Goal: Information Seeking & Learning: Check status

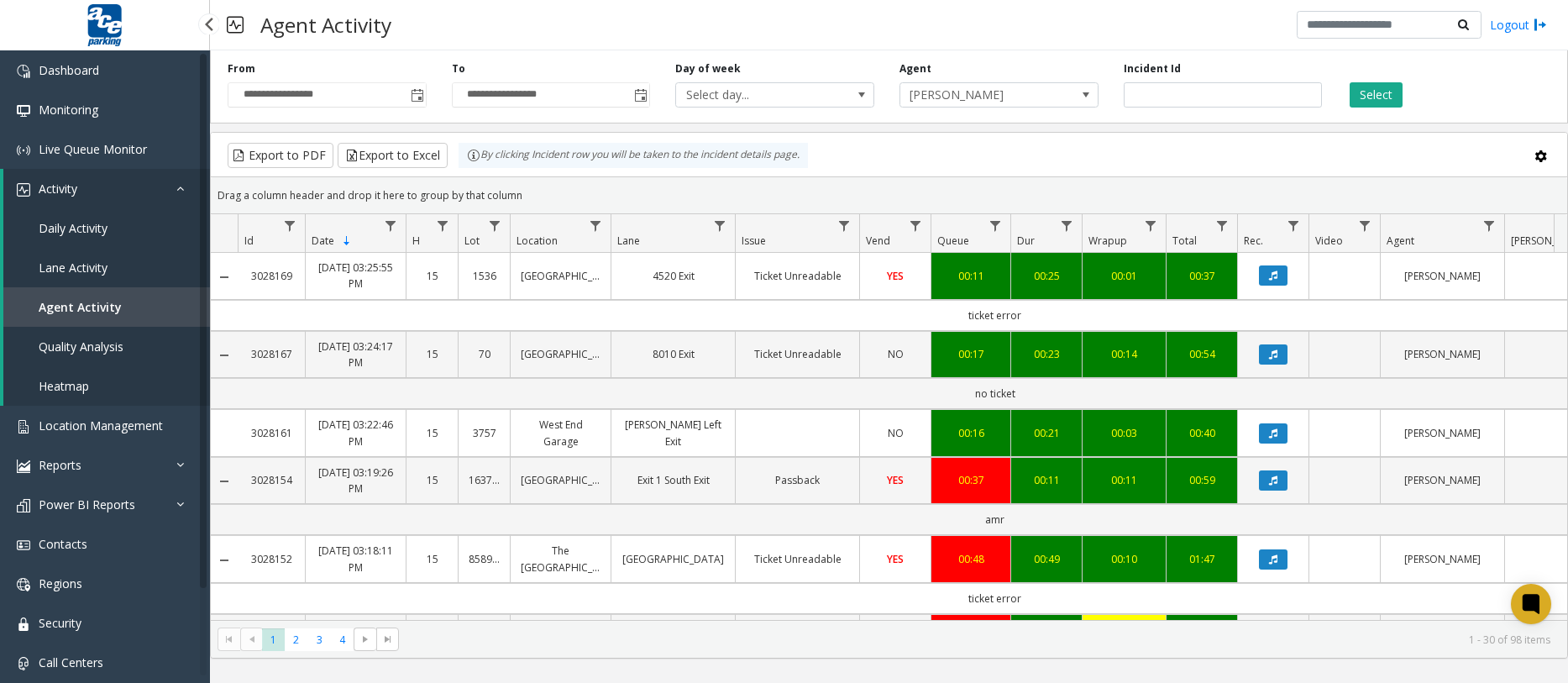
scroll to position [672, 0]
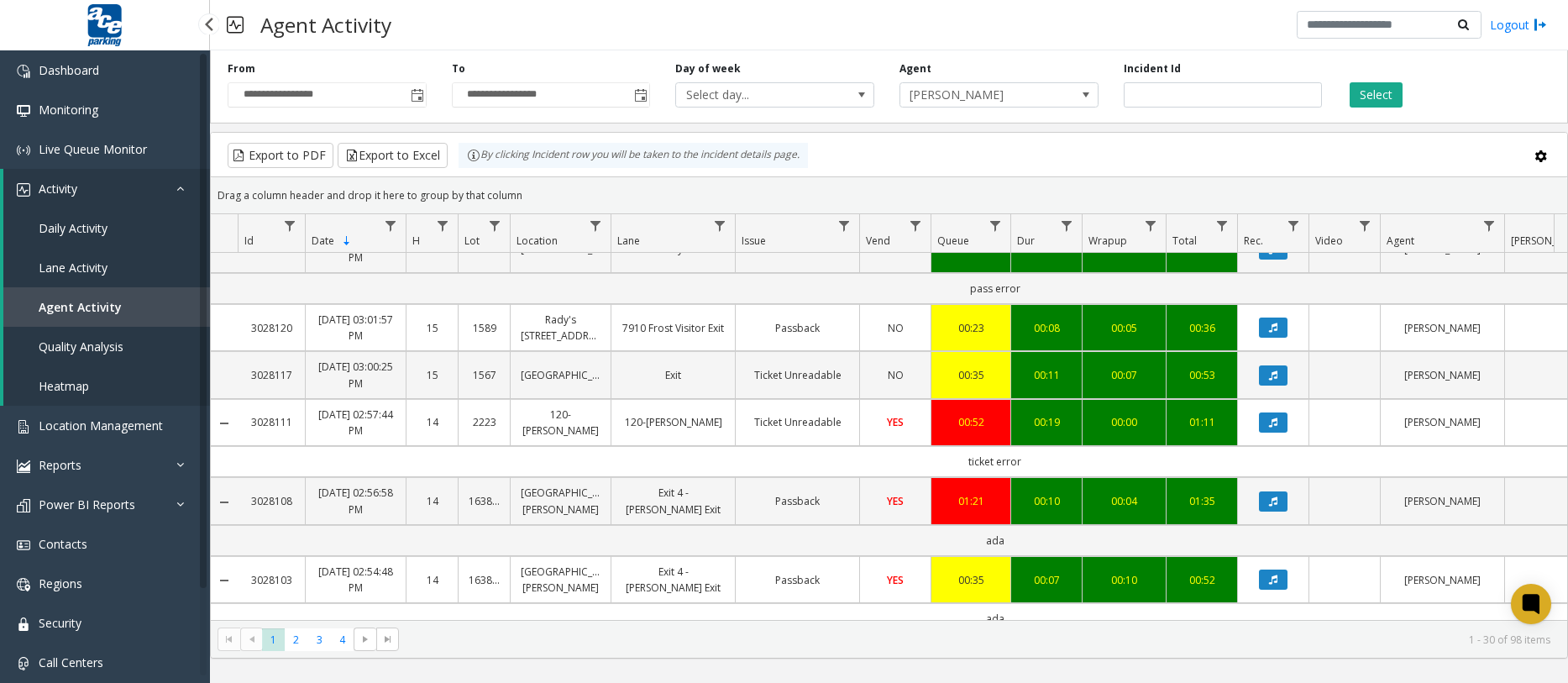
click at [91, 304] on span "Agent Activity" at bounding box center [80, 307] width 84 height 16
click at [409, 100] on span "Toggle popup" at bounding box center [417, 95] width 19 height 27
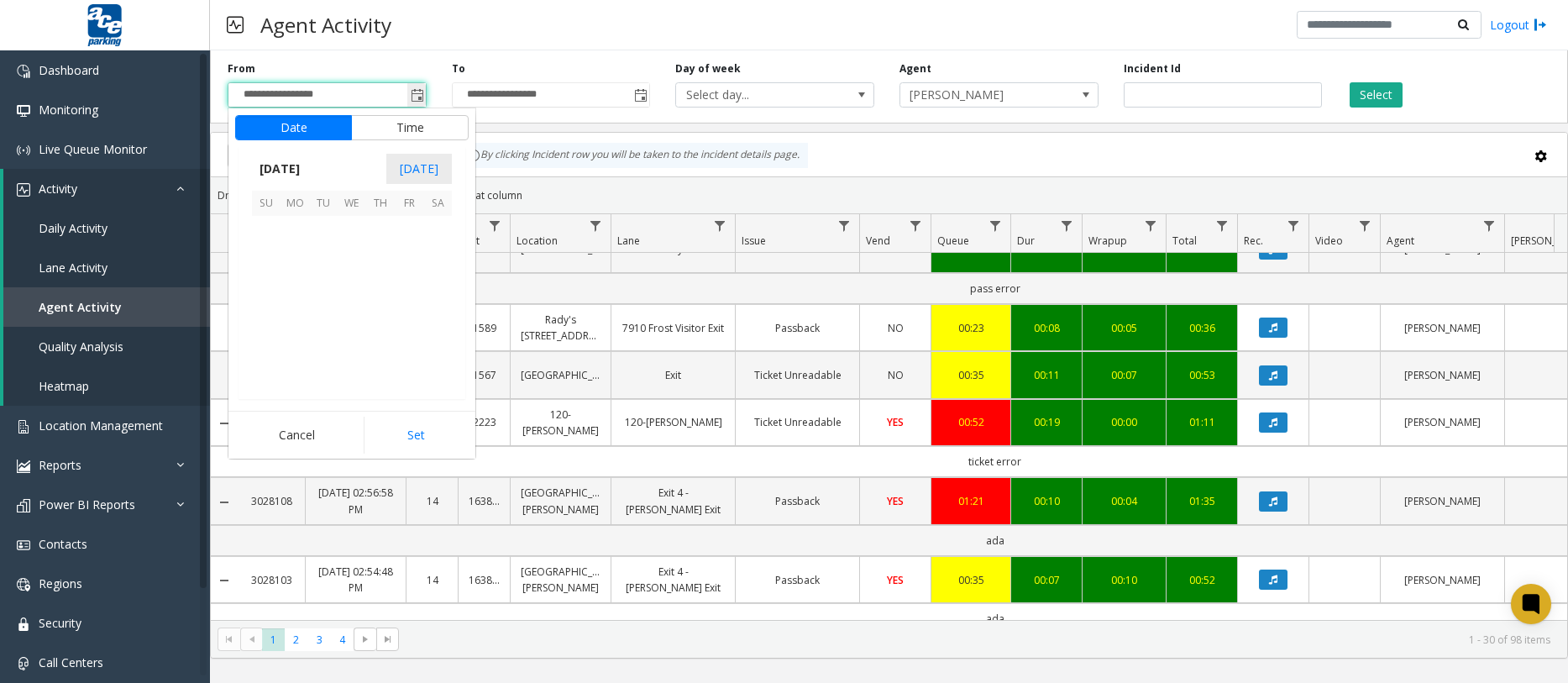
scroll to position [301361, 0]
click at [292, 235] on span "1" at bounding box center [295, 230] width 28 height 28
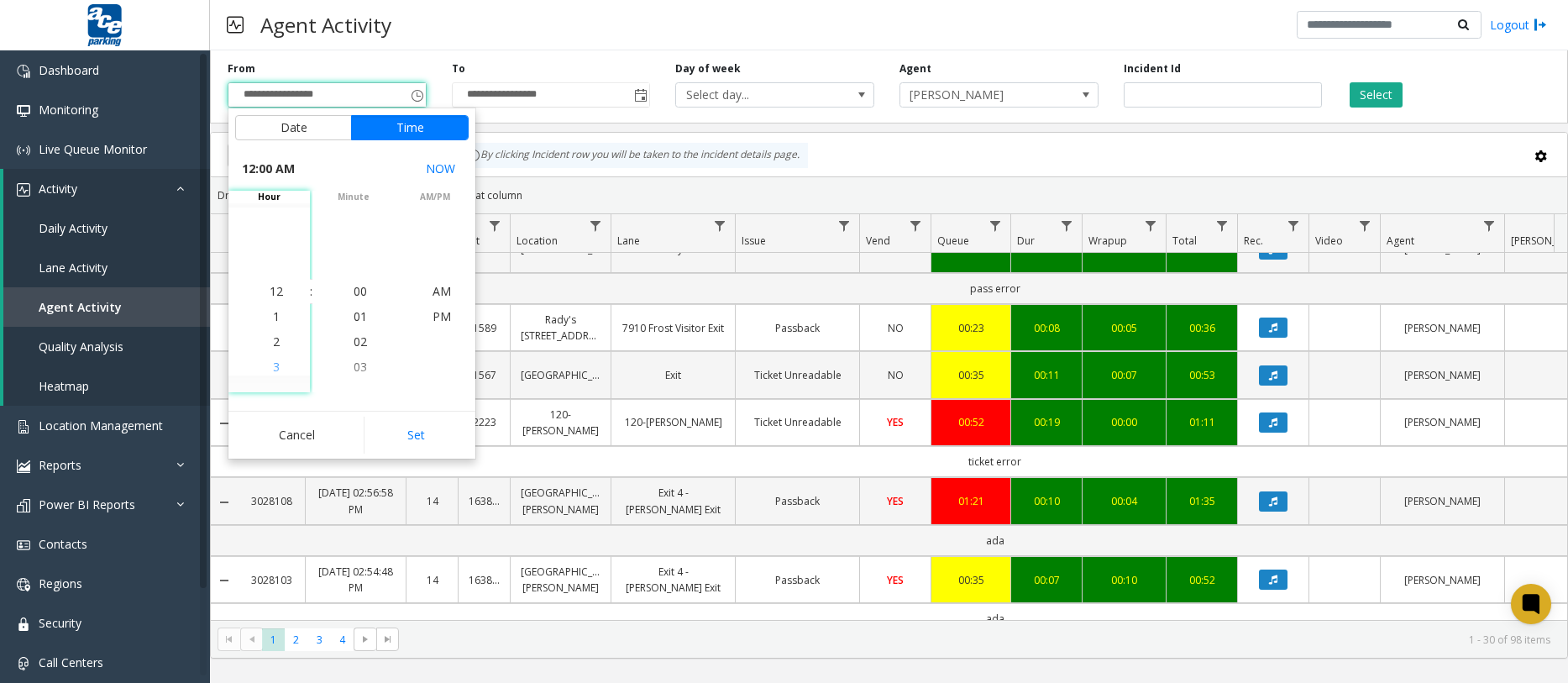
click at [273, 363] on span "3" at bounding box center [276, 366] width 7 height 16
click at [274, 366] on li "6" at bounding box center [276, 367] width 59 height 25
click at [274, 346] on li "8" at bounding box center [276, 342] width 59 height 25
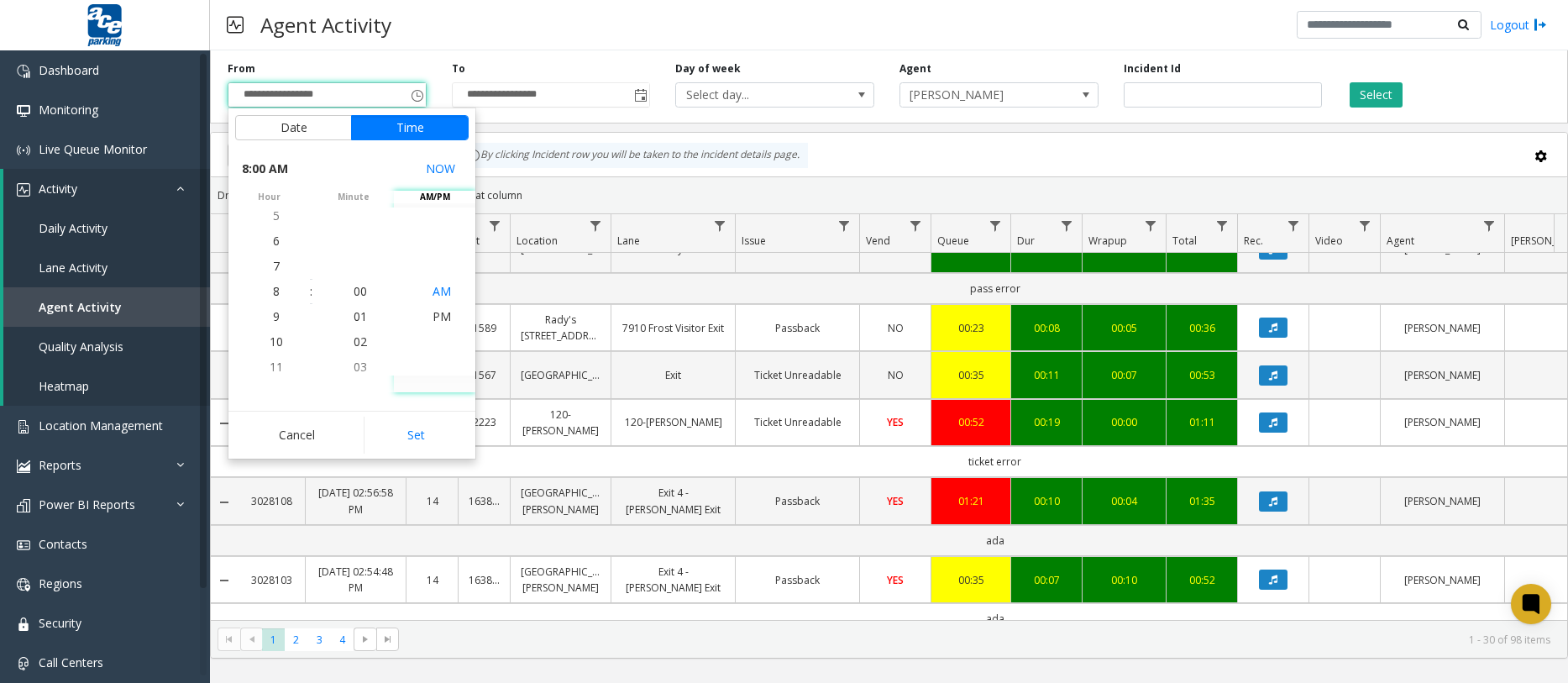
click at [438, 296] on span "AM" at bounding box center [442, 291] width 19 height 16
click at [438, 428] on button "Set" at bounding box center [417, 434] width 106 height 37
type input "**********"
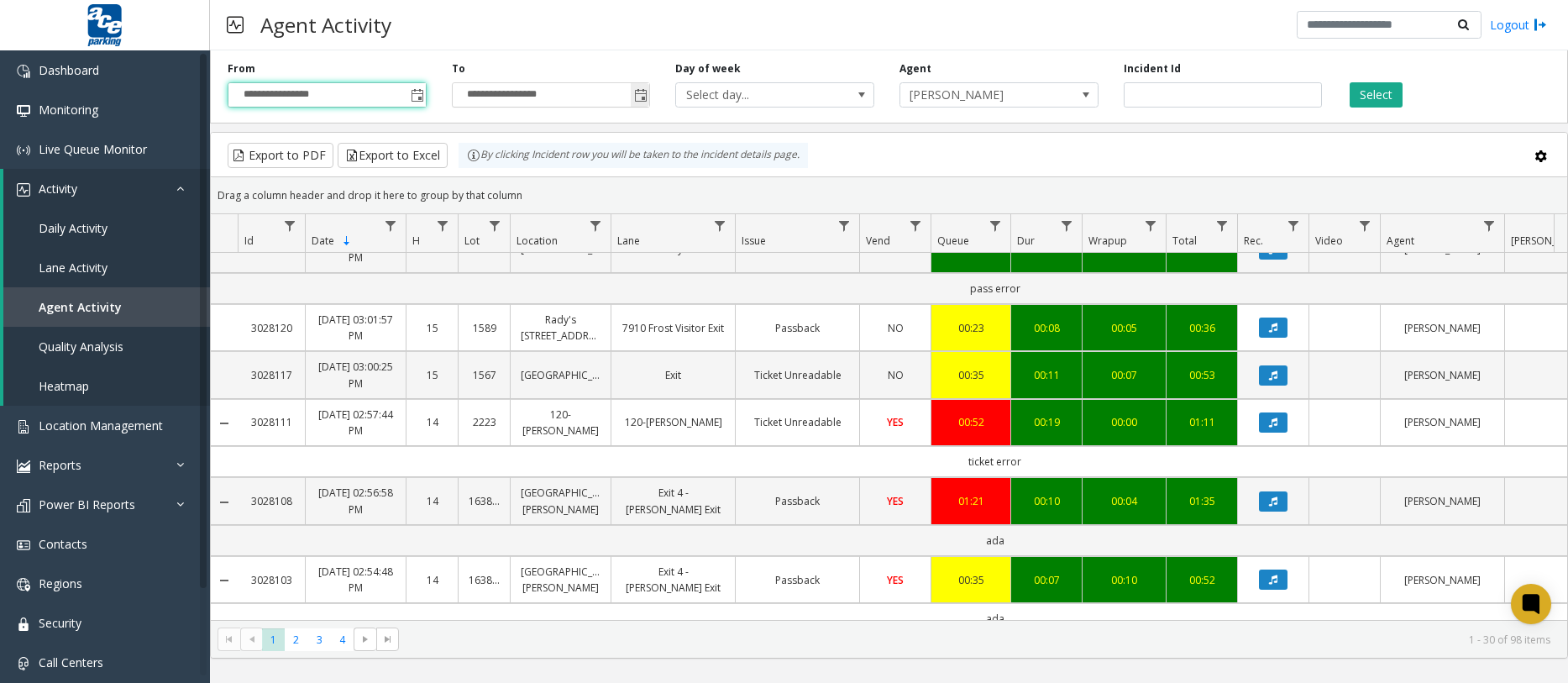
click at [639, 100] on span "Toggle popup" at bounding box center [641, 96] width 13 height 13
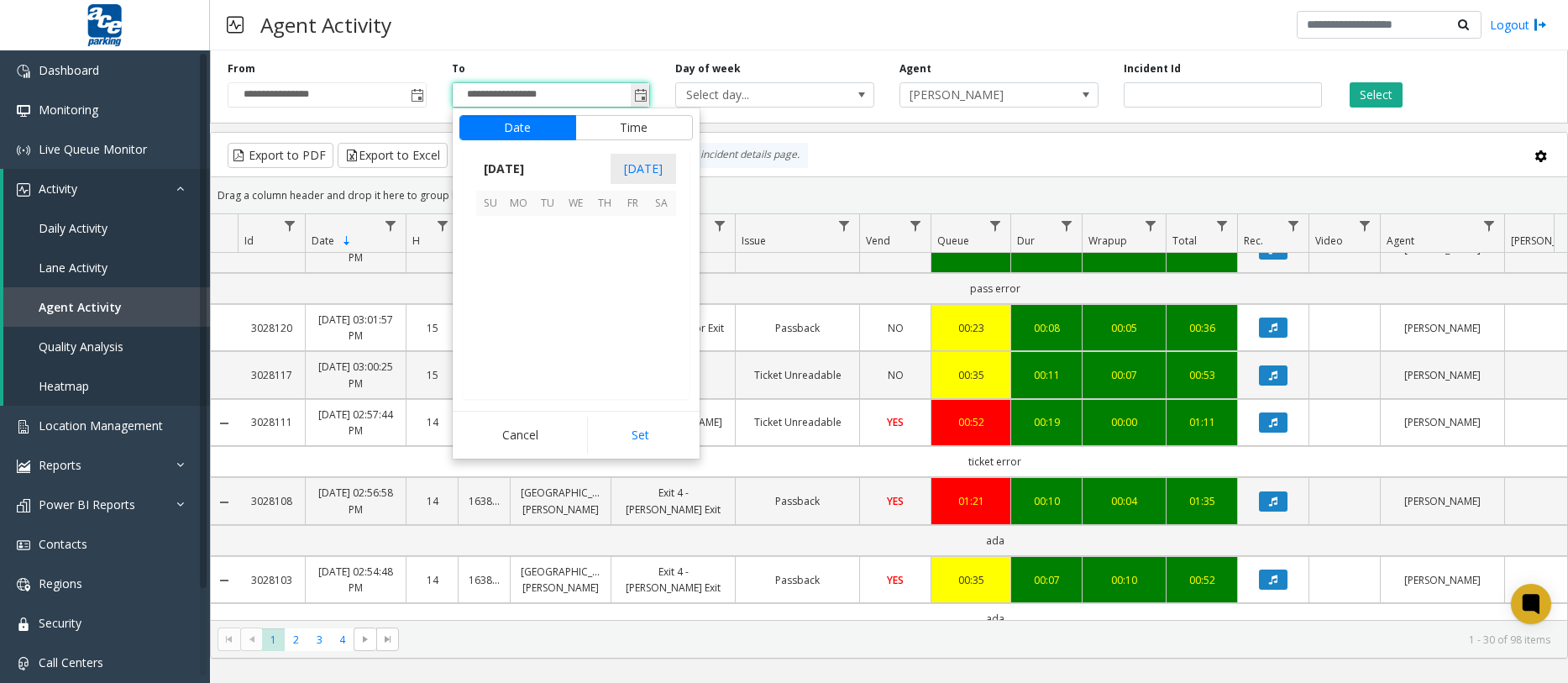
scroll to position [25, 0]
click at [640, 233] on span "5" at bounding box center [633, 230] width 28 height 28
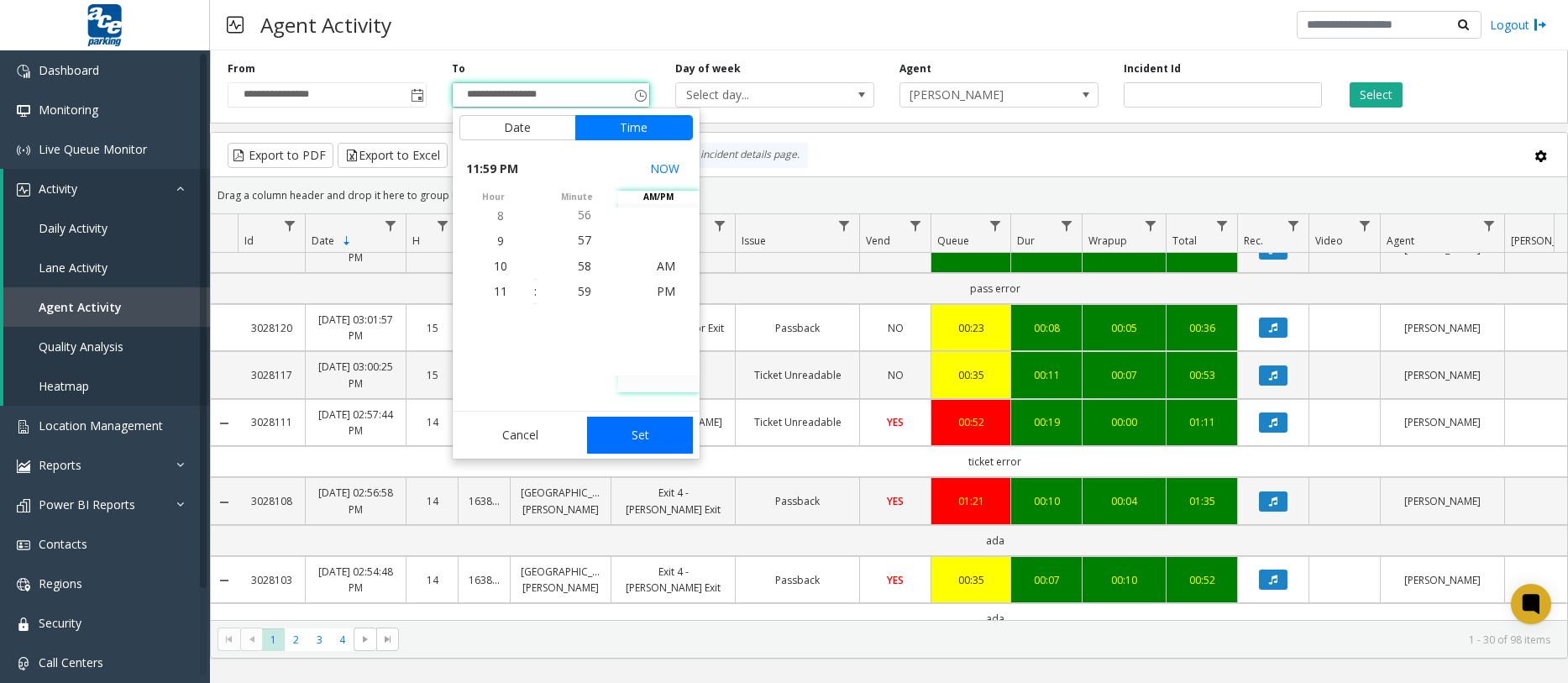
click at [653, 436] on button "Set" at bounding box center [640, 434] width 106 height 37
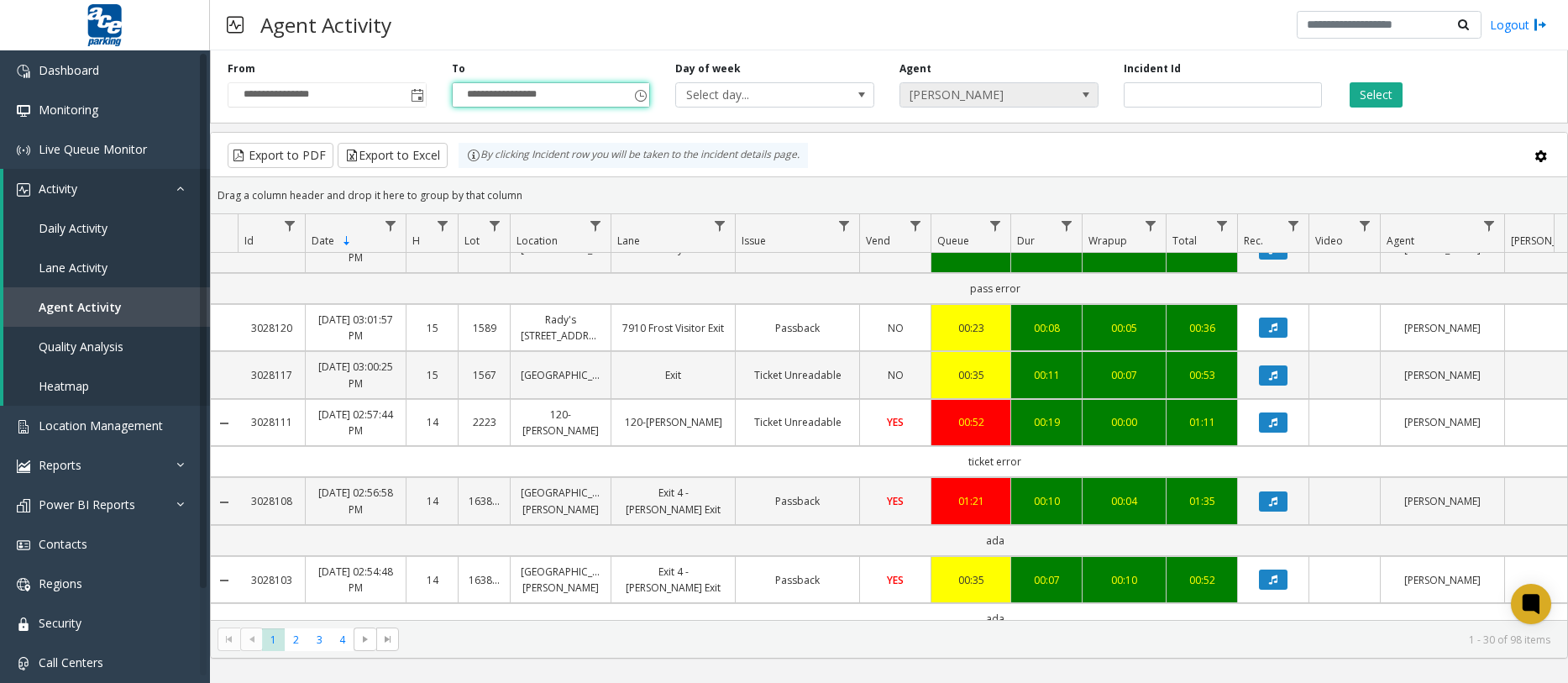
click at [1000, 99] on span "[PERSON_NAME]" at bounding box center [979, 95] width 158 height 23
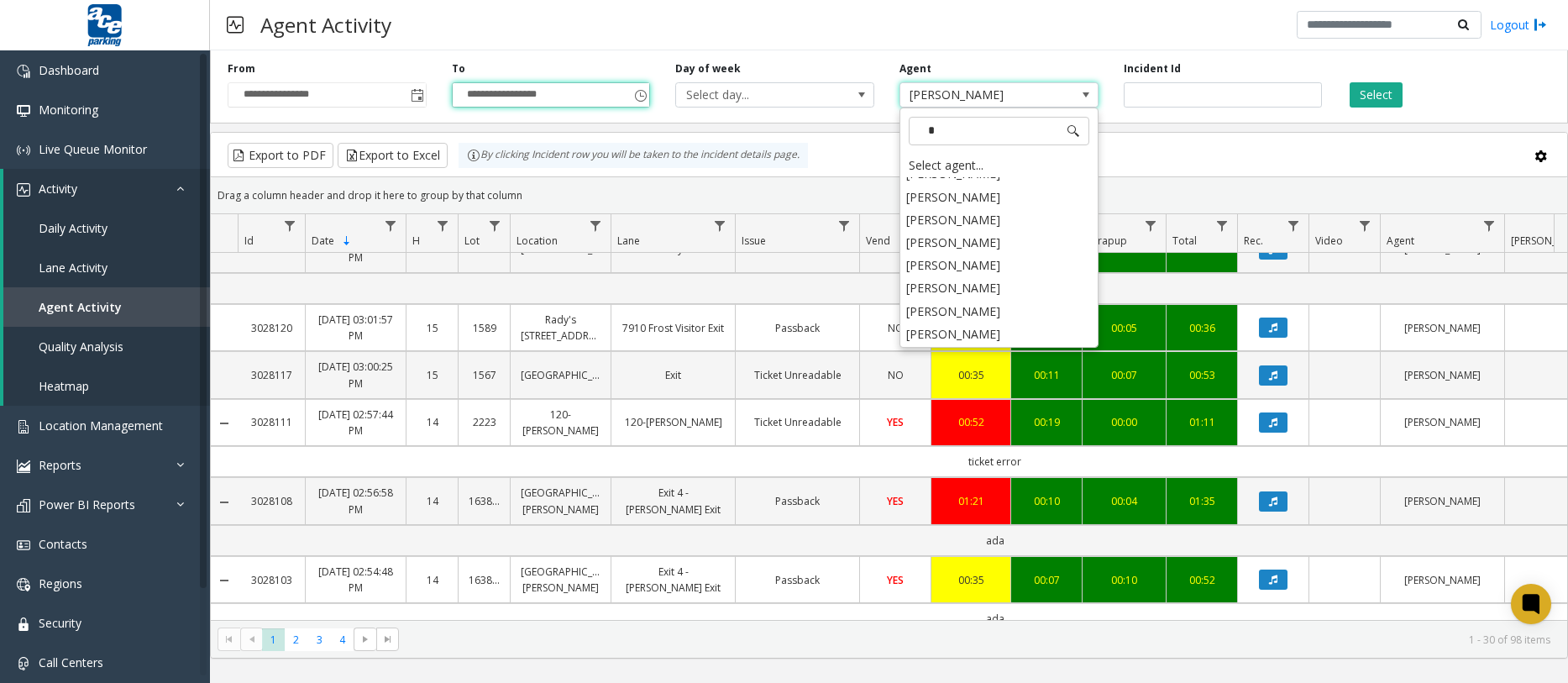
scroll to position [0, 0]
type input "***"
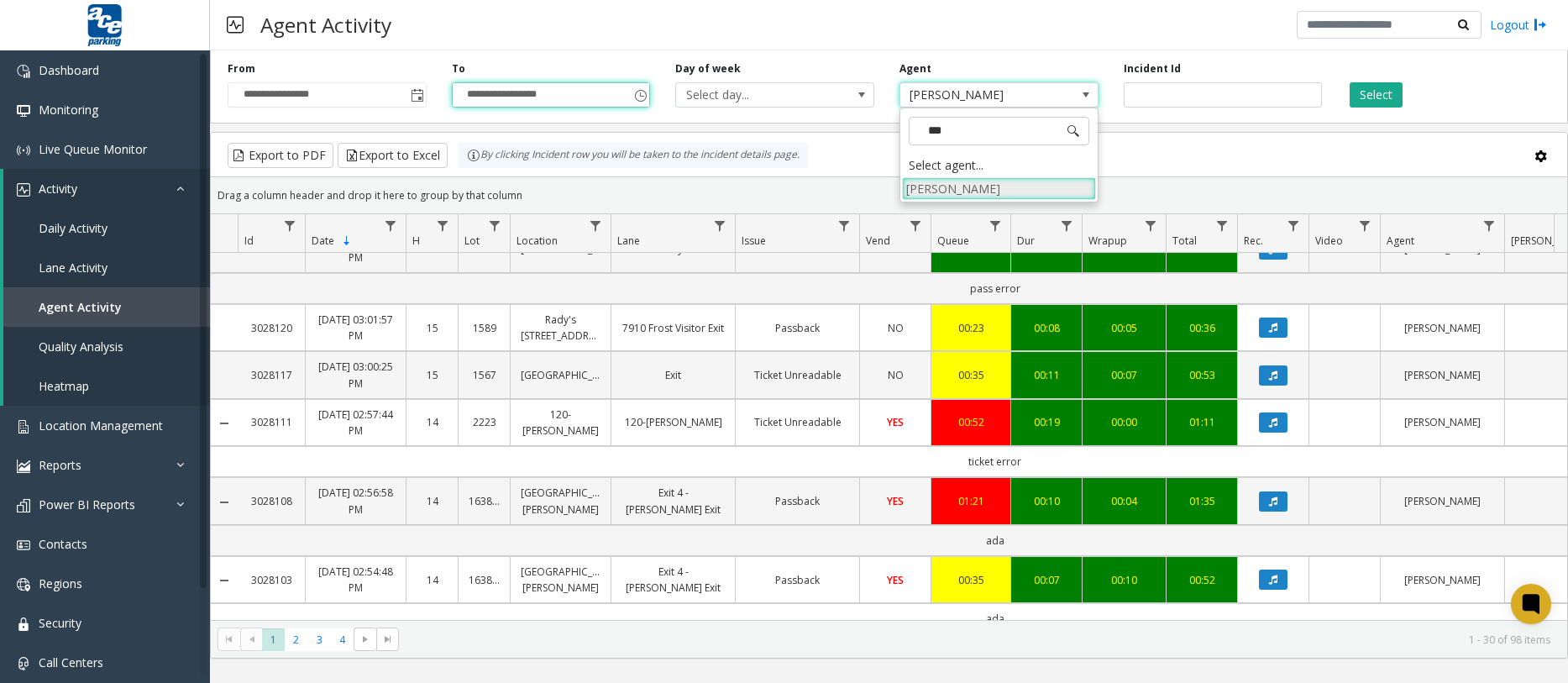
click at [973, 187] on li "[PERSON_NAME]" at bounding box center [998, 189] width 194 height 23
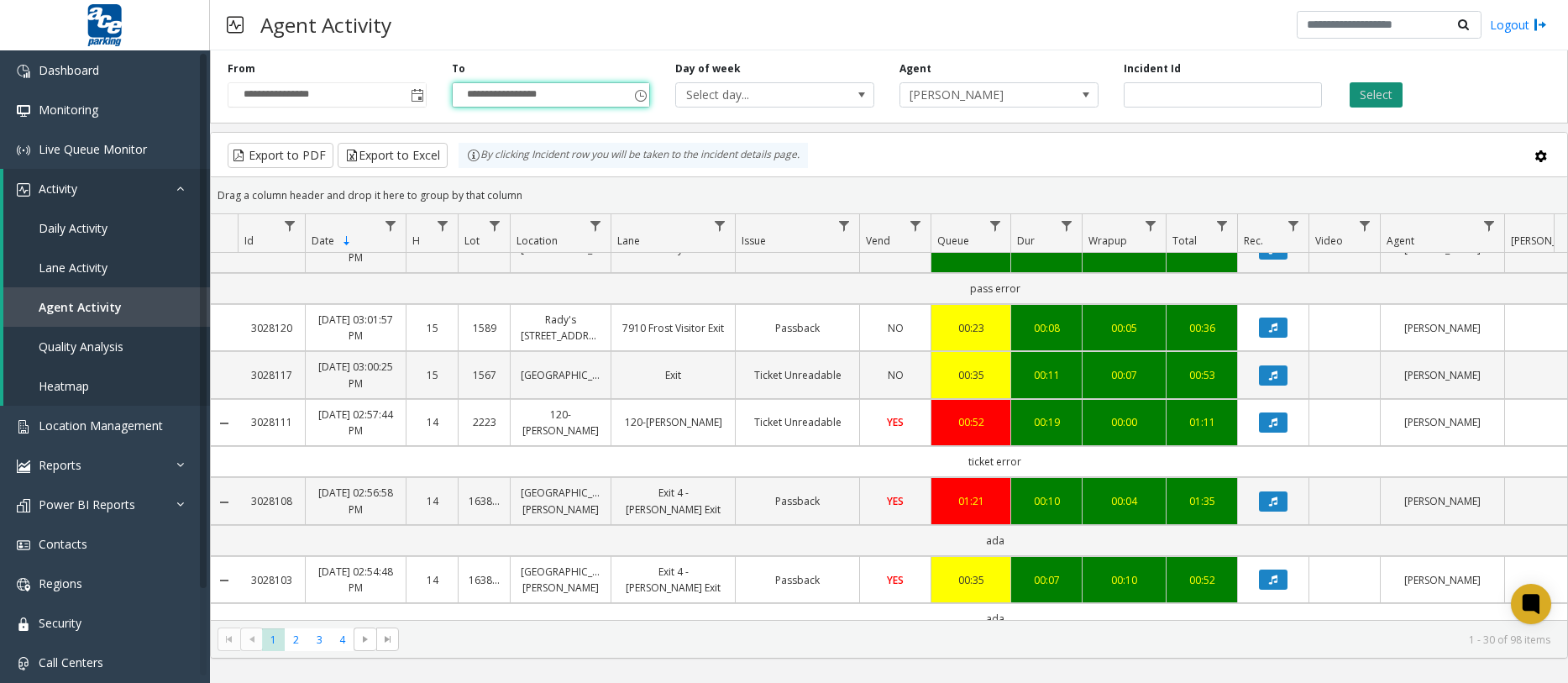
click at [1384, 92] on button "Select" at bounding box center [1376, 95] width 53 height 25
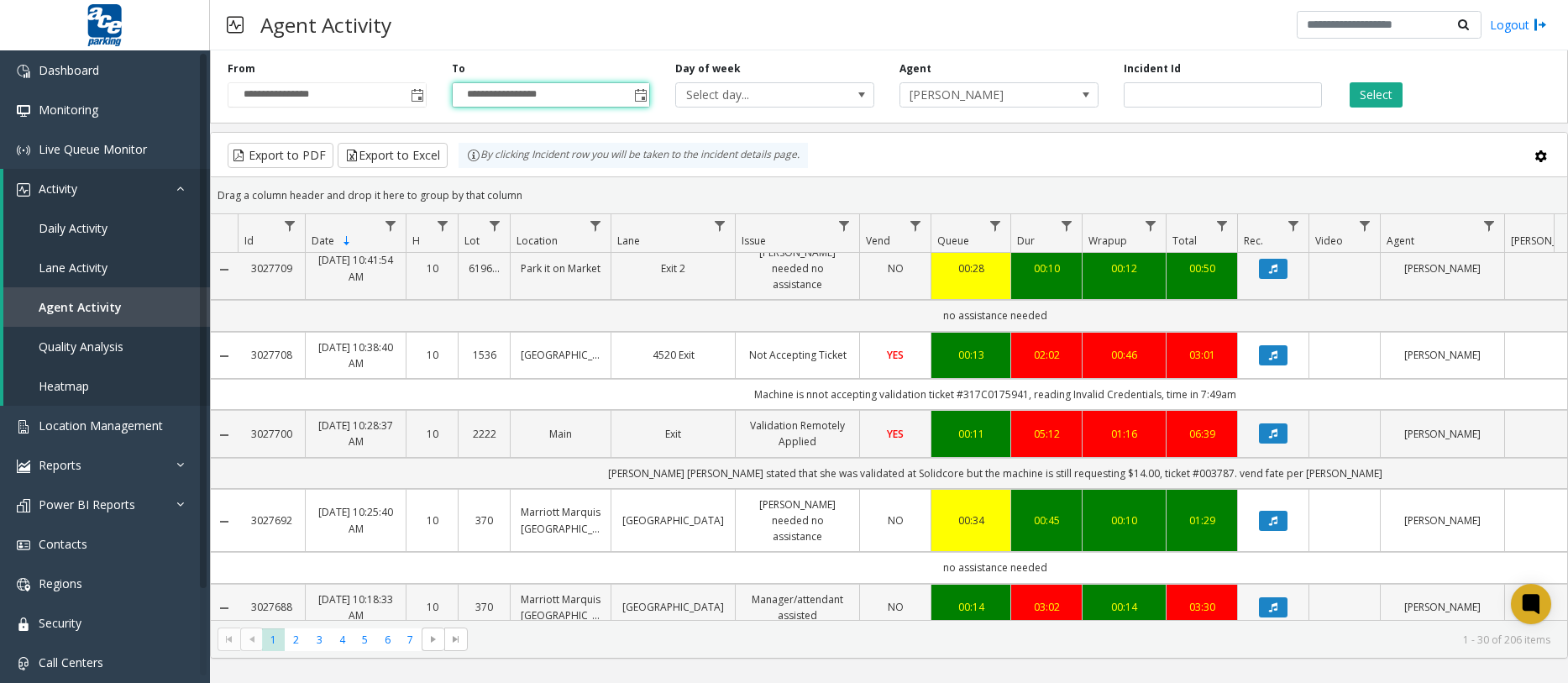
scroll to position [2051, 0]
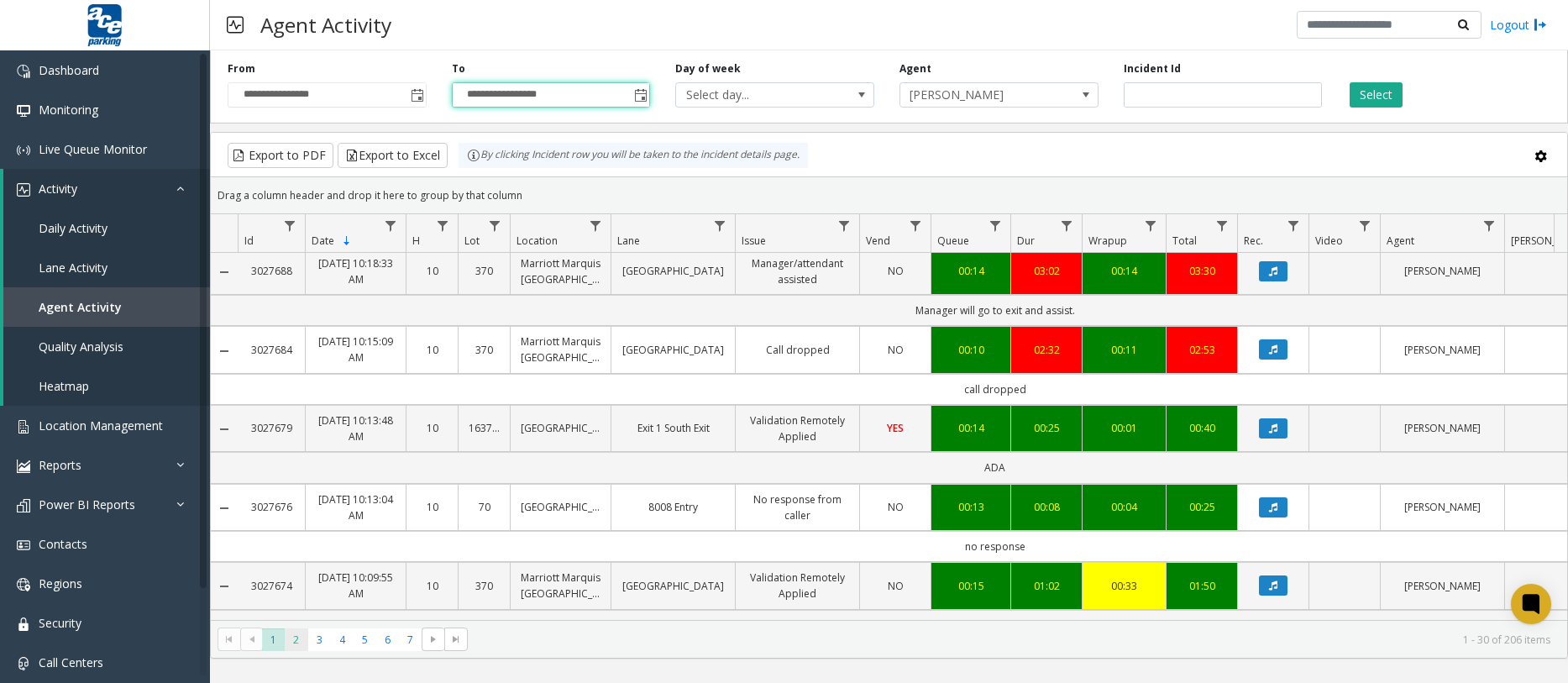
click at [299, 647] on span "2" at bounding box center [296, 639] width 23 height 23
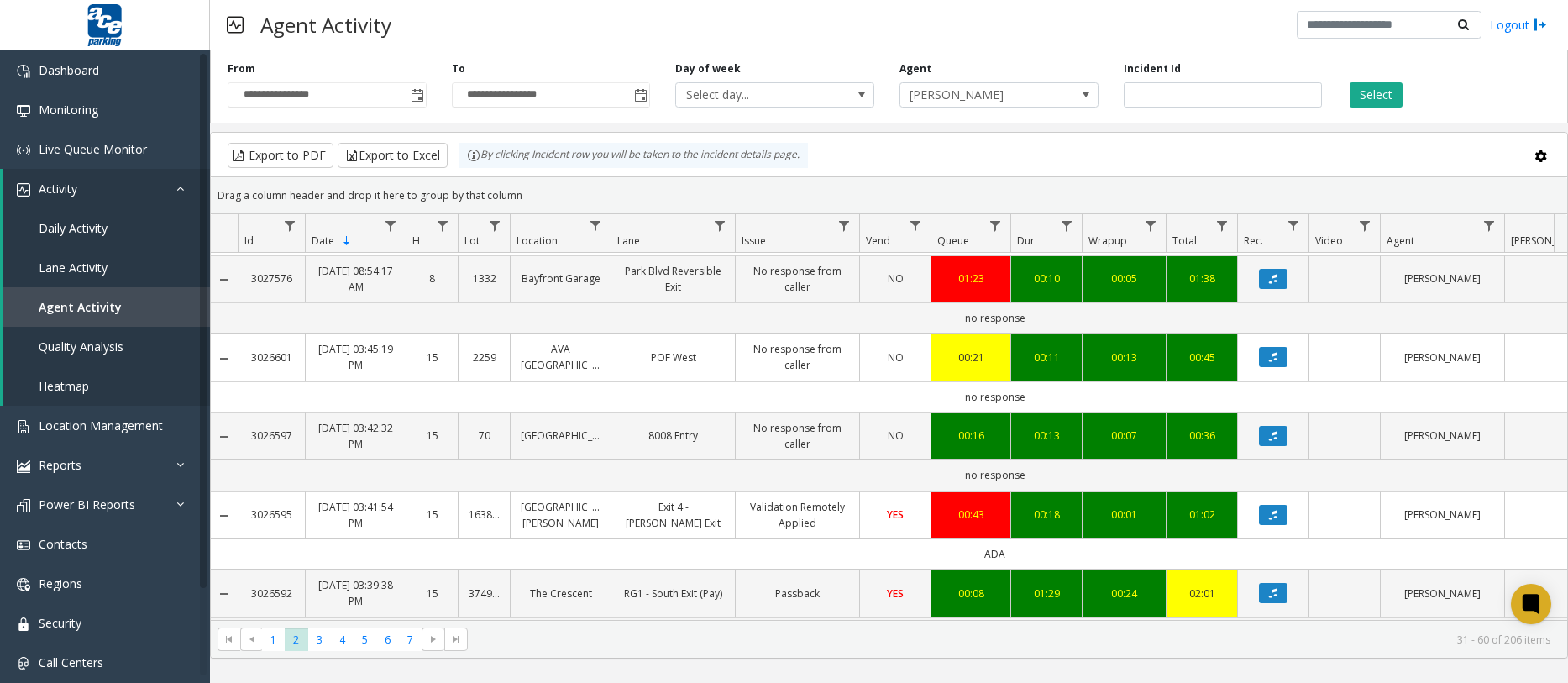
scroll to position [2067, 0]
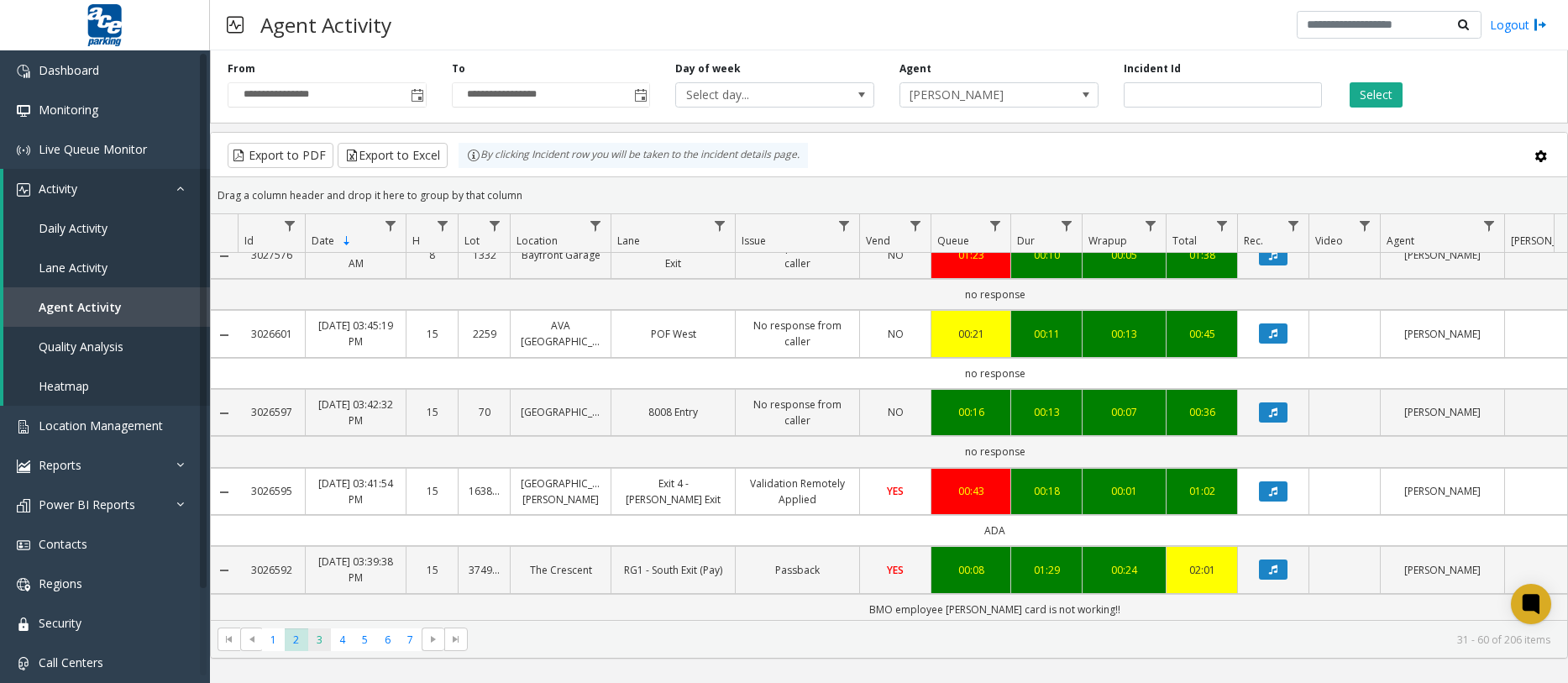
click at [318, 639] on span "3" at bounding box center [319, 639] width 23 height 23
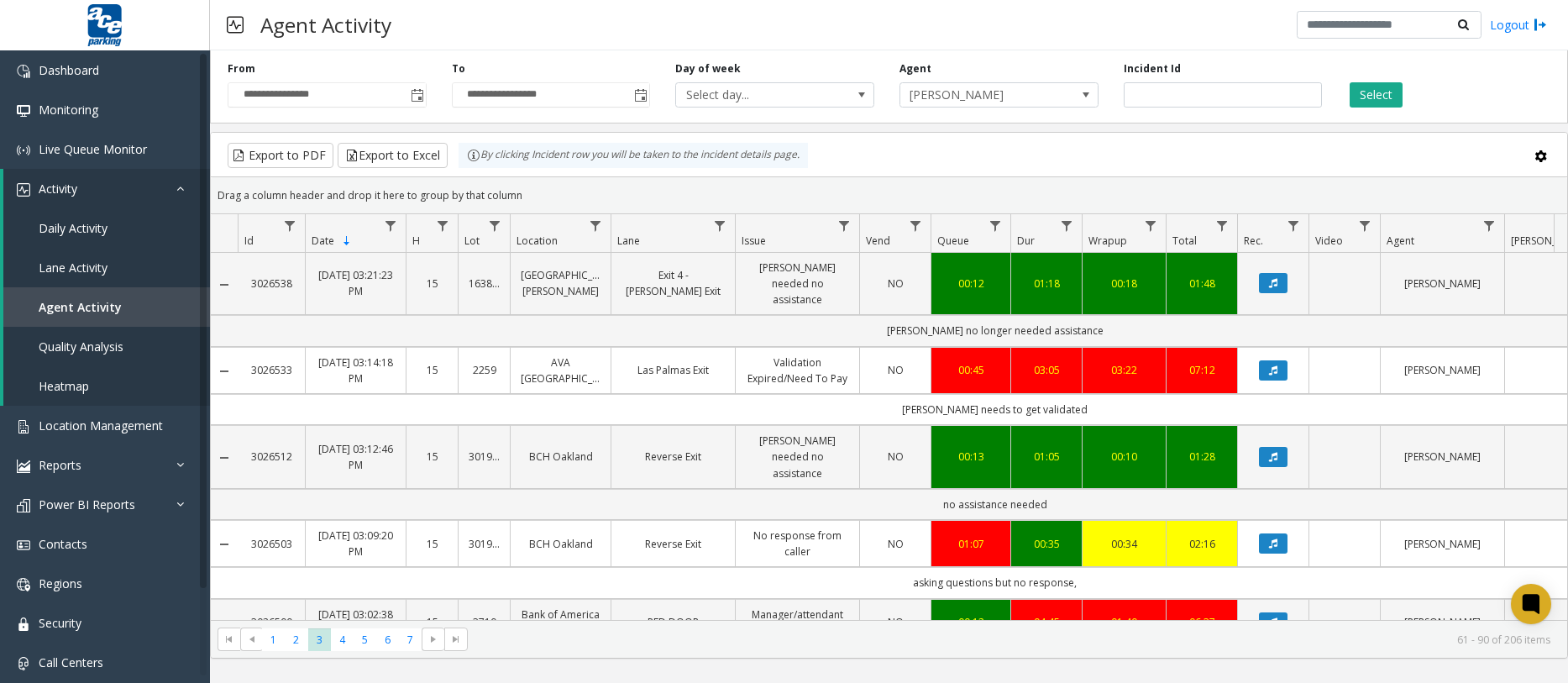
scroll to position [546, 0]
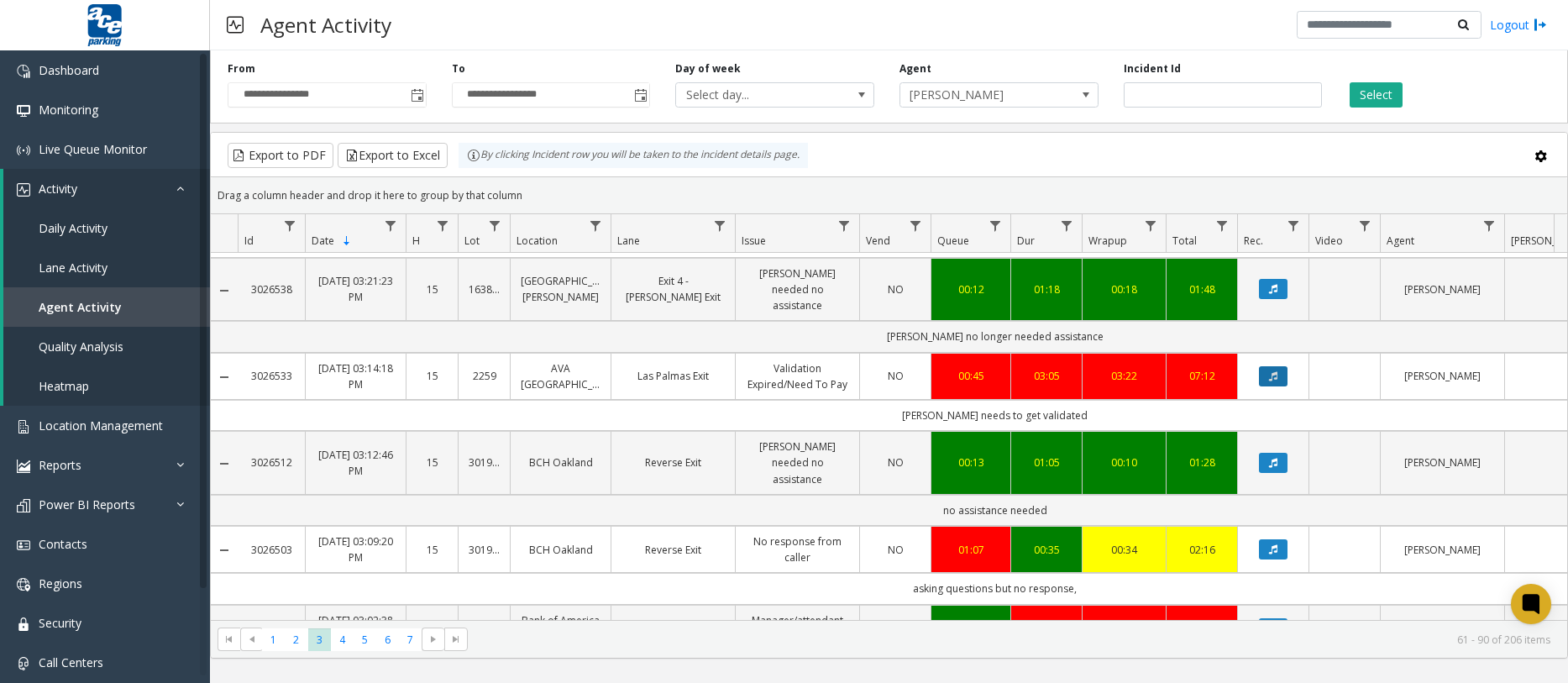
click at [1265, 380] on button "Data table" at bounding box center [1273, 375] width 28 height 20
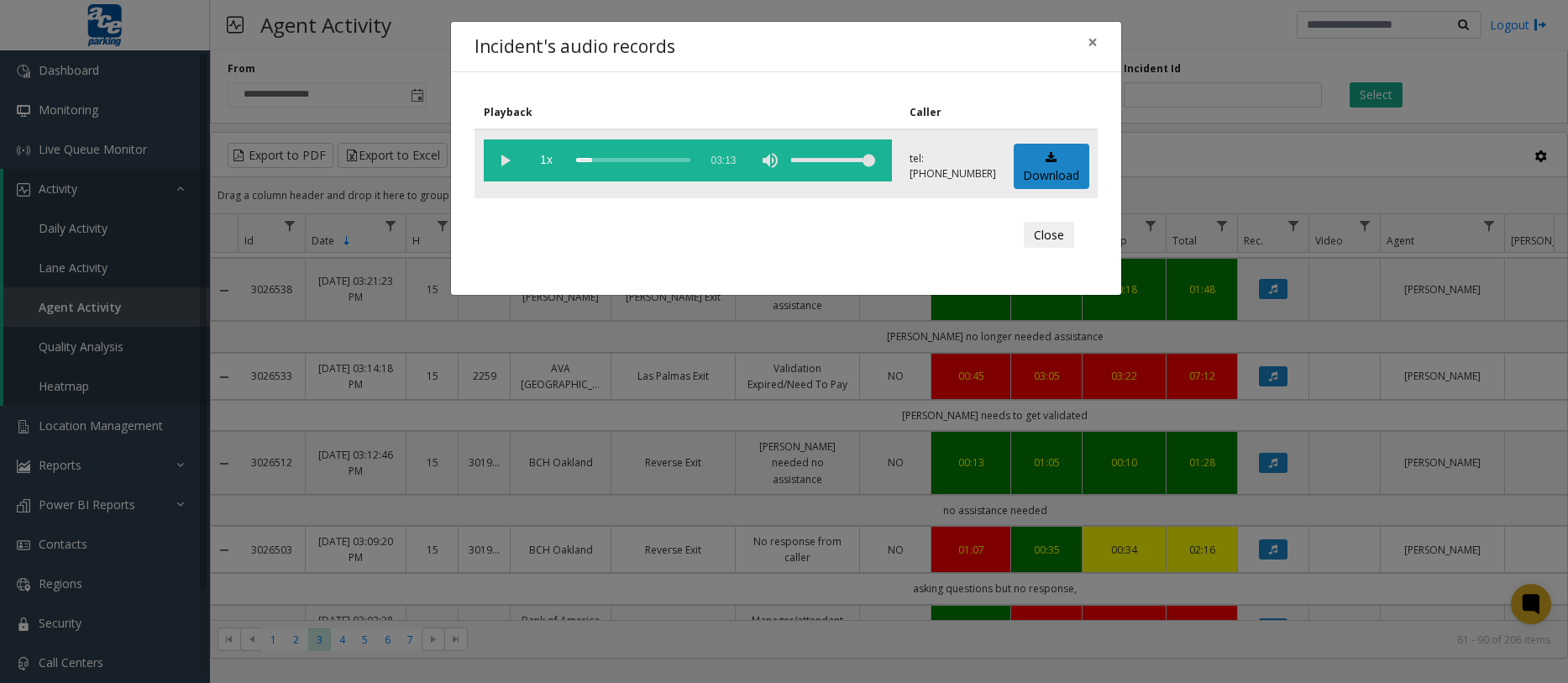
drag, startPoint x: 580, startPoint y: 161, endPoint x: 601, endPoint y: 161, distance: 21.0
click at [601, 161] on div "scrub bar" at bounding box center [633, 160] width 114 height 42
click at [511, 161] on vg-play-pause at bounding box center [505, 160] width 42 height 42
drag, startPoint x: 600, startPoint y: 161, endPoint x: 589, endPoint y: 161, distance: 11.0
click at [589, 161] on div "scrub bar" at bounding box center [633, 160] width 114 height 42
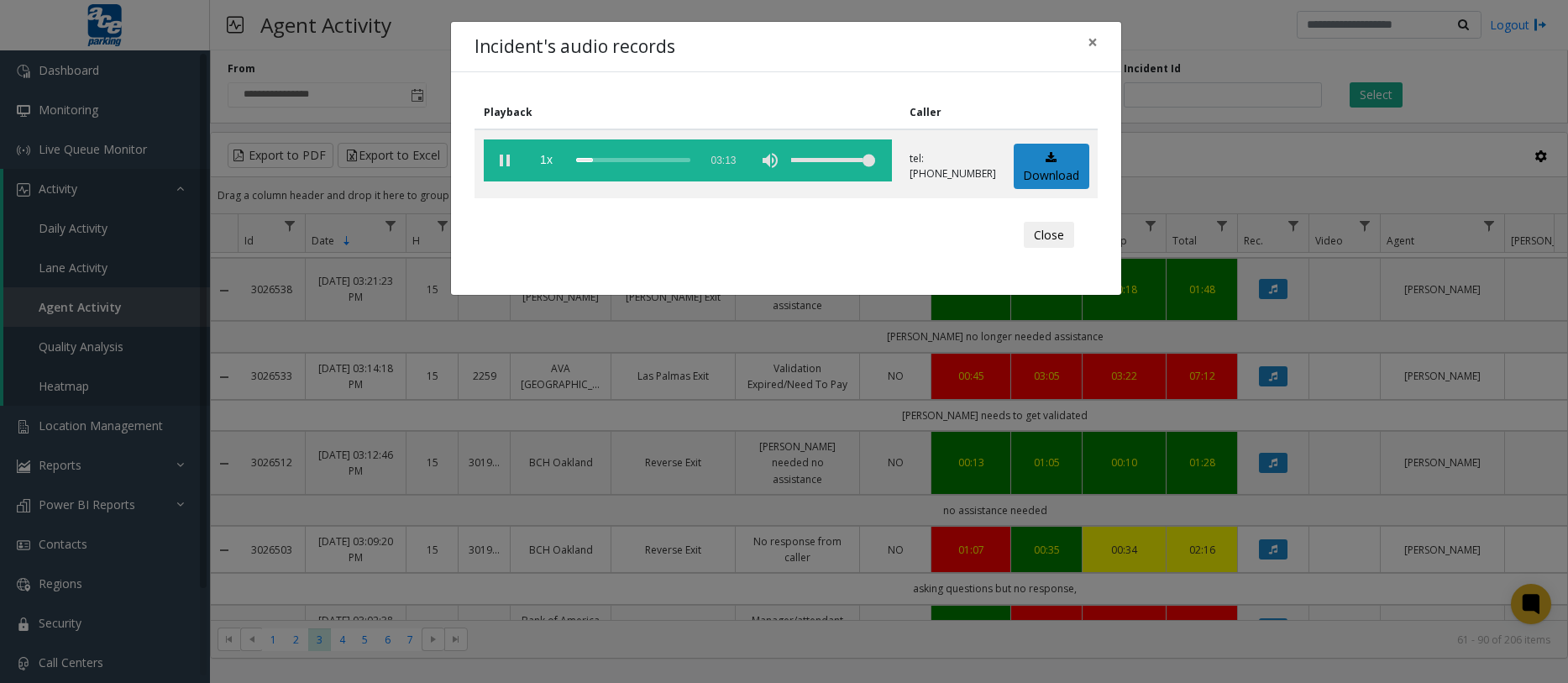
drag, startPoint x: 1561, startPoint y: 360, endPoint x: 1570, endPoint y: 384, distance: 25.6
click at [1567, 384] on html "**********" at bounding box center [784, 342] width 1568 height 683
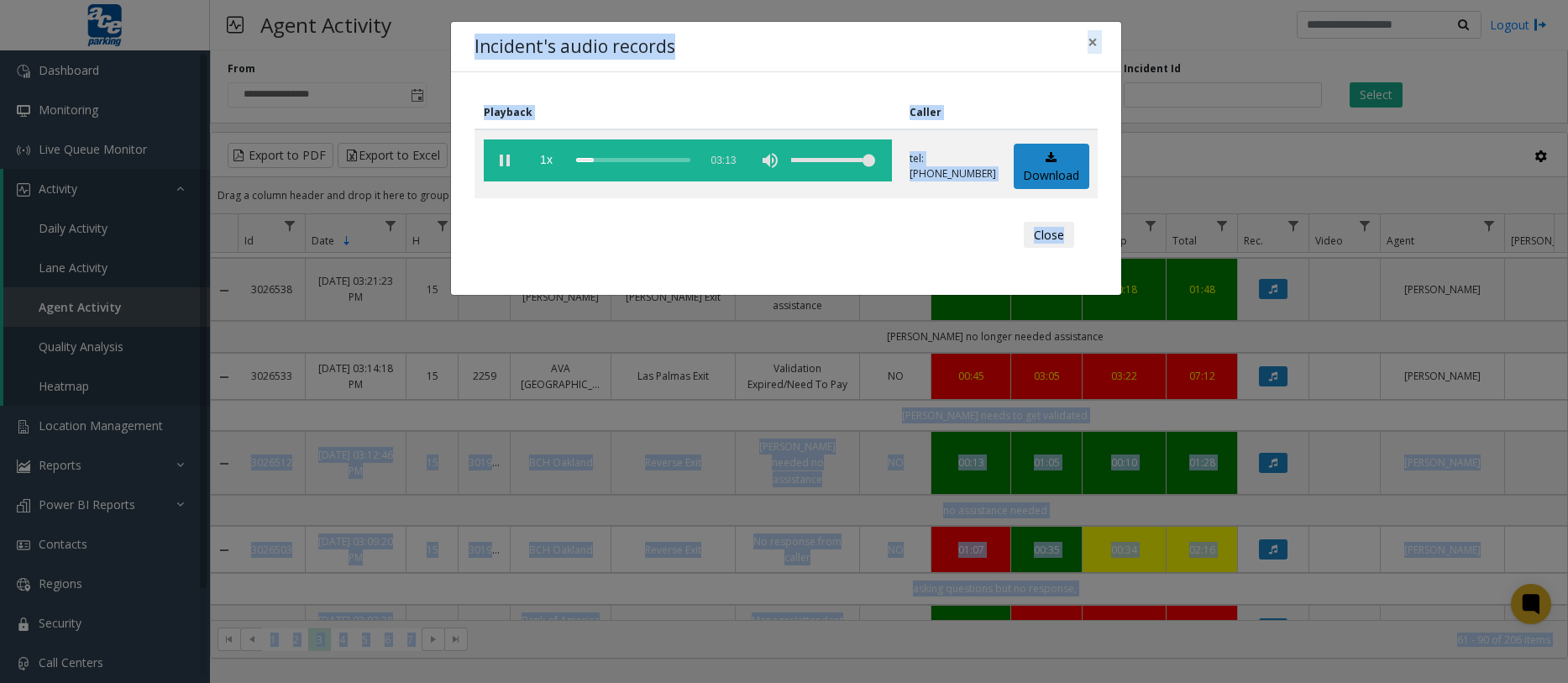
click at [1290, 160] on div "Incident's audio records × Playback Caller 1x 03:13 tel:[PHONE_NUMBER] Download…" at bounding box center [784, 342] width 1568 height 683
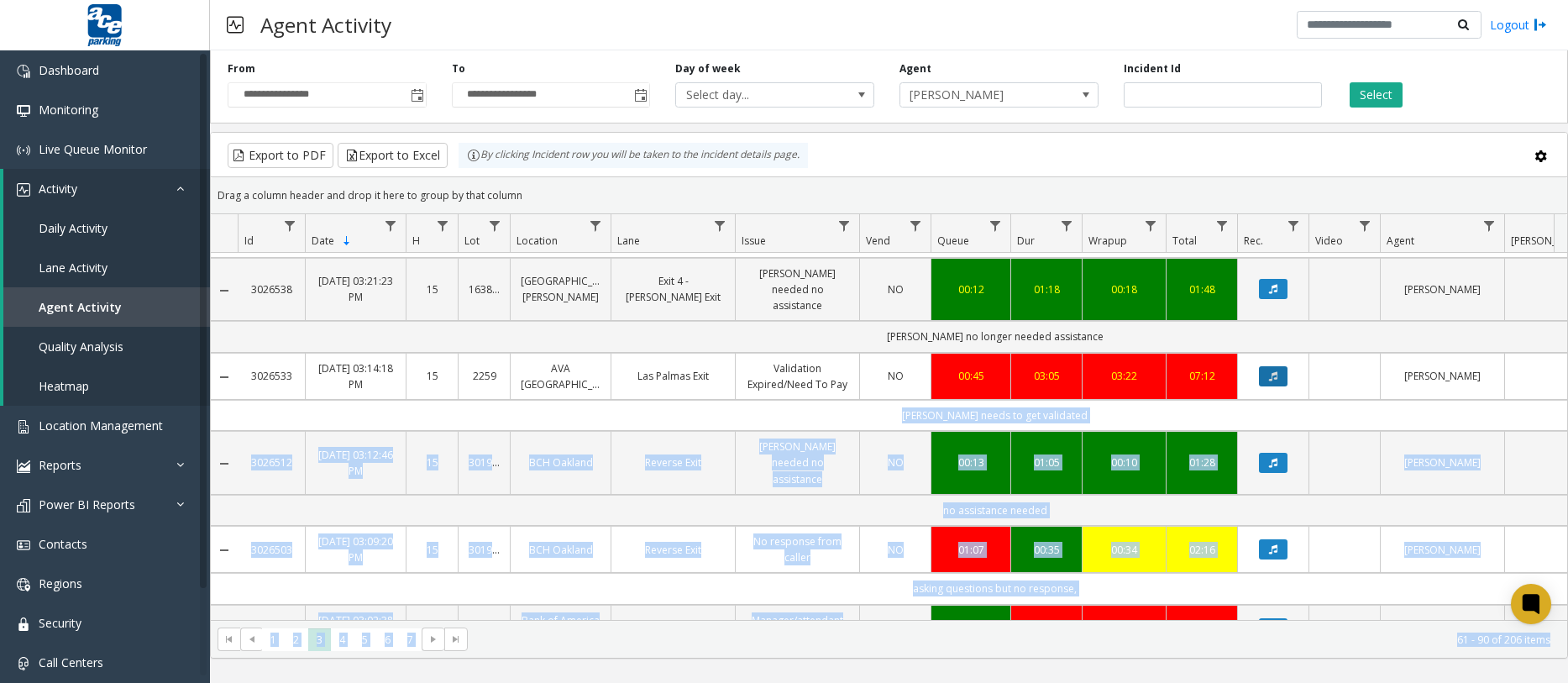
click at [1266, 376] on button "Data table" at bounding box center [1273, 375] width 28 height 20
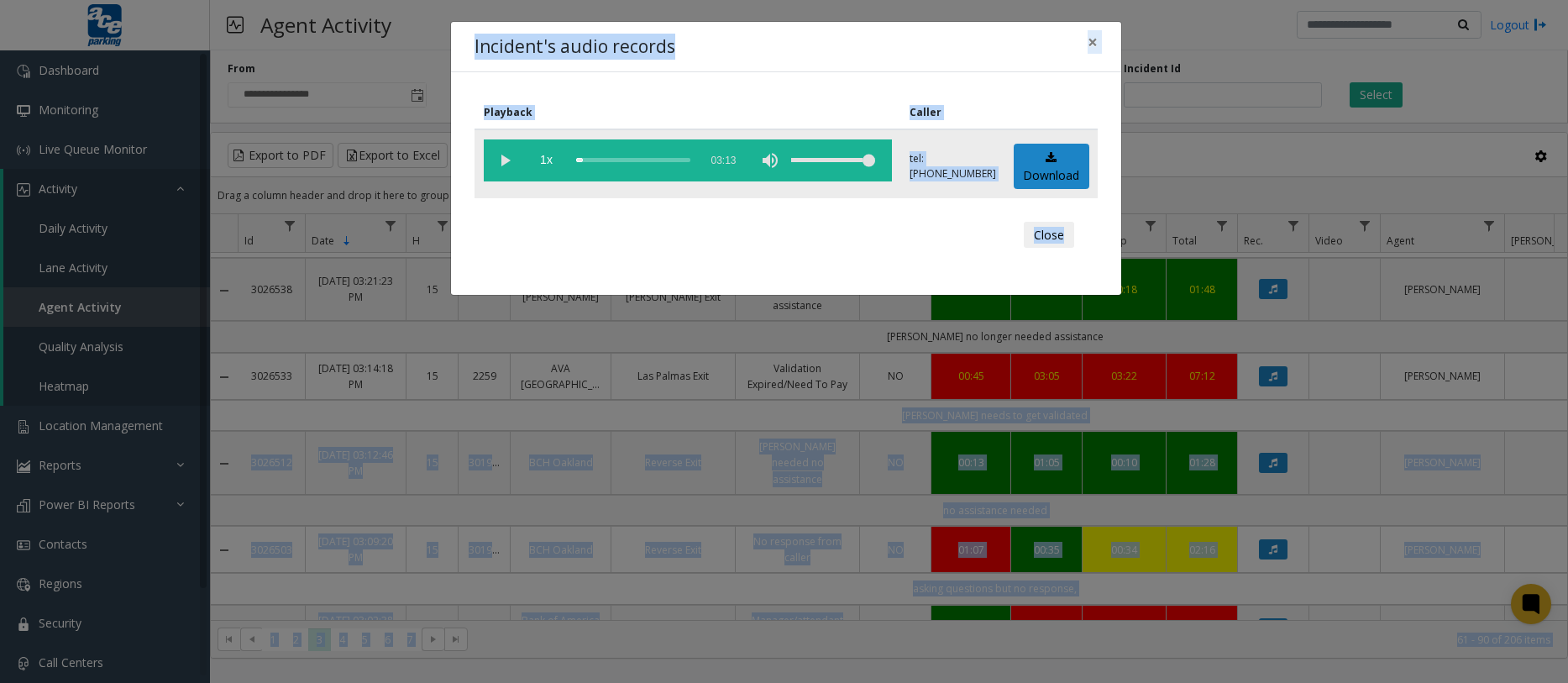
click at [583, 161] on div "scrub bar" at bounding box center [633, 160] width 114 height 42
click at [508, 158] on vg-play-pause at bounding box center [505, 160] width 42 height 42
click at [825, 63] on div "Incident's audio records ×" at bounding box center [786, 47] width 670 height 52
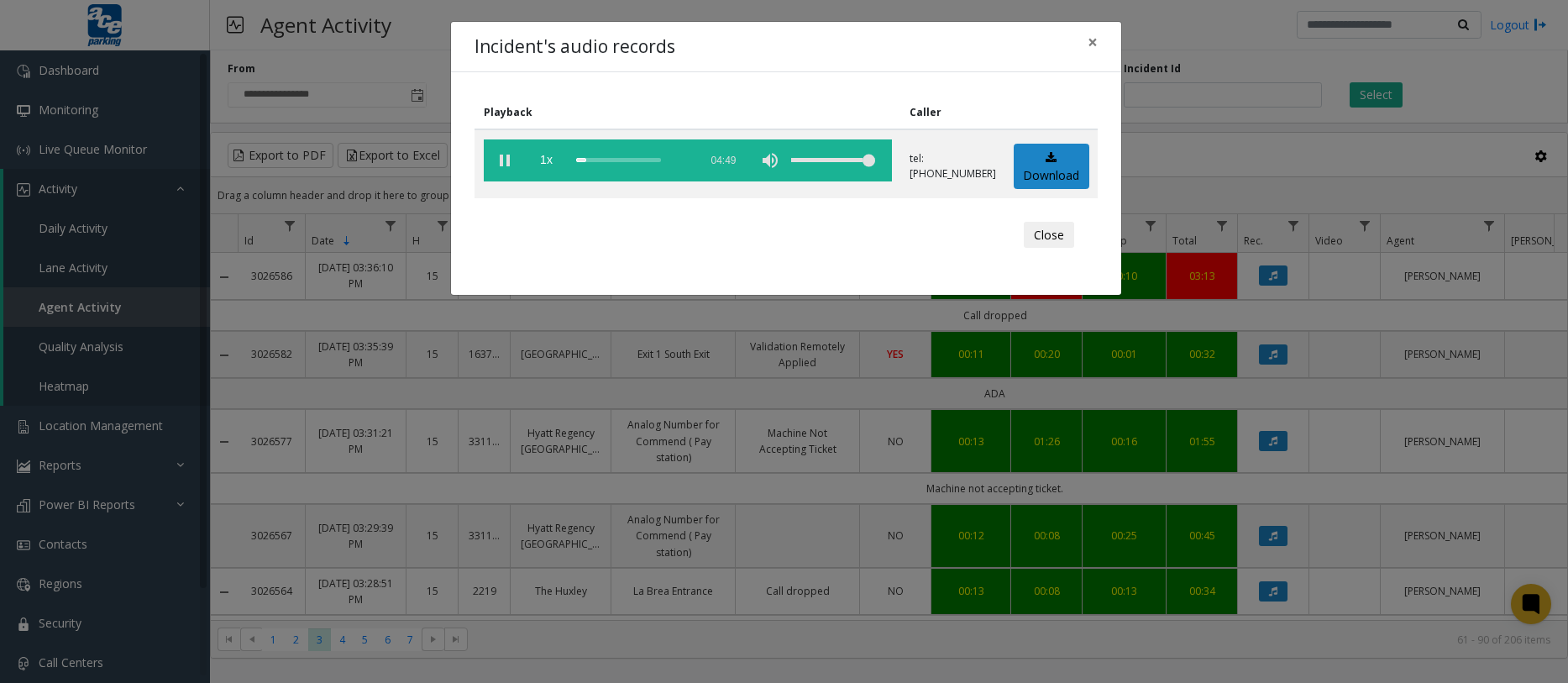
scroll to position [882, 0]
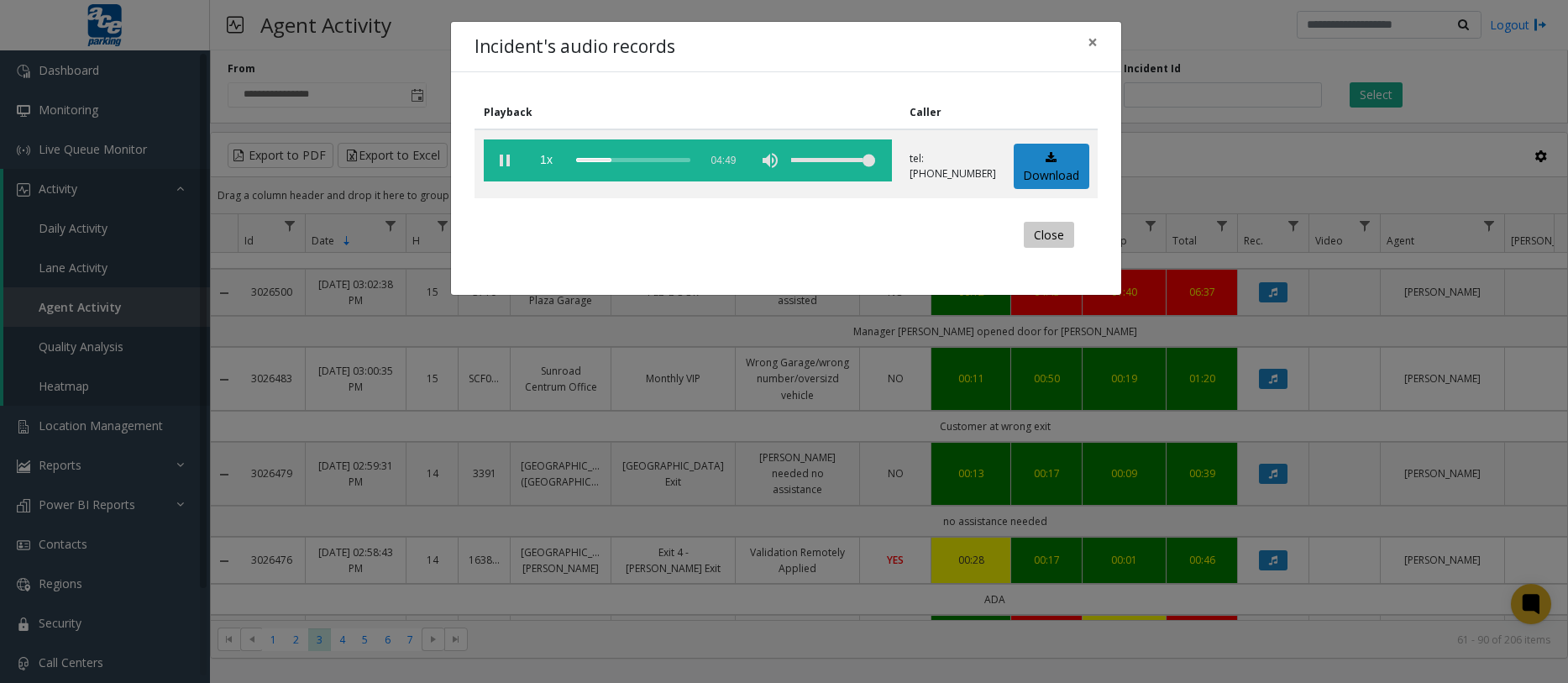
click at [1059, 224] on button "Close" at bounding box center [1049, 235] width 51 height 27
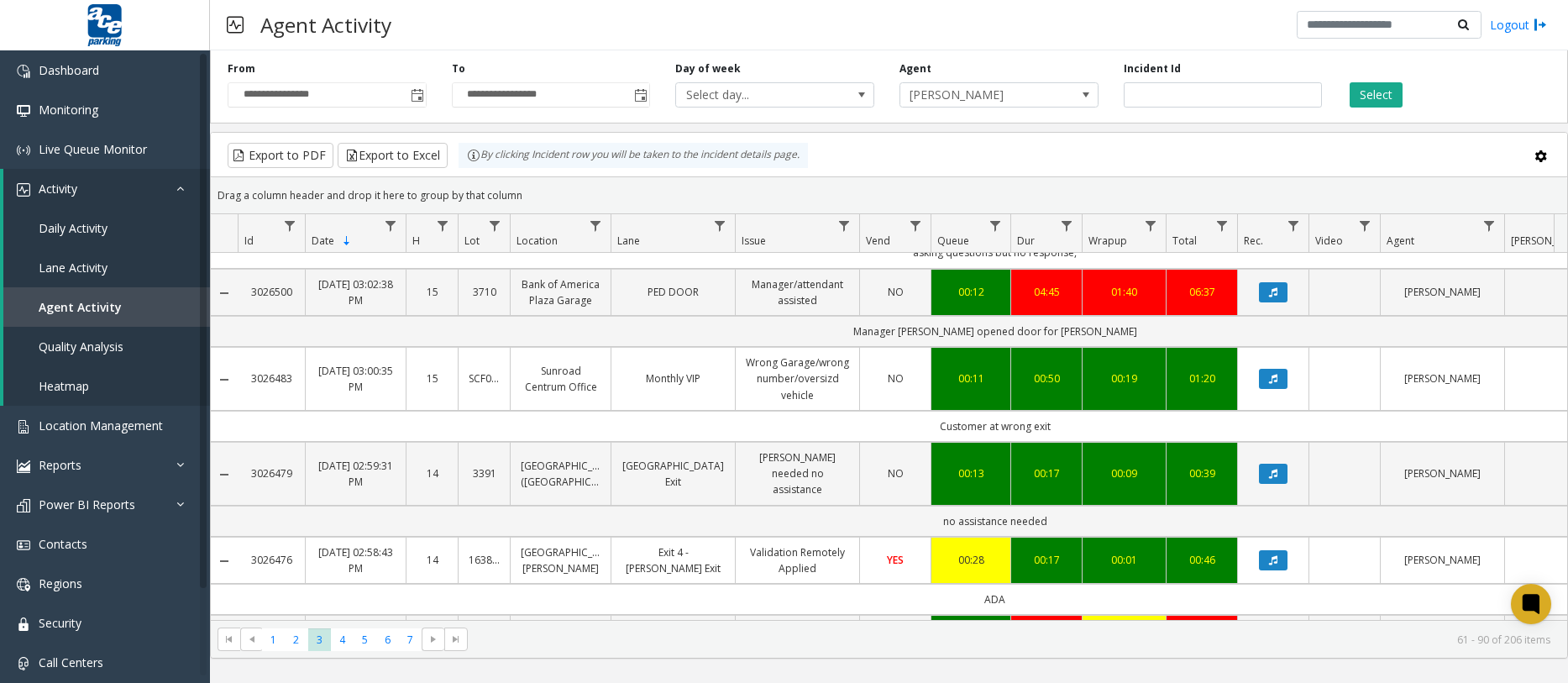
click at [1433, 76] on div "Select" at bounding box center [1446, 83] width 224 height 46
click at [394, 164] on button "Export to Excel" at bounding box center [392, 155] width 110 height 25
click at [268, 636] on span "1" at bounding box center [273, 639] width 23 height 23
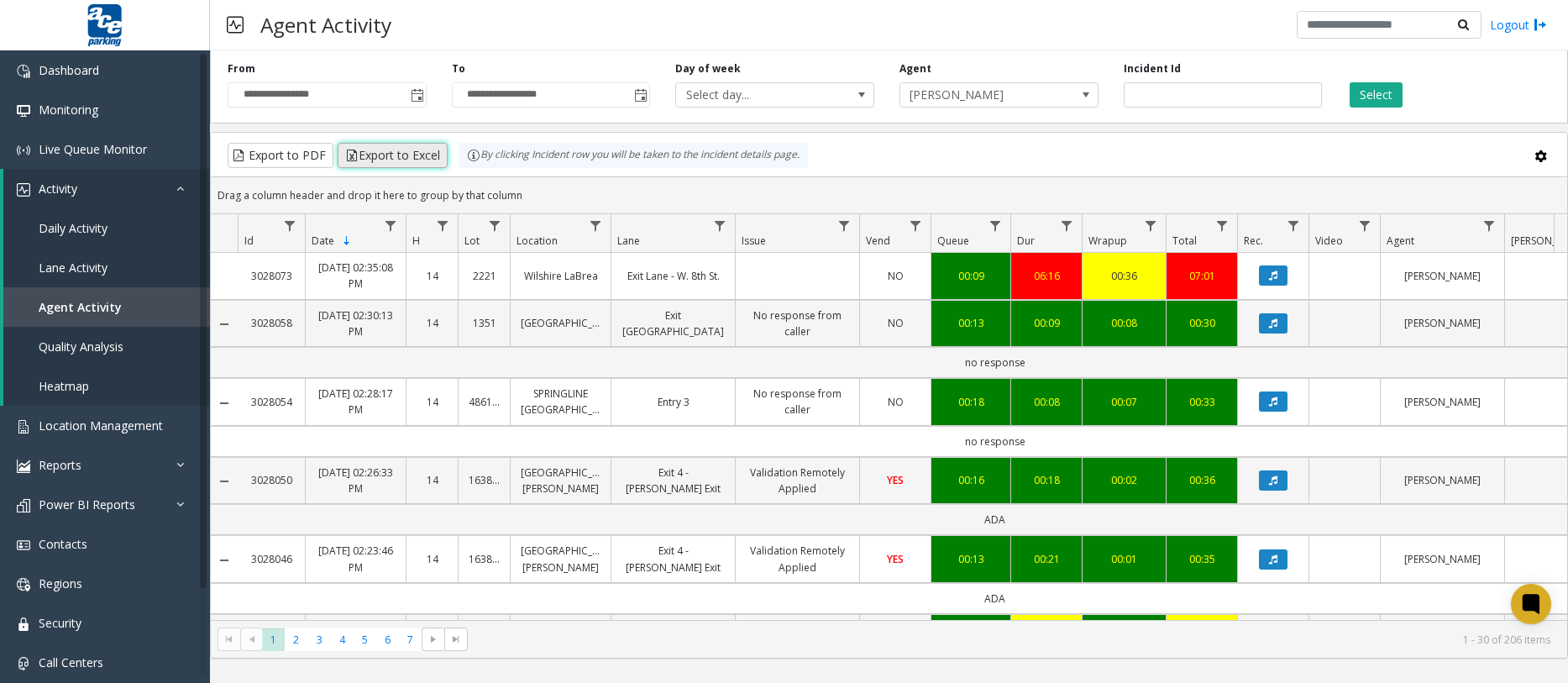
click at [372, 155] on button "Export to Excel" at bounding box center [392, 155] width 110 height 25
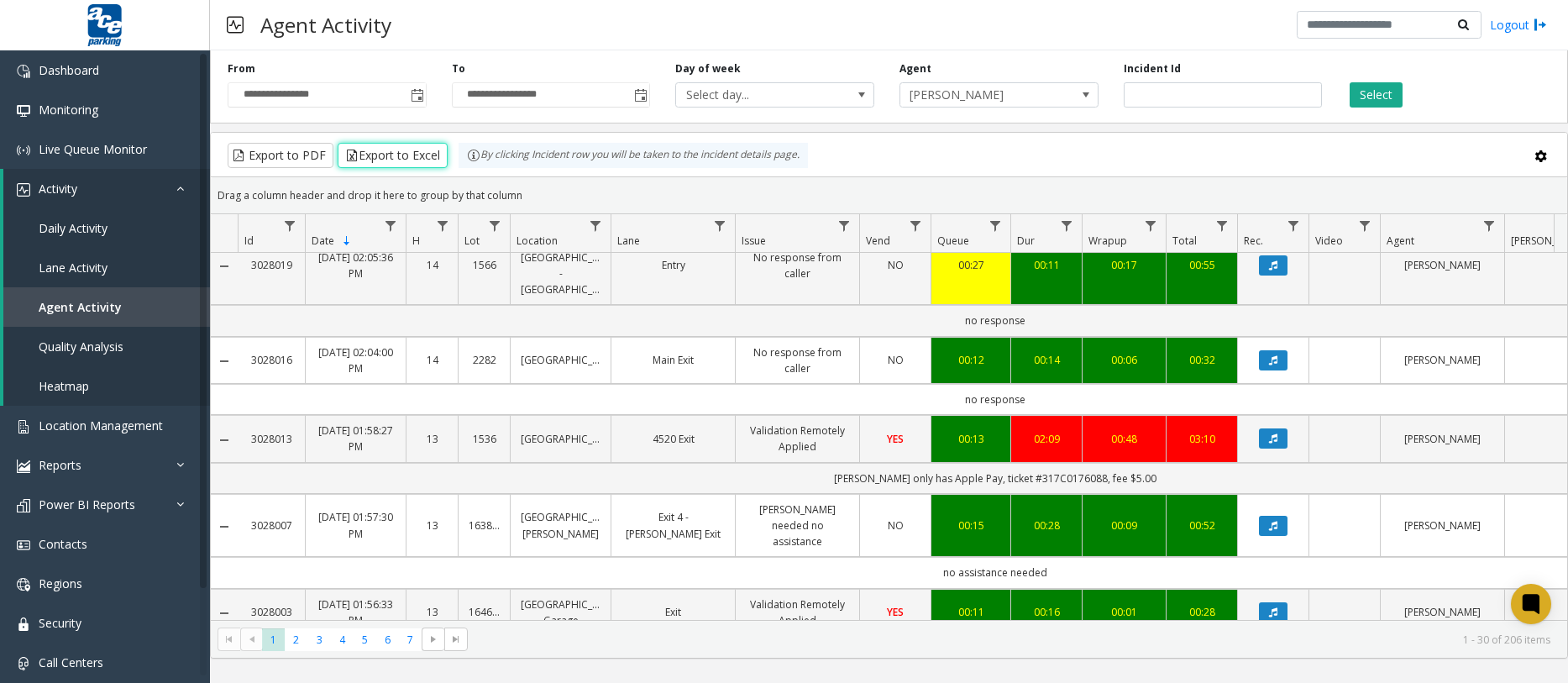
scroll to position [1008, 0]
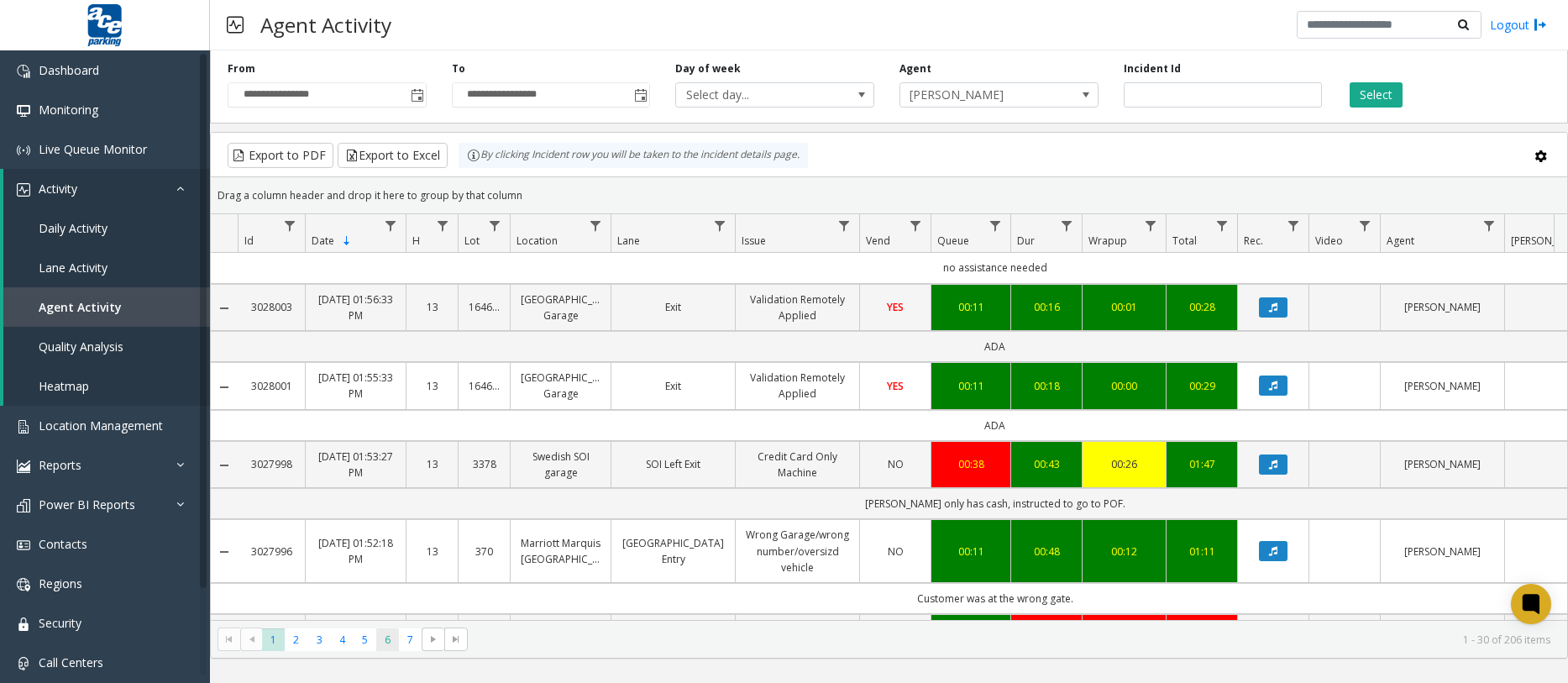
click at [376, 647] on span "6" at bounding box center [388, 639] width 23 height 23
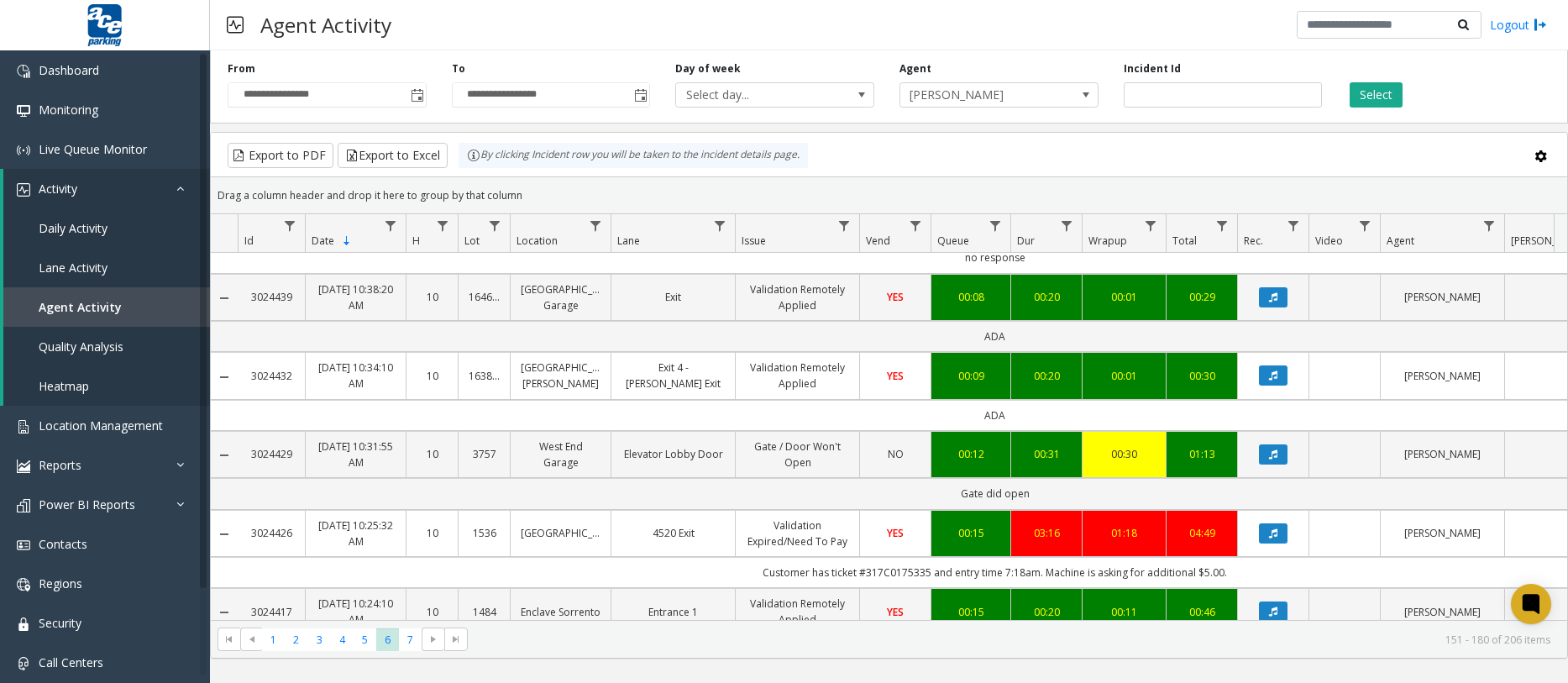
scroll to position [2115, 0]
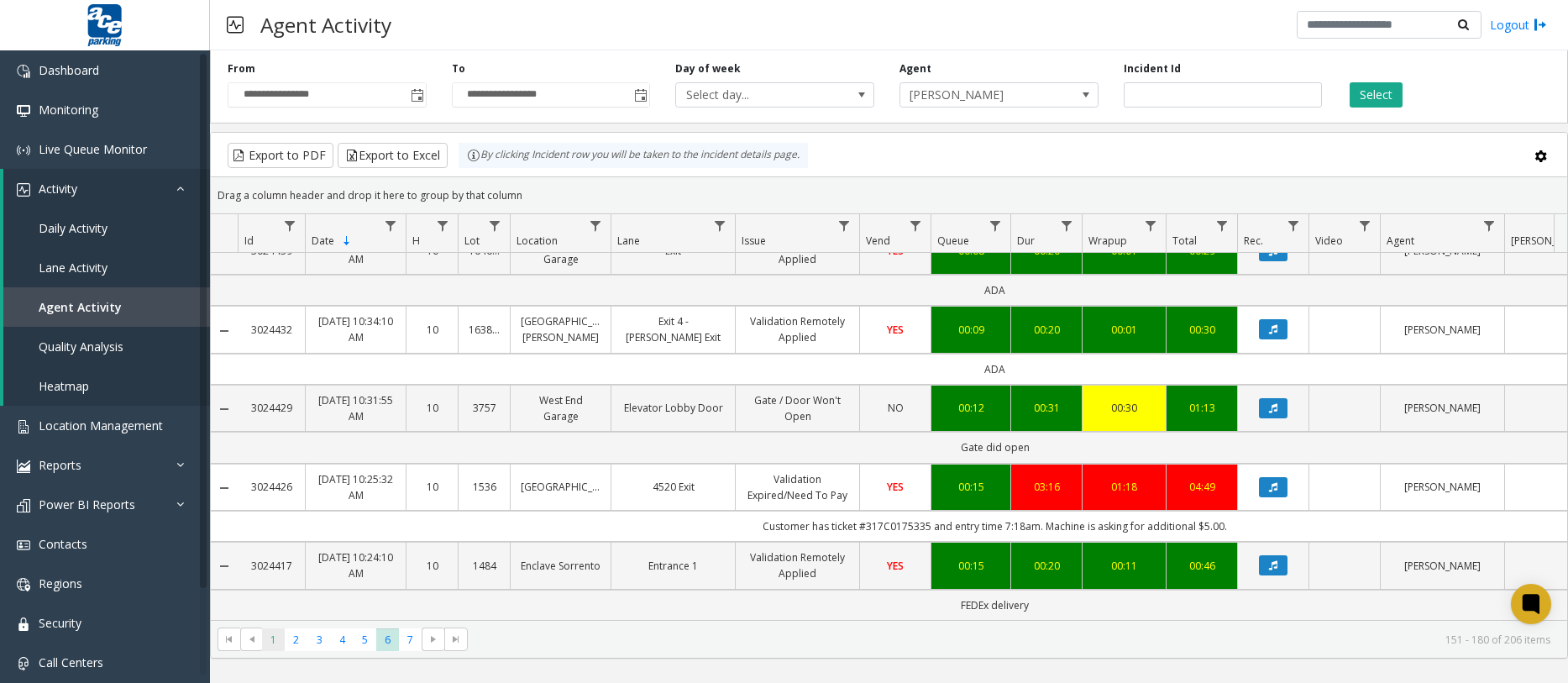
click at [277, 645] on span "1" at bounding box center [273, 639] width 23 height 23
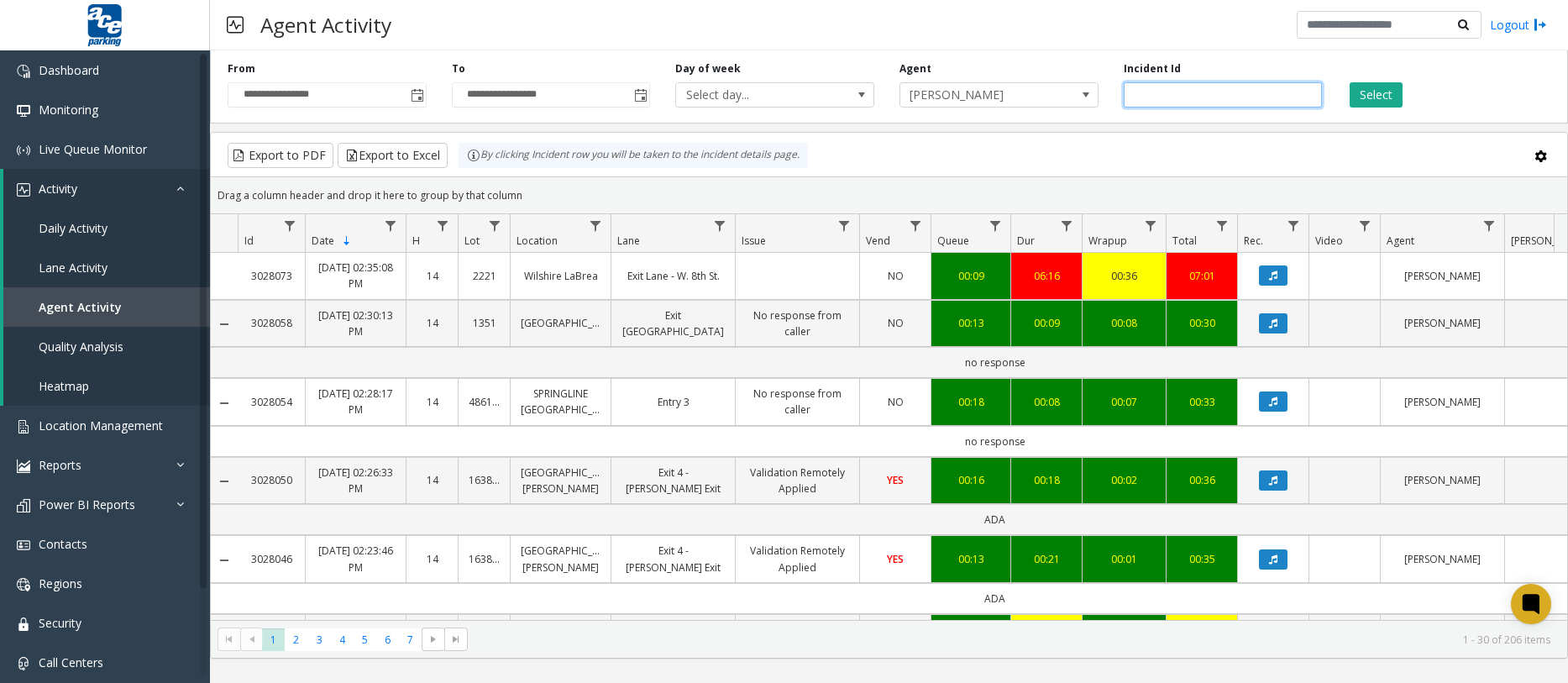
click at [1223, 91] on input "number" at bounding box center [1223, 95] width 199 height 25
click at [1218, 85] on input "number" at bounding box center [1223, 95] width 199 height 25
click at [924, 86] on span "[PERSON_NAME]" at bounding box center [979, 95] width 158 height 23
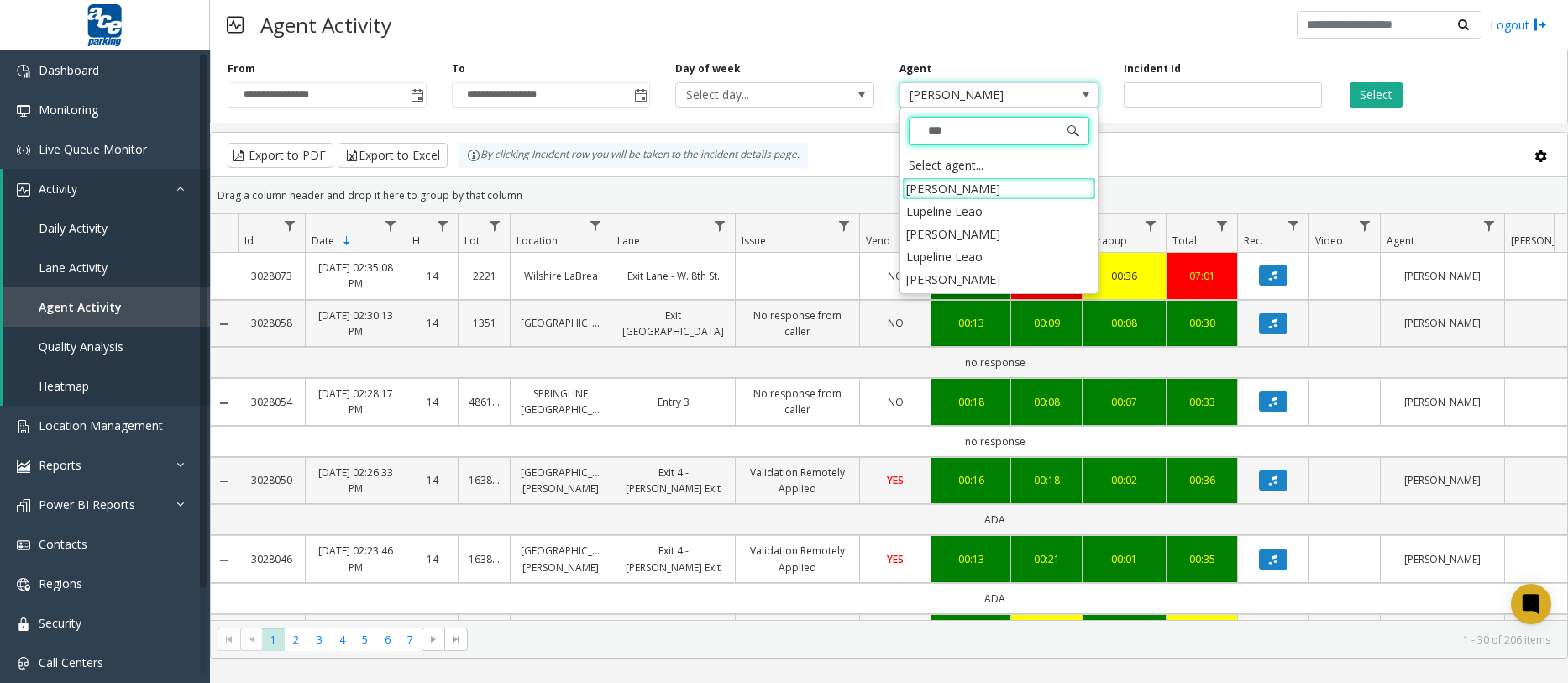
type input "****"
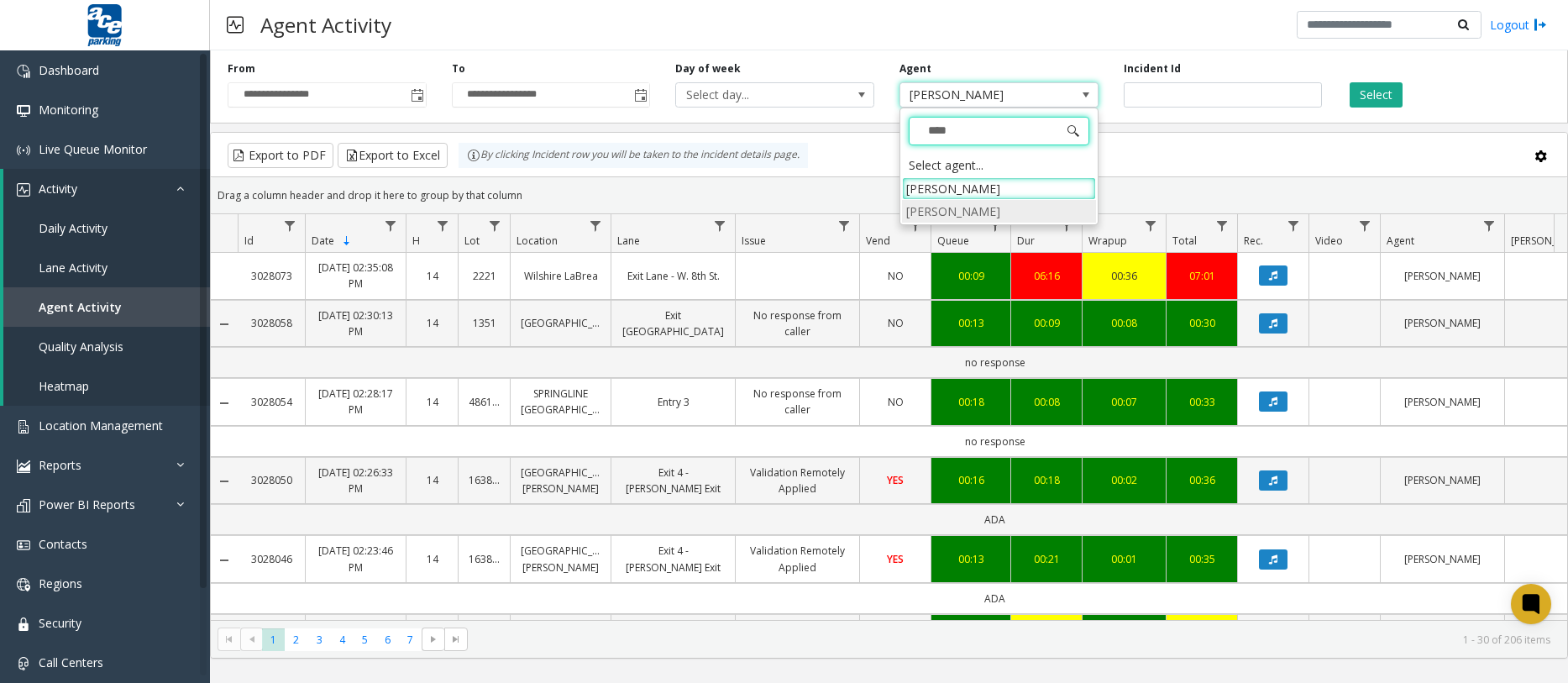
click at [926, 215] on li "[PERSON_NAME]" at bounding box center [998, 211] width 194 height 23
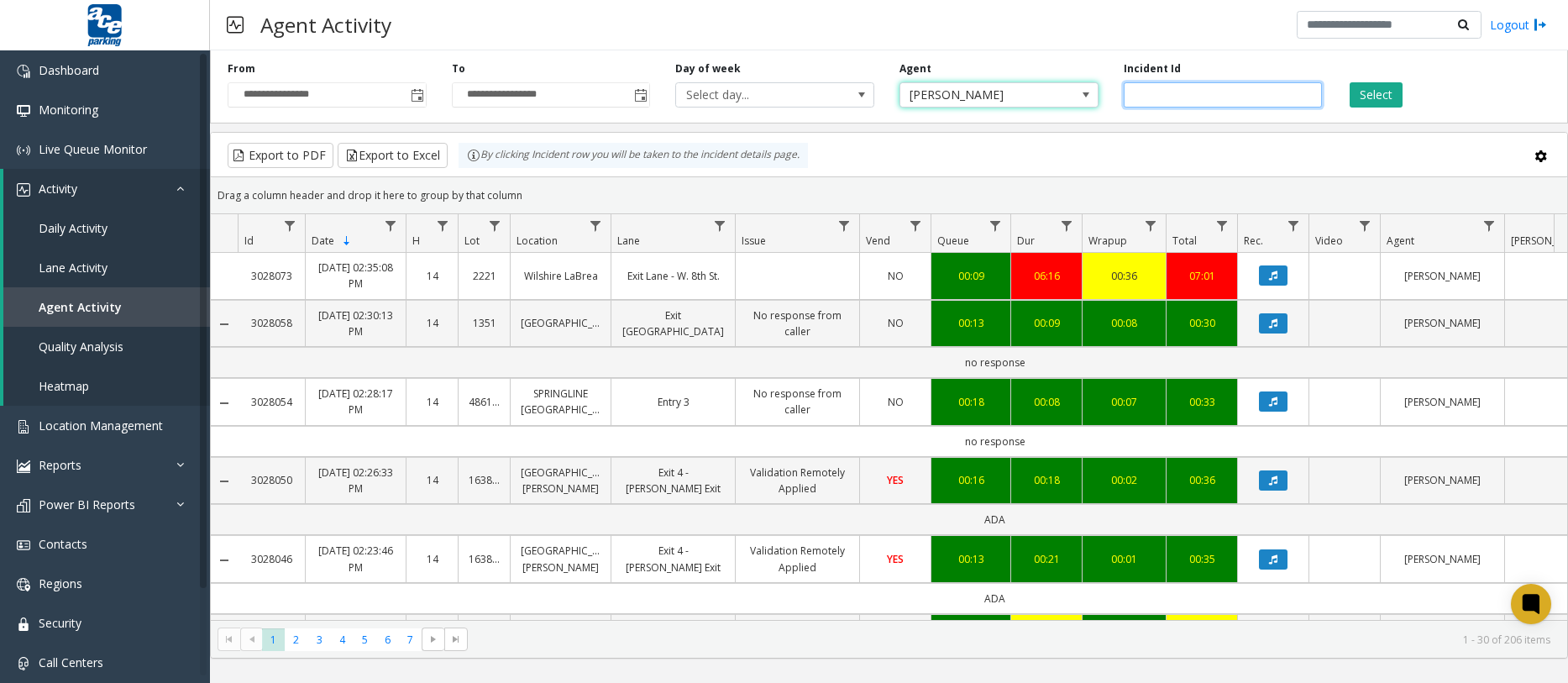
click at [1192, 88] on input "number" at bounding box center [1223, 95] width 199 height 25
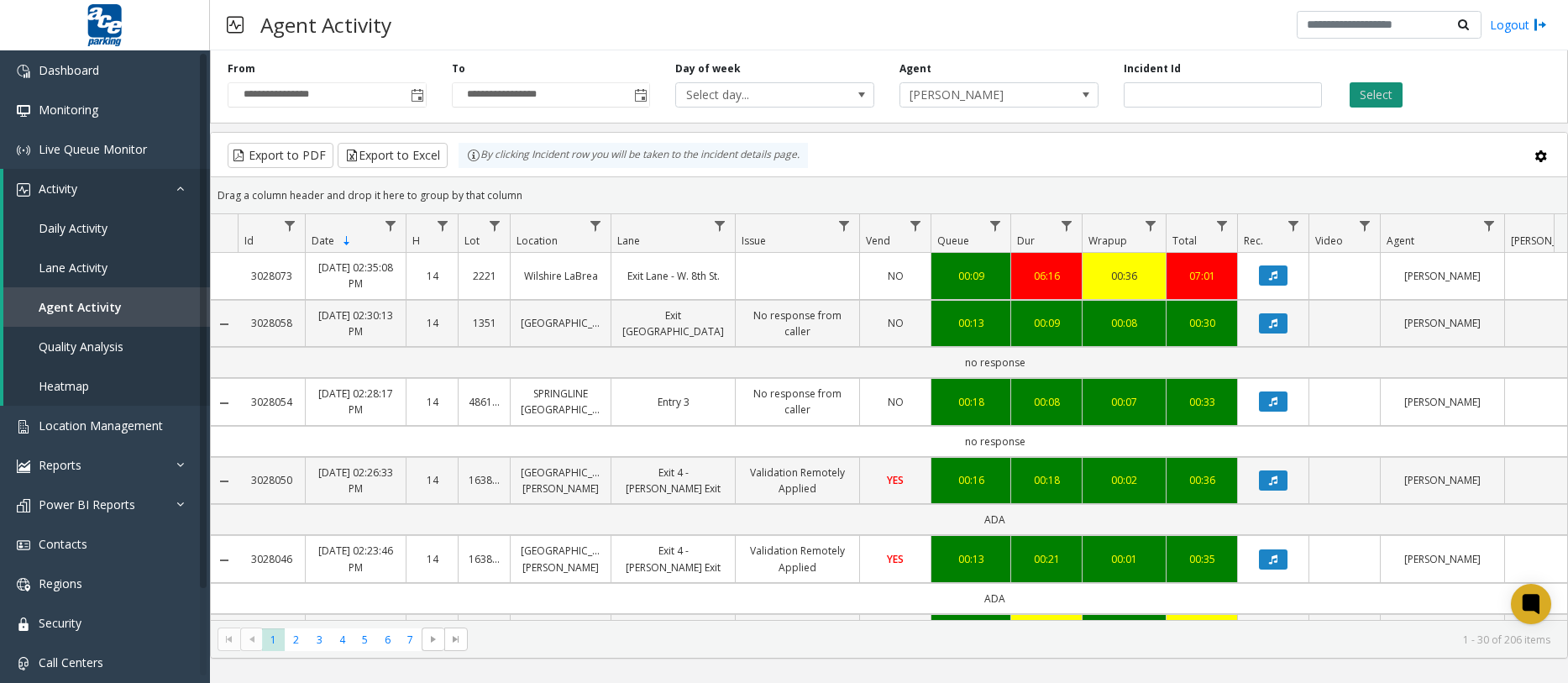
click at [1388, 98] on button "Select" at bounding box center [1376, 95] width 53 height 25
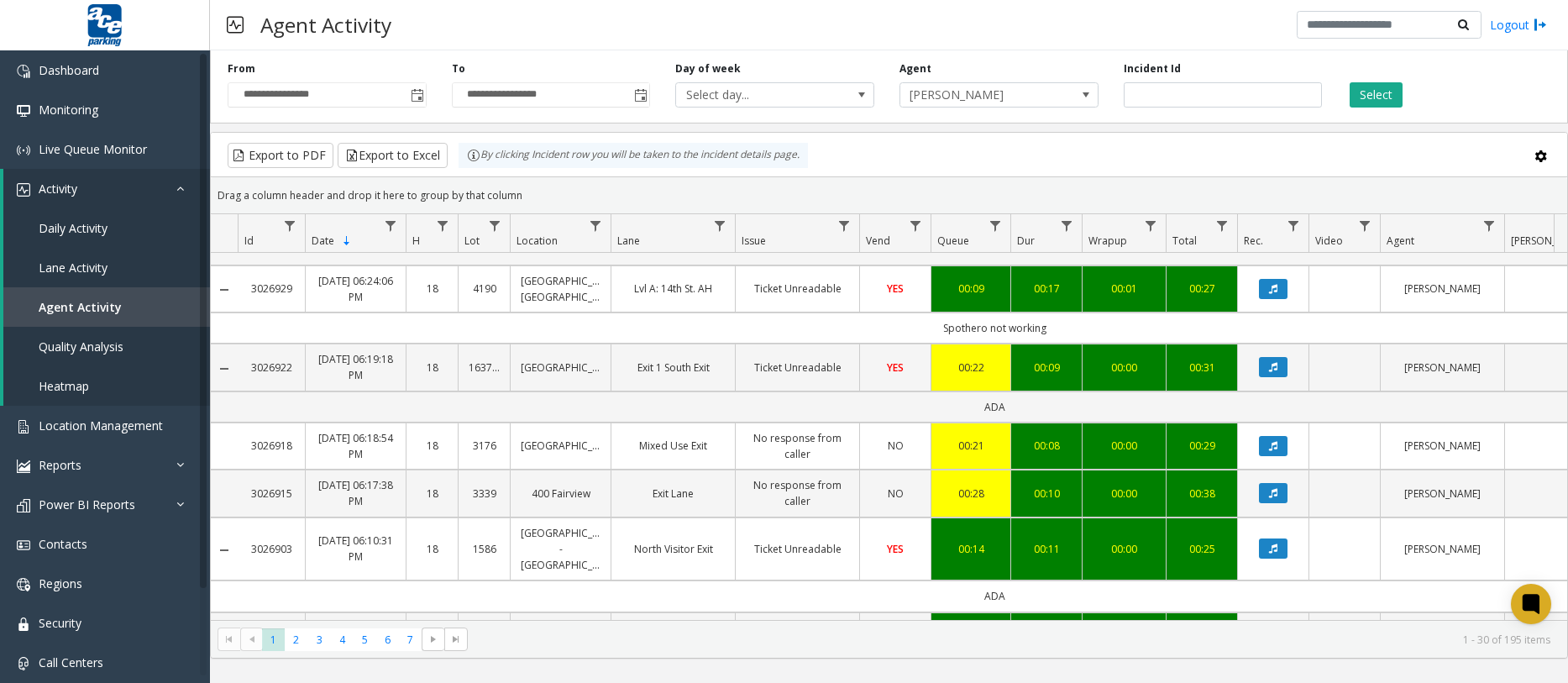
scroll to position [1883, 0]
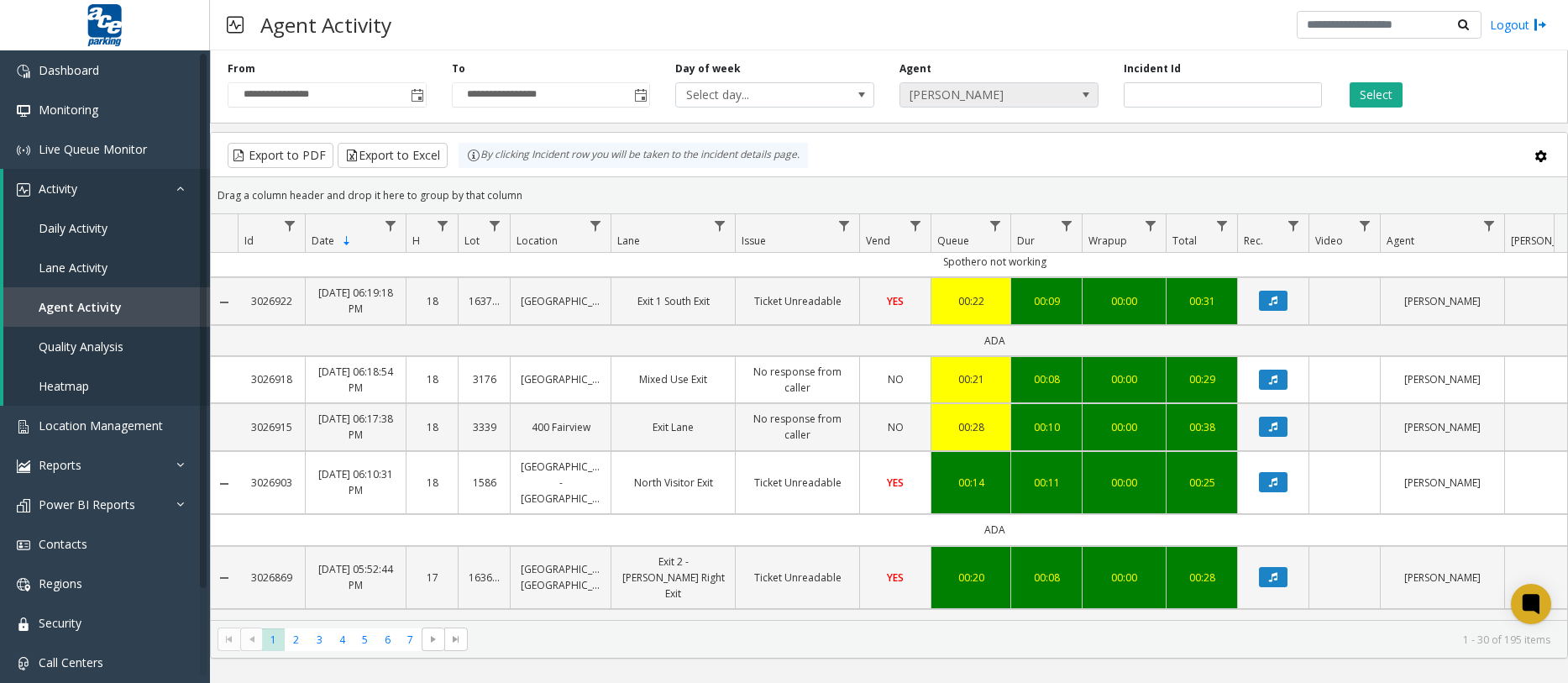
click at [934, 97] on span "[PERSON_NAME]" at bounding box center [979, 95] width 158 height 23
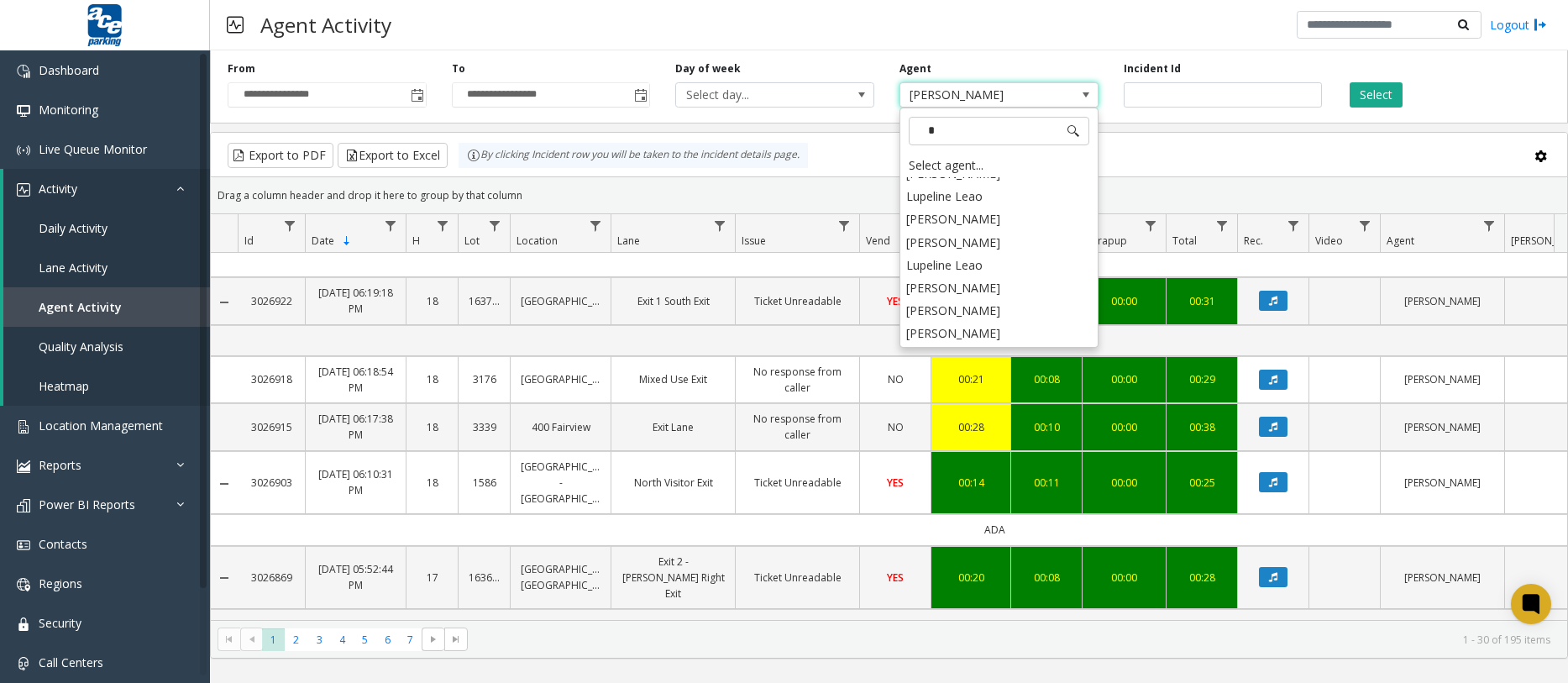
scroll to position [0, 0]
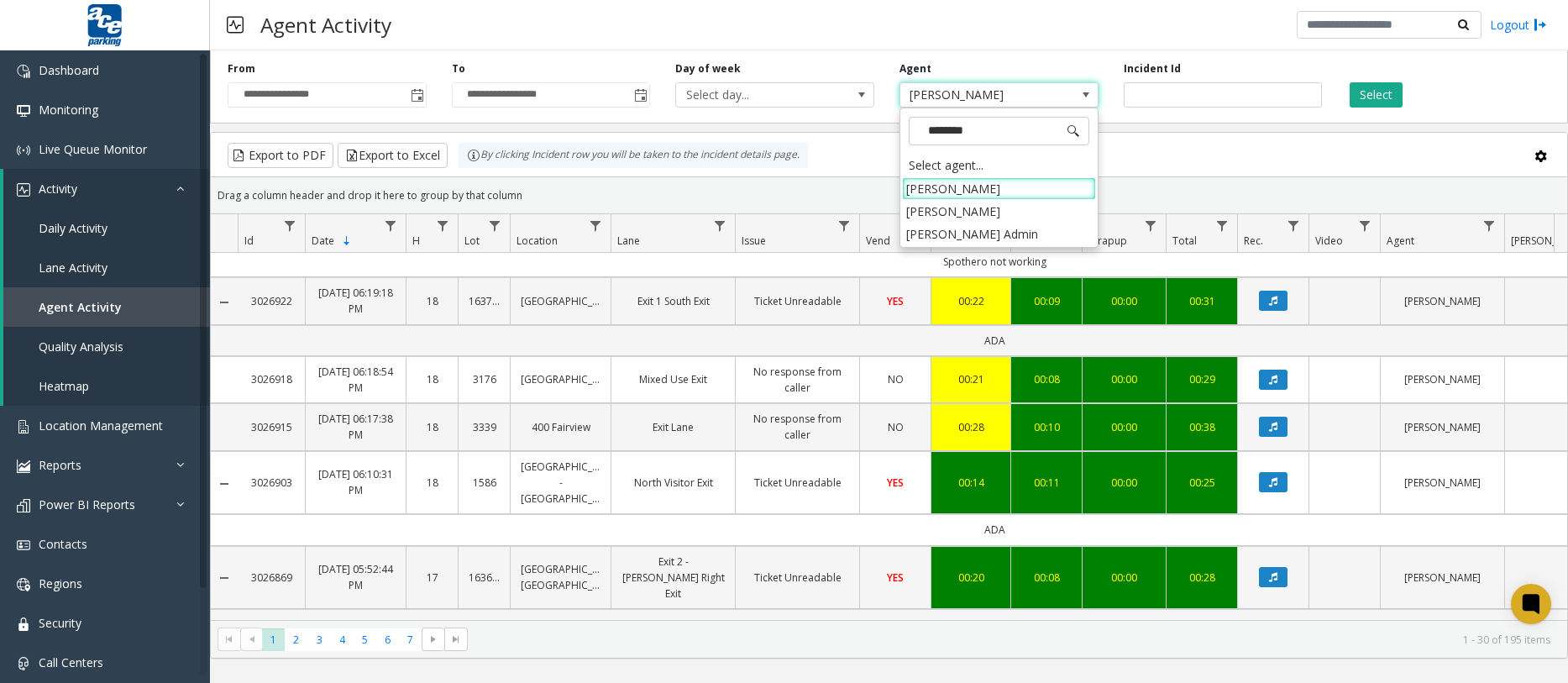
type input "*********"
click at [982, 228] on li "[PERSON_NAME] Admin" at bounding box center [998, 234] width 194 height 23
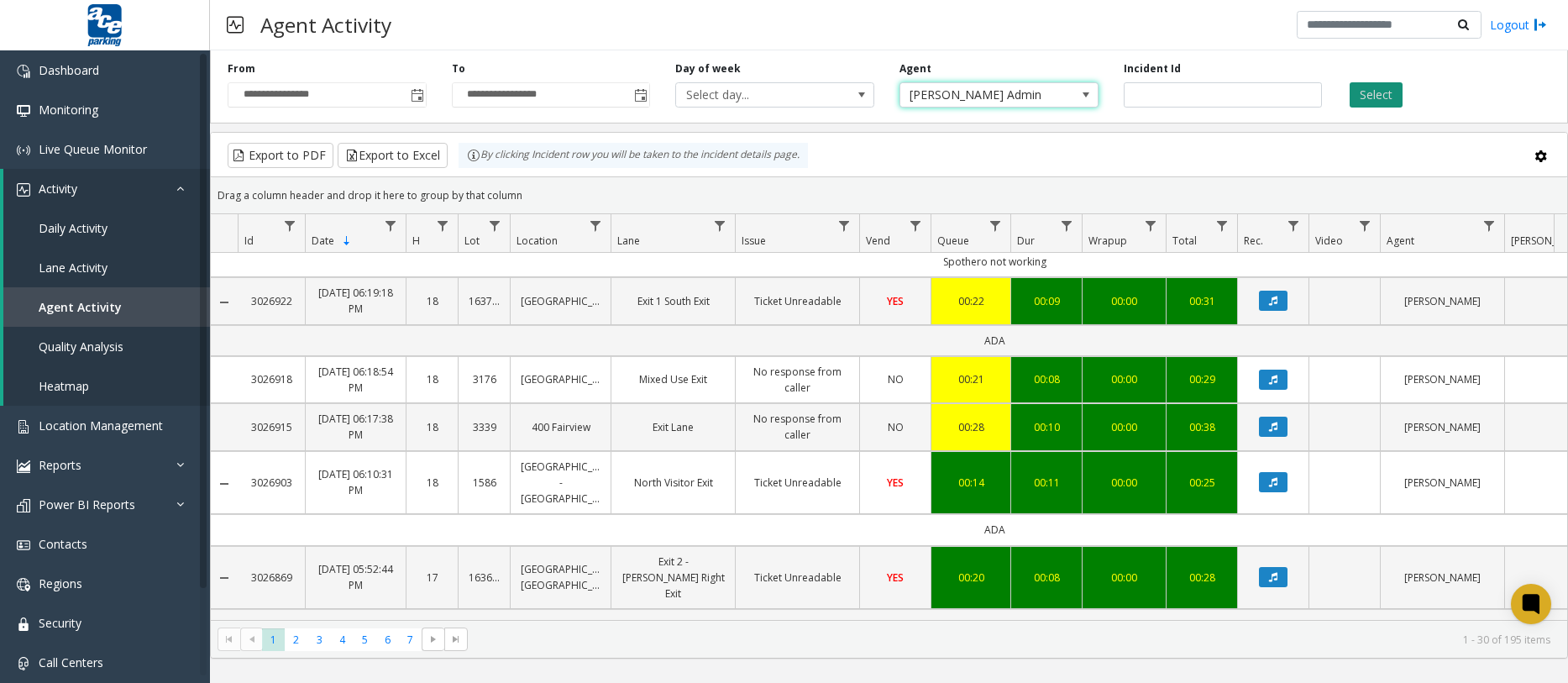
click at [1388, 87] on button "Select" at bounding box center [1376, 95] width 53 height 25
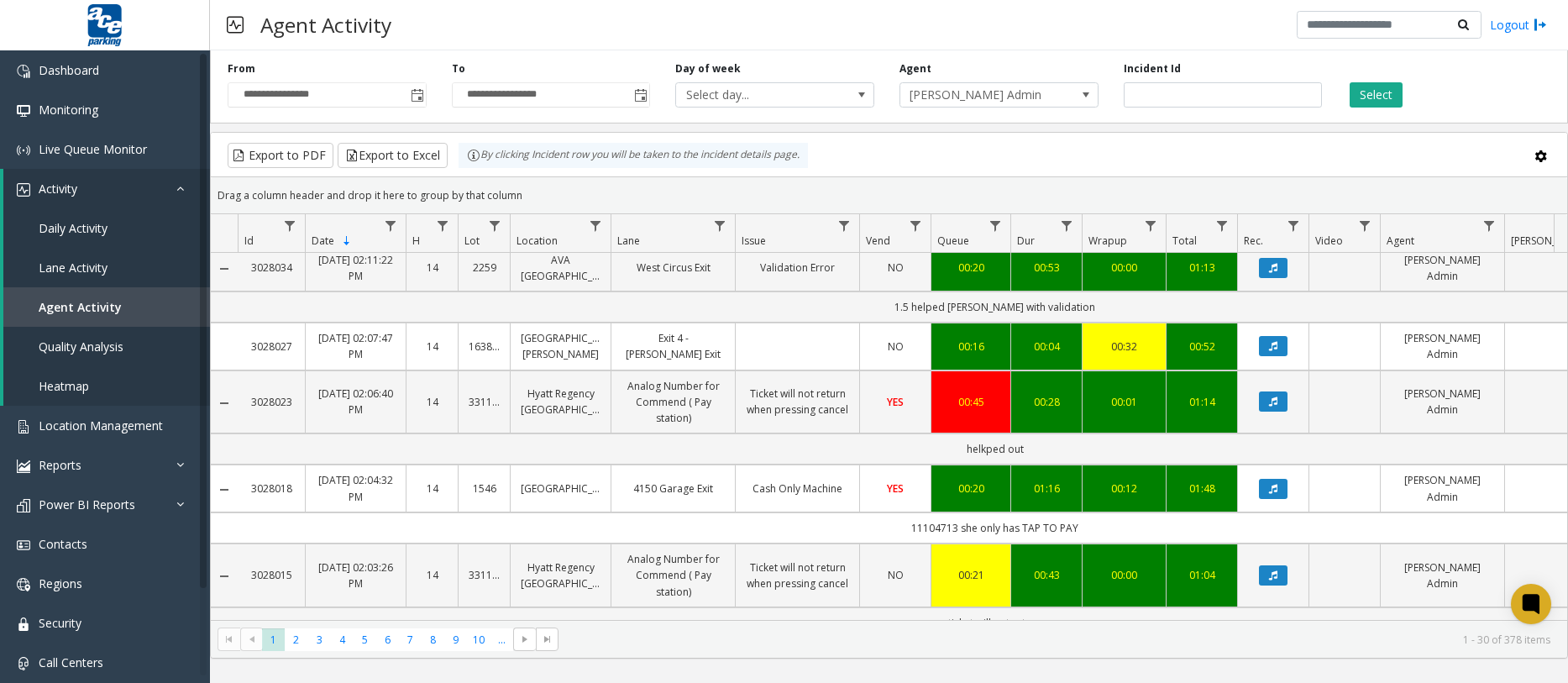
scroll to position [2039, 0]
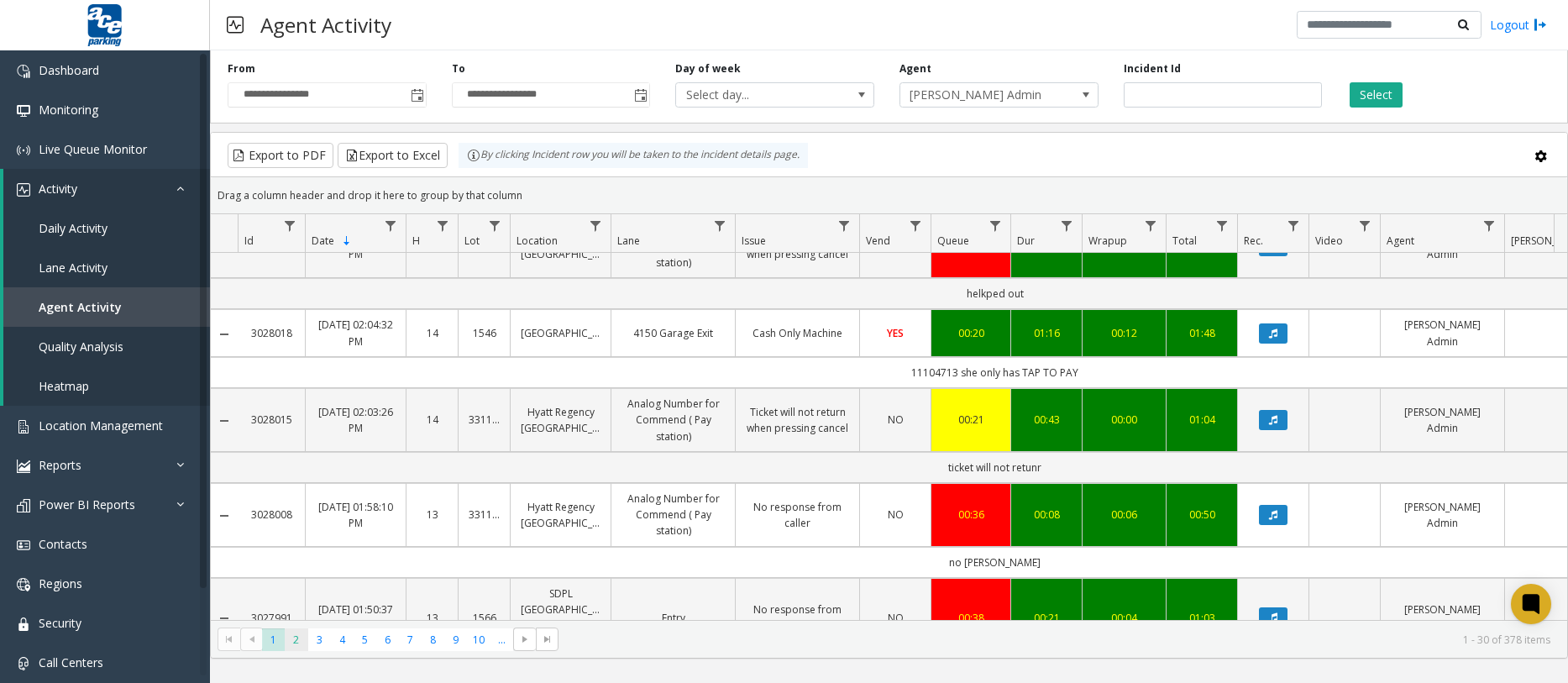
click at [293, 637] on span "2" at bounding box center [296, 639] width 23 height 23
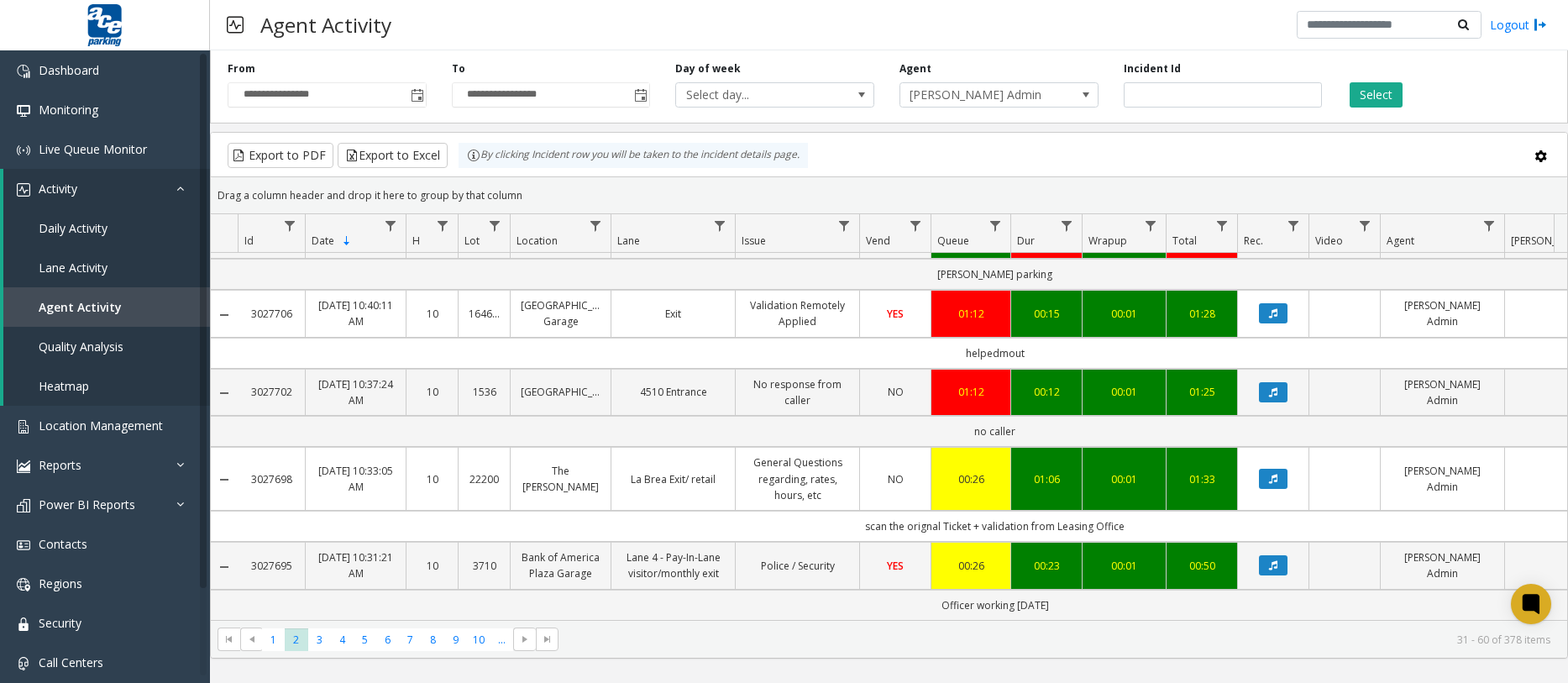
scroll to position [1991, 0]
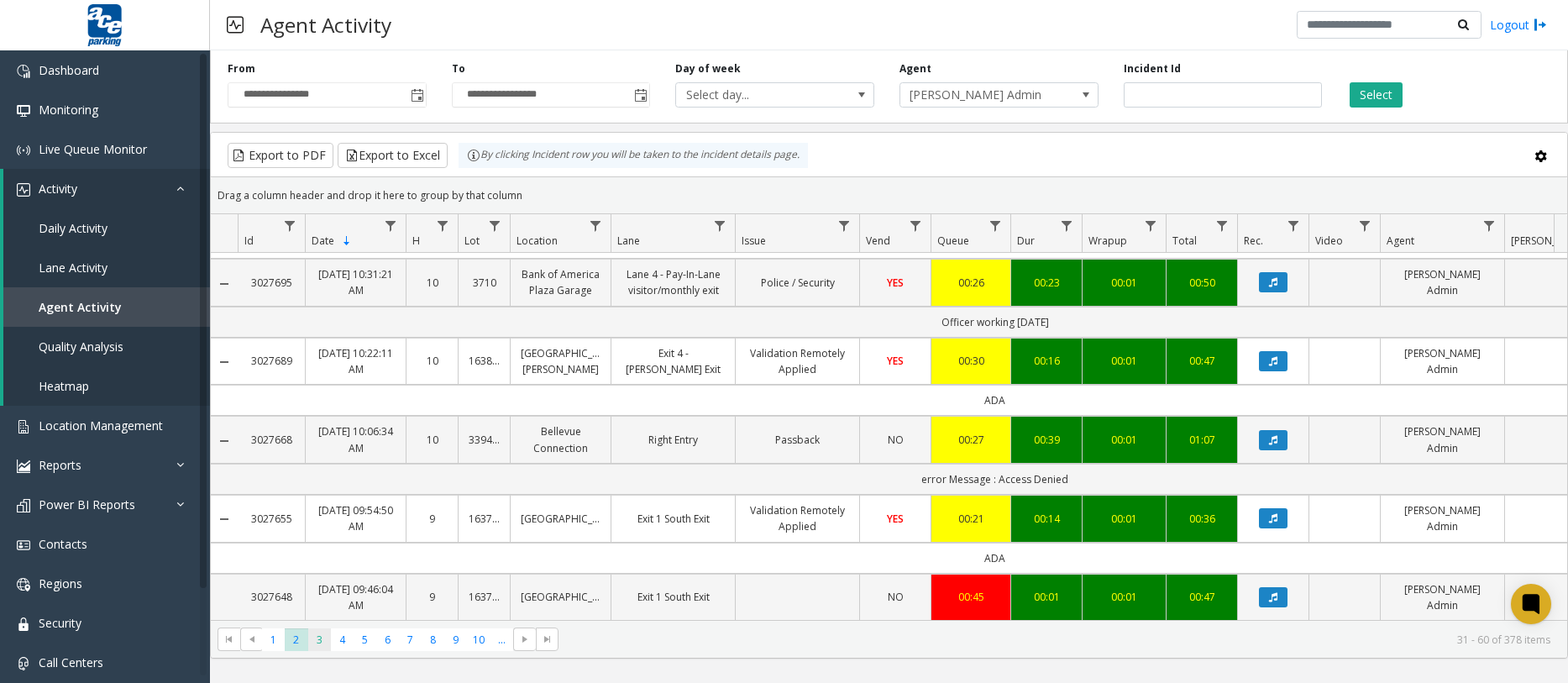
click at [325, 643] on span "3" at bounding box center [319, 639] width 23 height 23
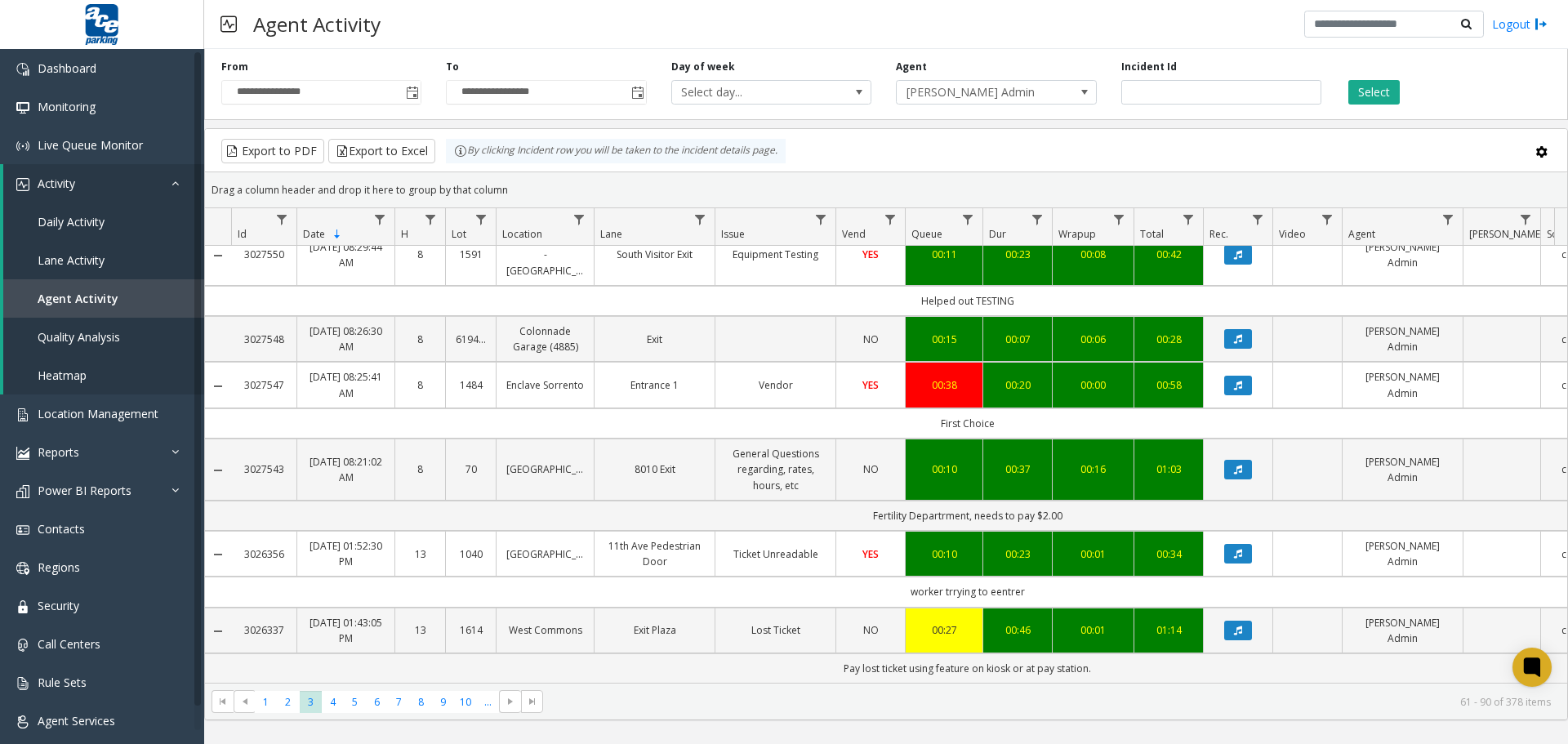
scroll to position [1980, 0]
click at [327, 664] on span "4" at bounding box center [333, 702] width 22 height 22
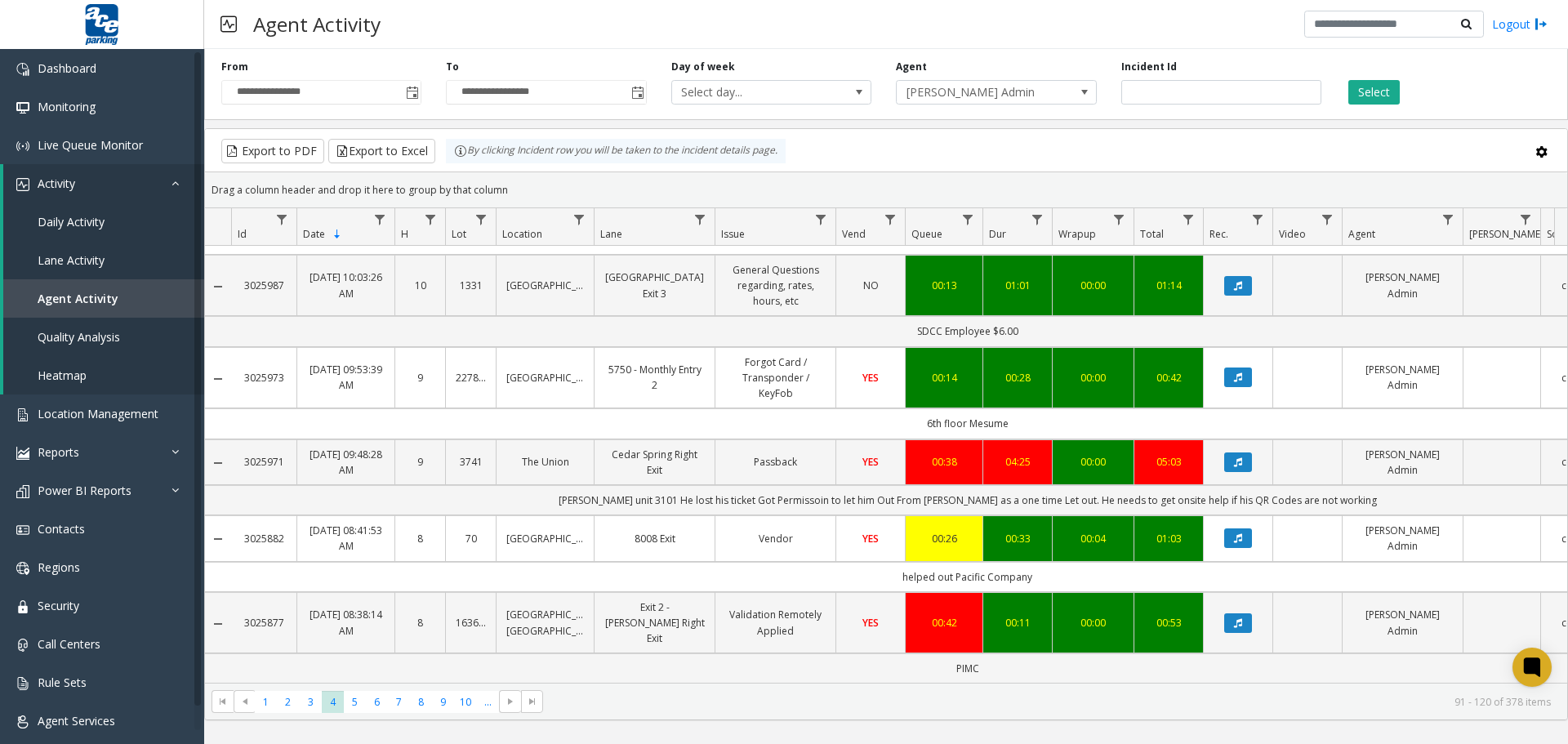
scroll to position [2042, 0]
click at [360, 664] on span "5" at bounding box center [355, 702] width 22 height 22
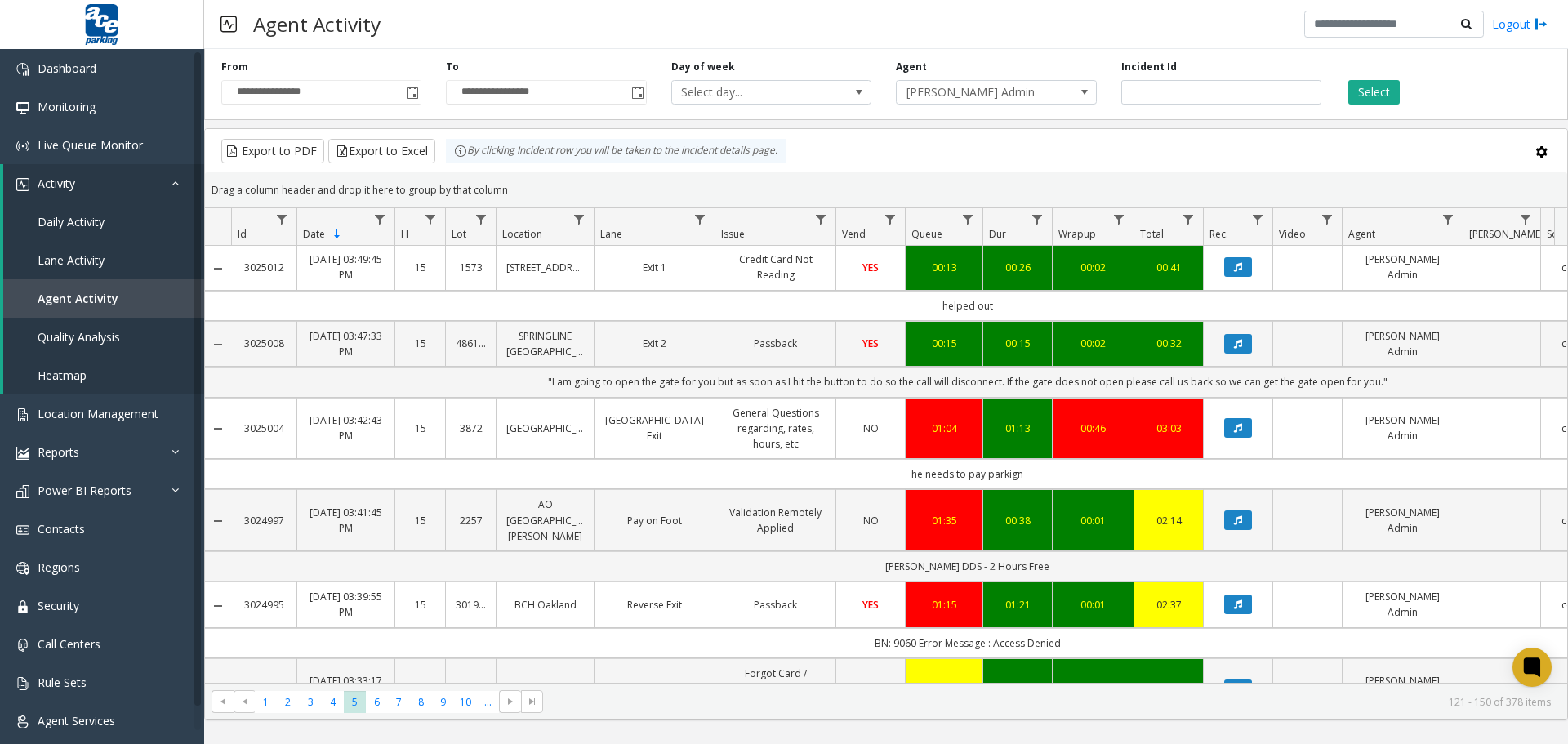
scroll to position [2058, 0]
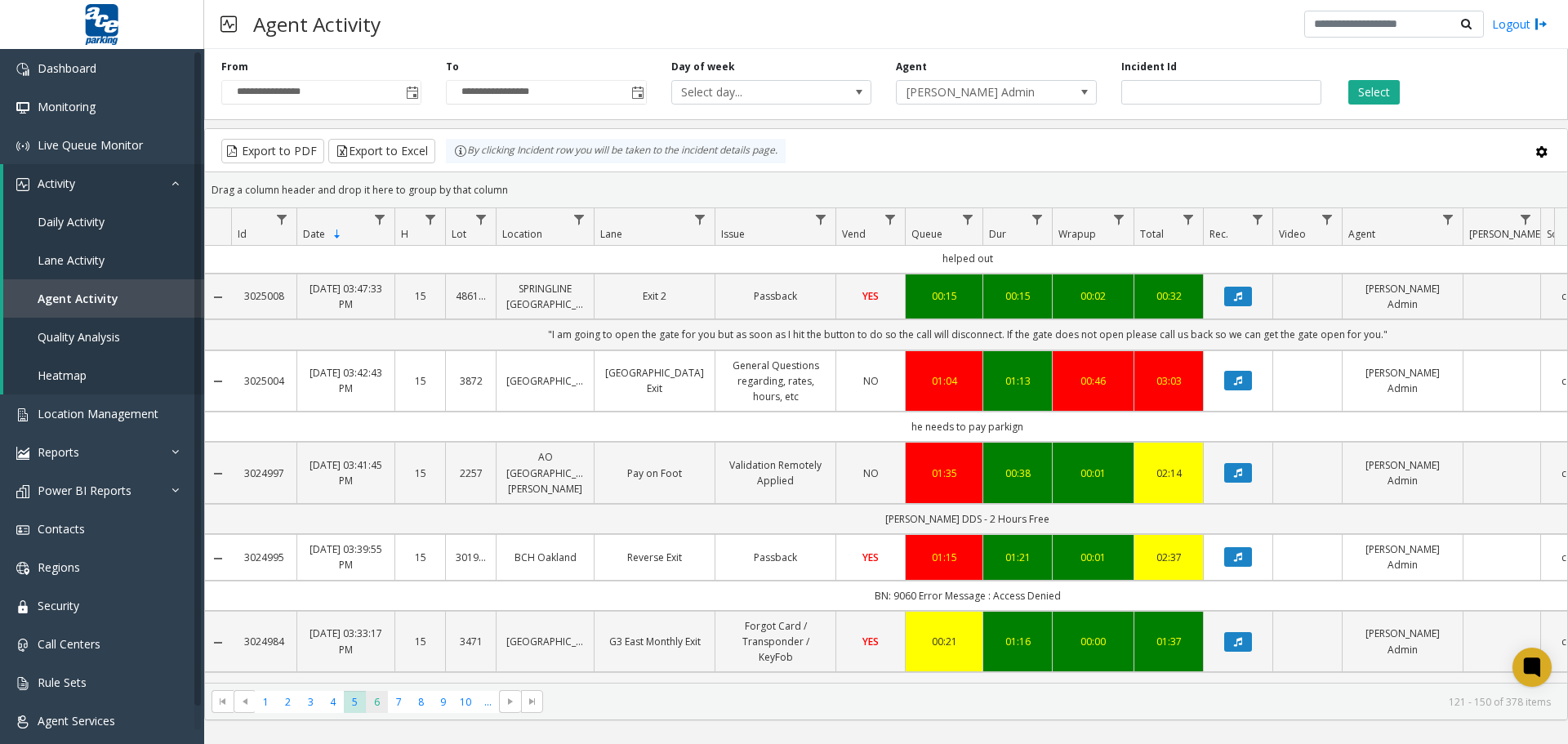
click at [377, 664] on span "6" at bounding box center [377, 702] width 22 height 22
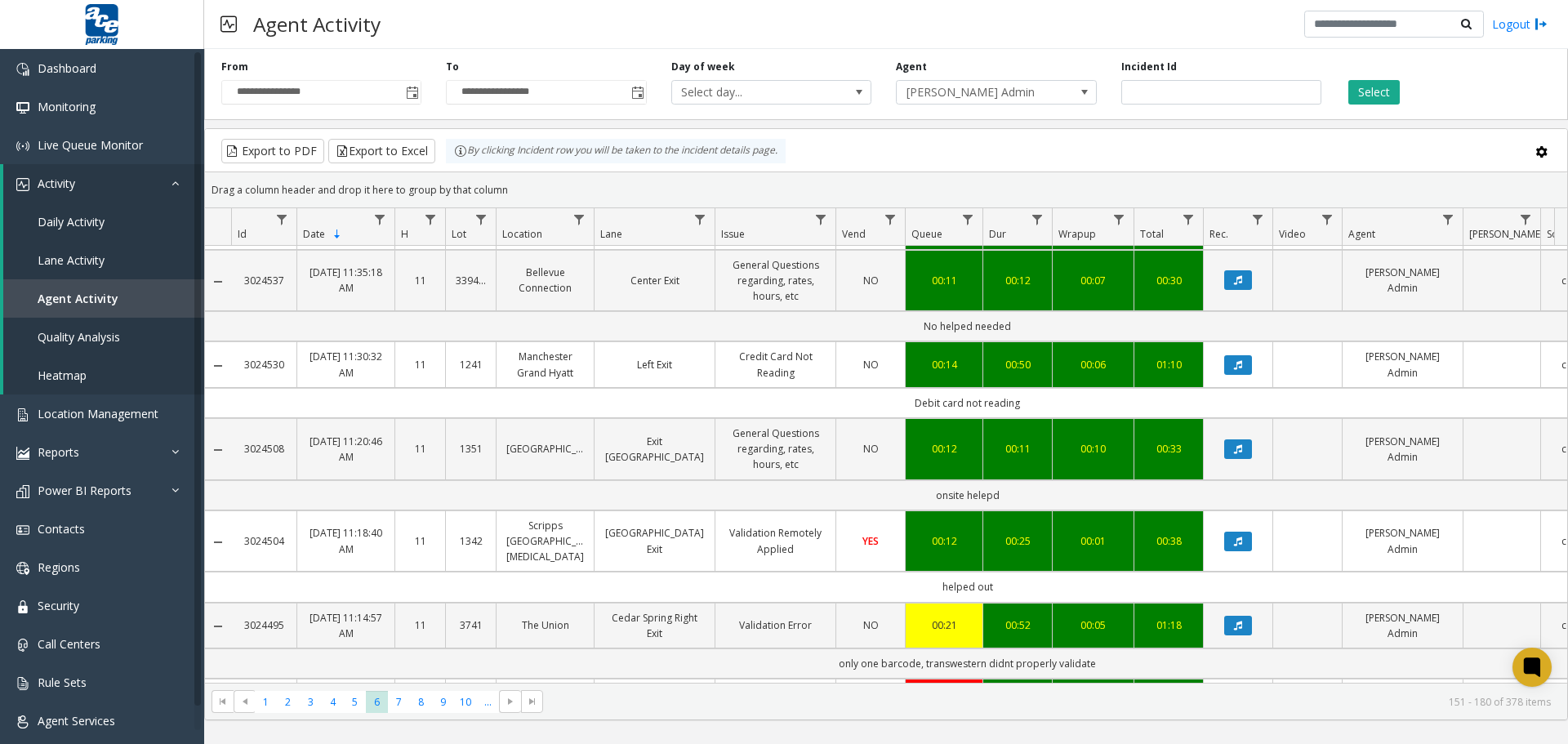
scroll to position [1933, 0]
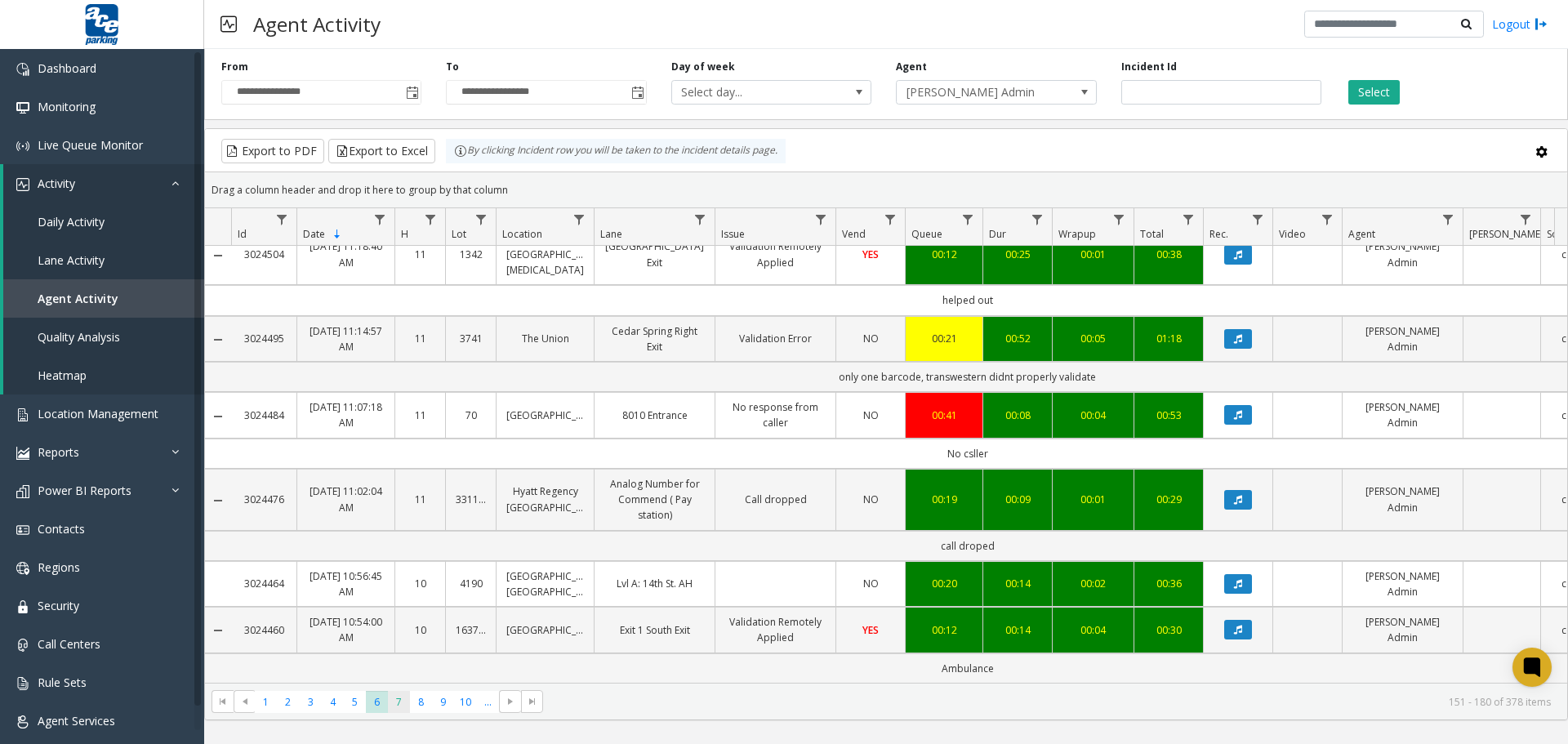
click at [406, 664] on span "7" at bounding box center [399, 702] width 22 height 22
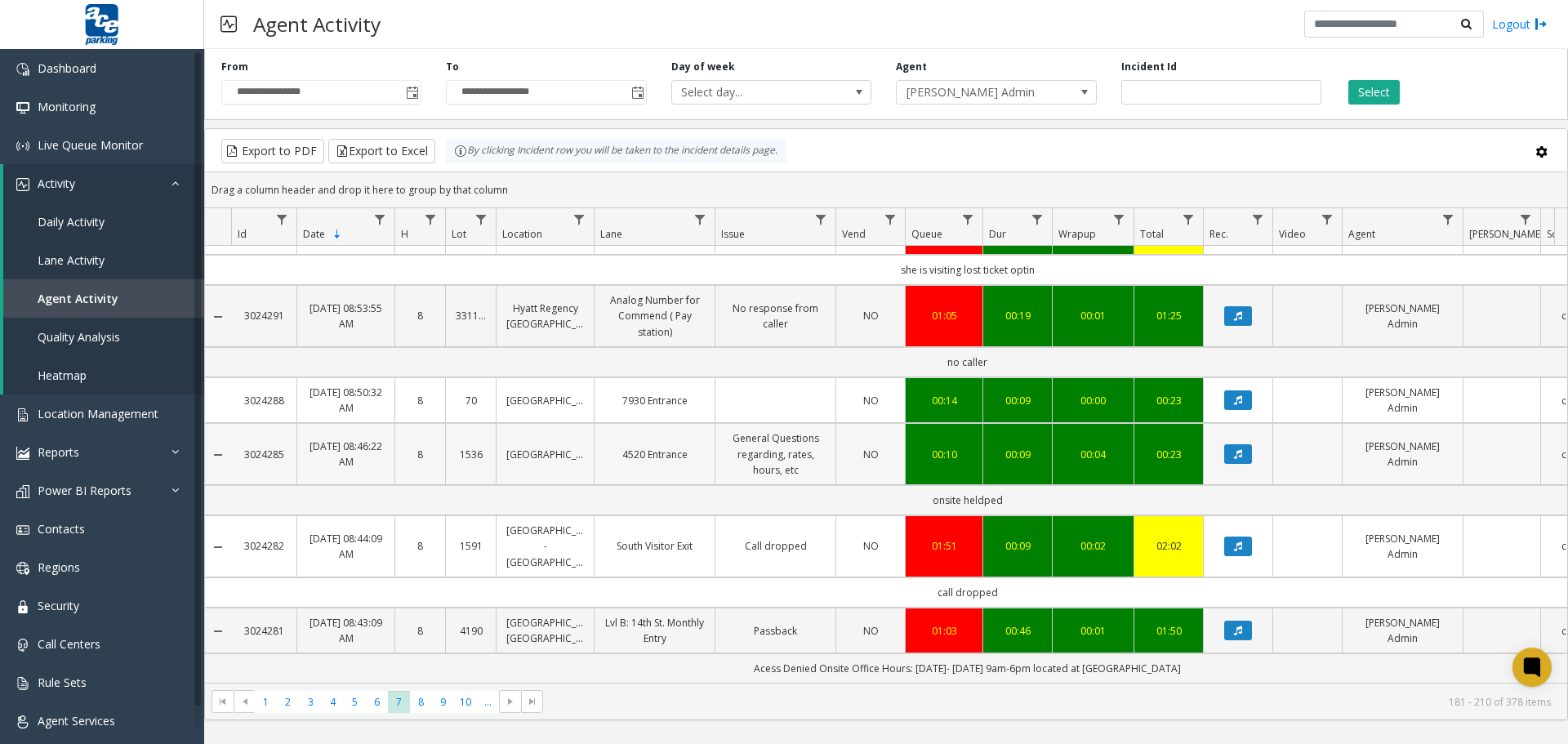
scroll to position [1995, 0]
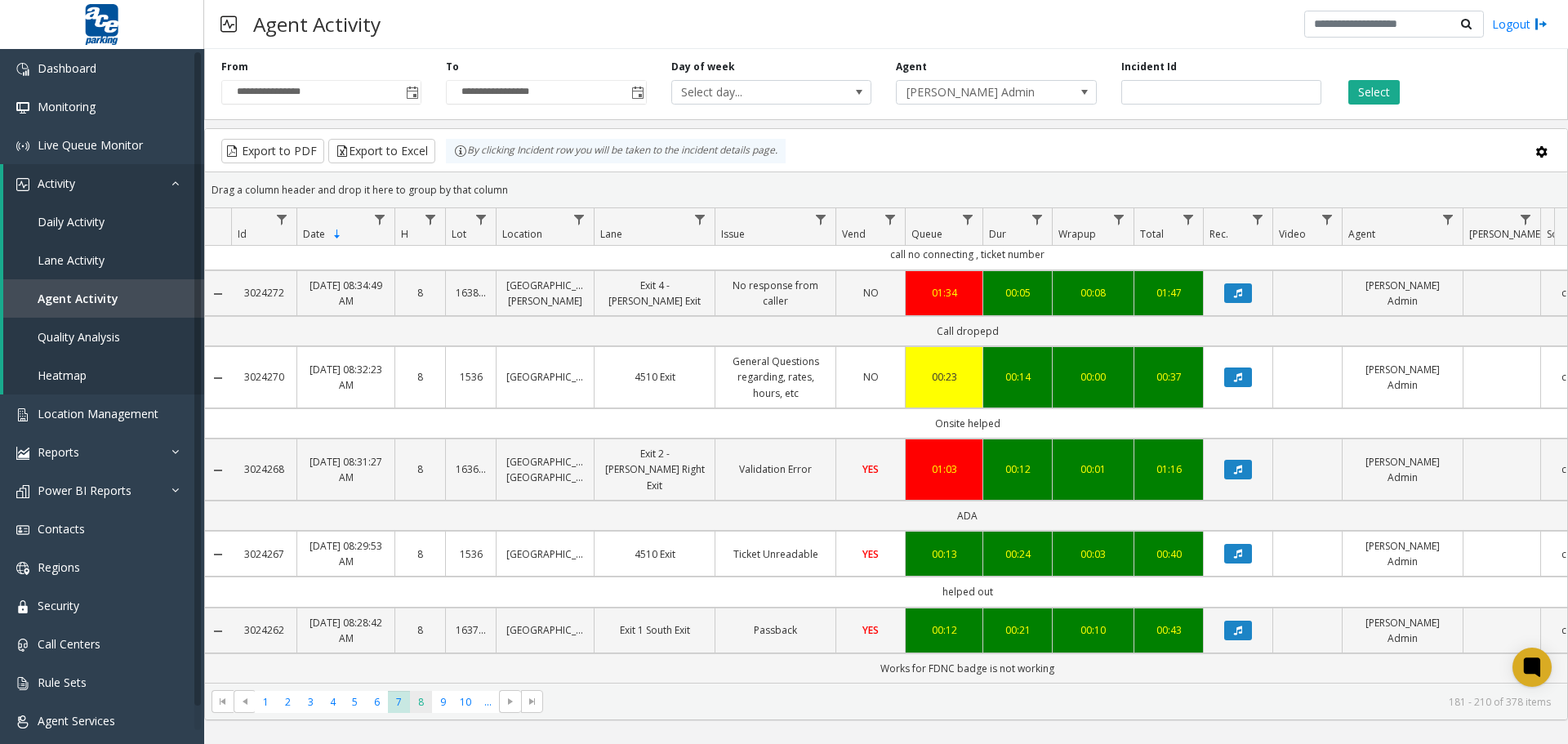
click at [421, 664] on span "8" at bounding box center [421, 702] width 22 height 22
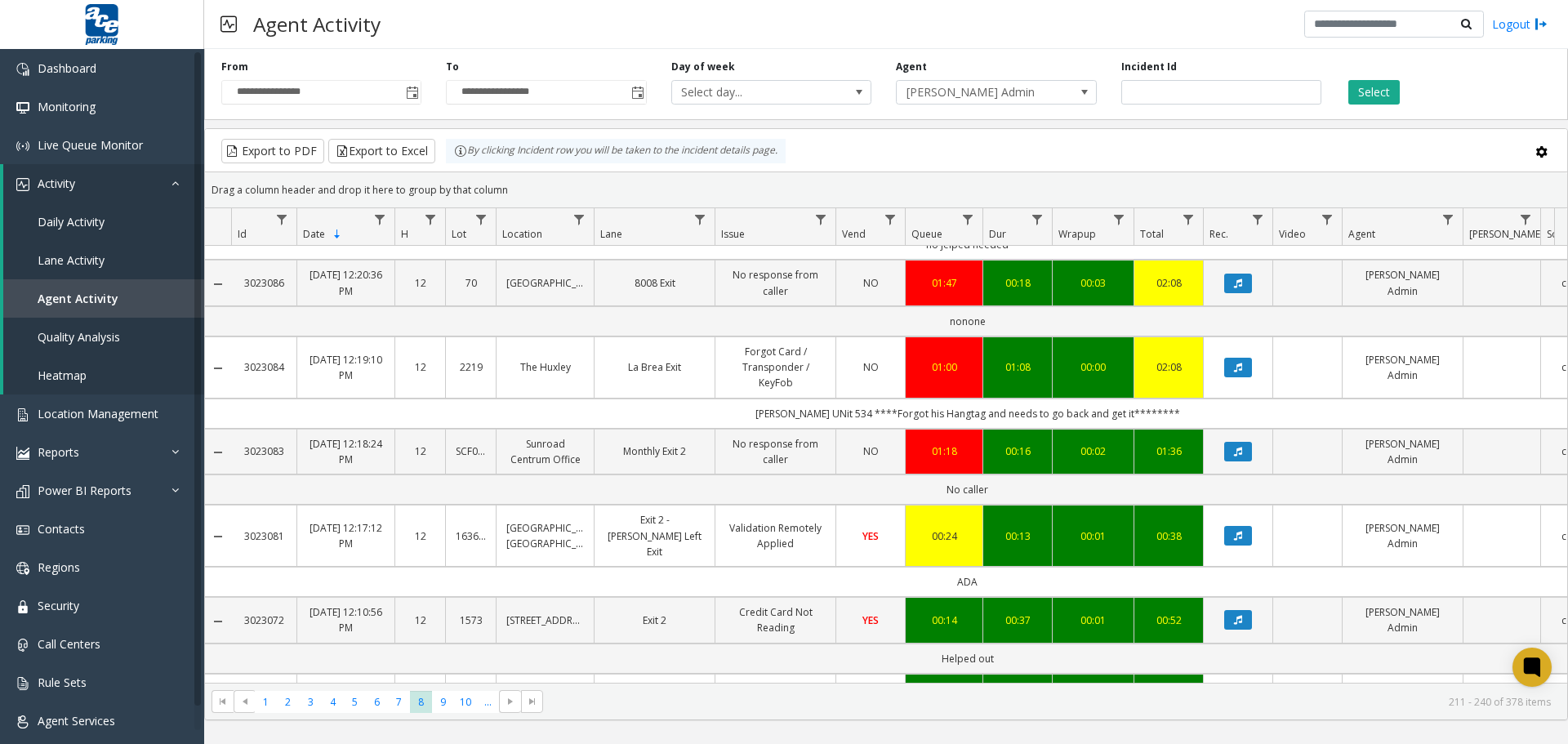
scroll to position [1918, 0]
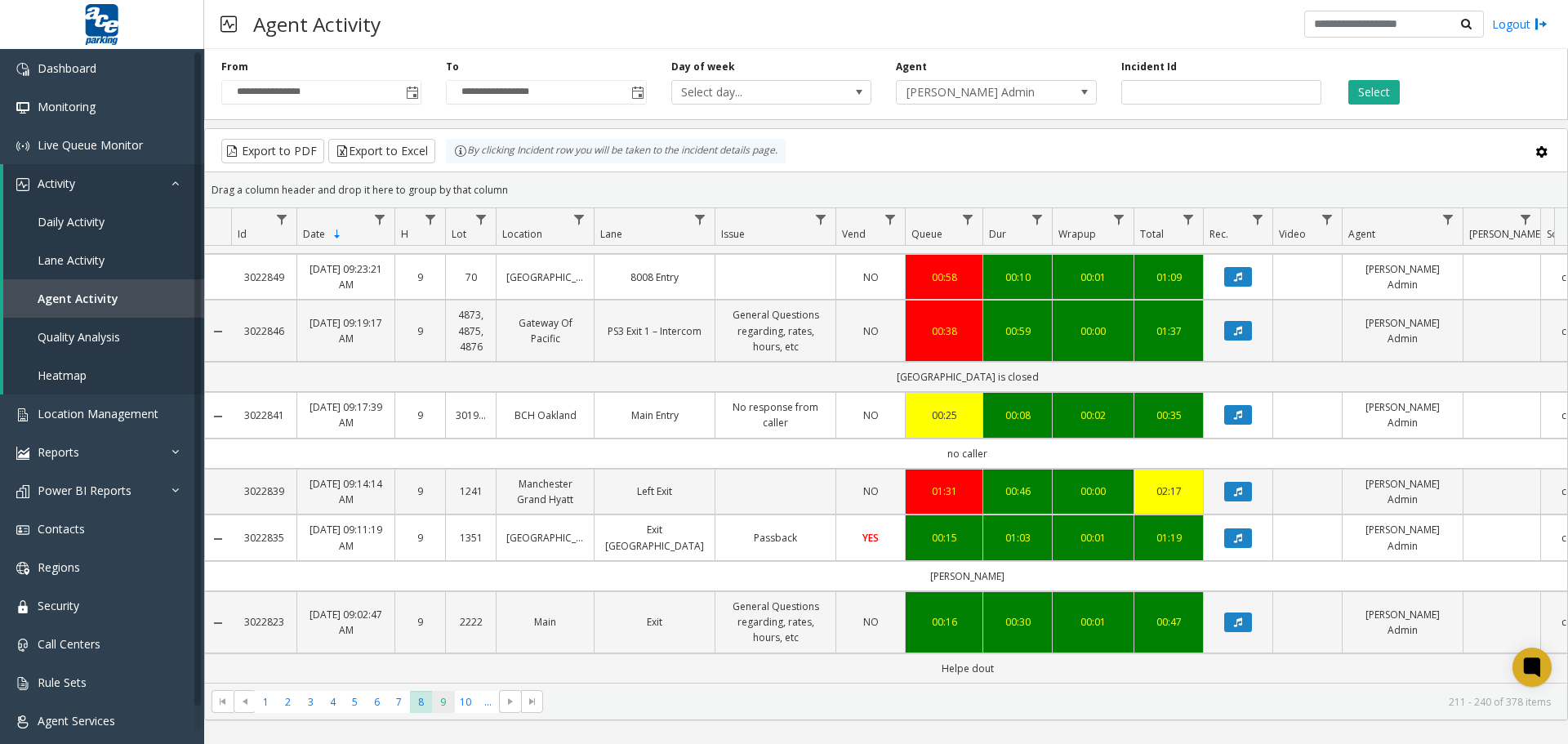
click at [436, 664] on span "9" at bounding box center [443, 702] width 22 height 22
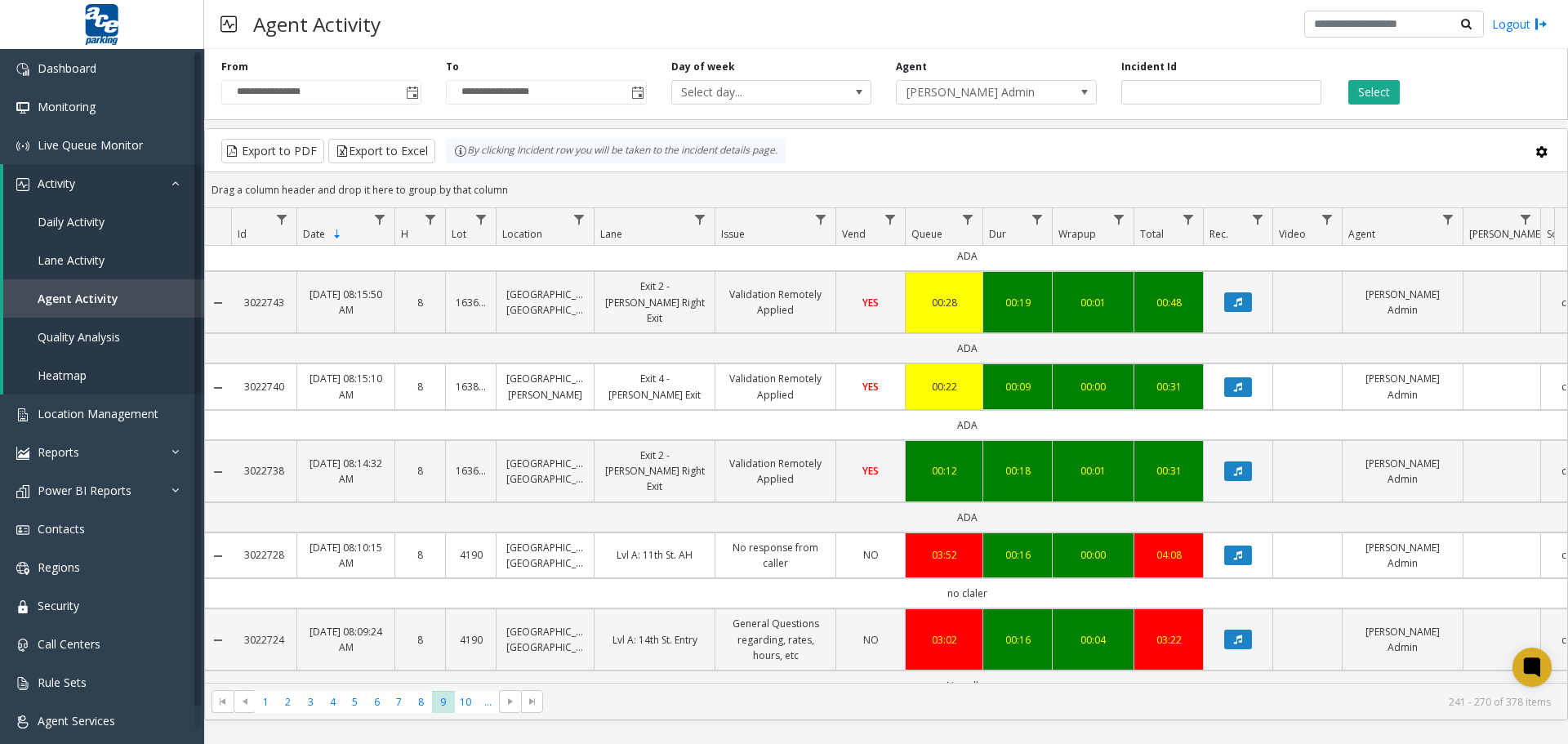
scroll to position [2103, 0]
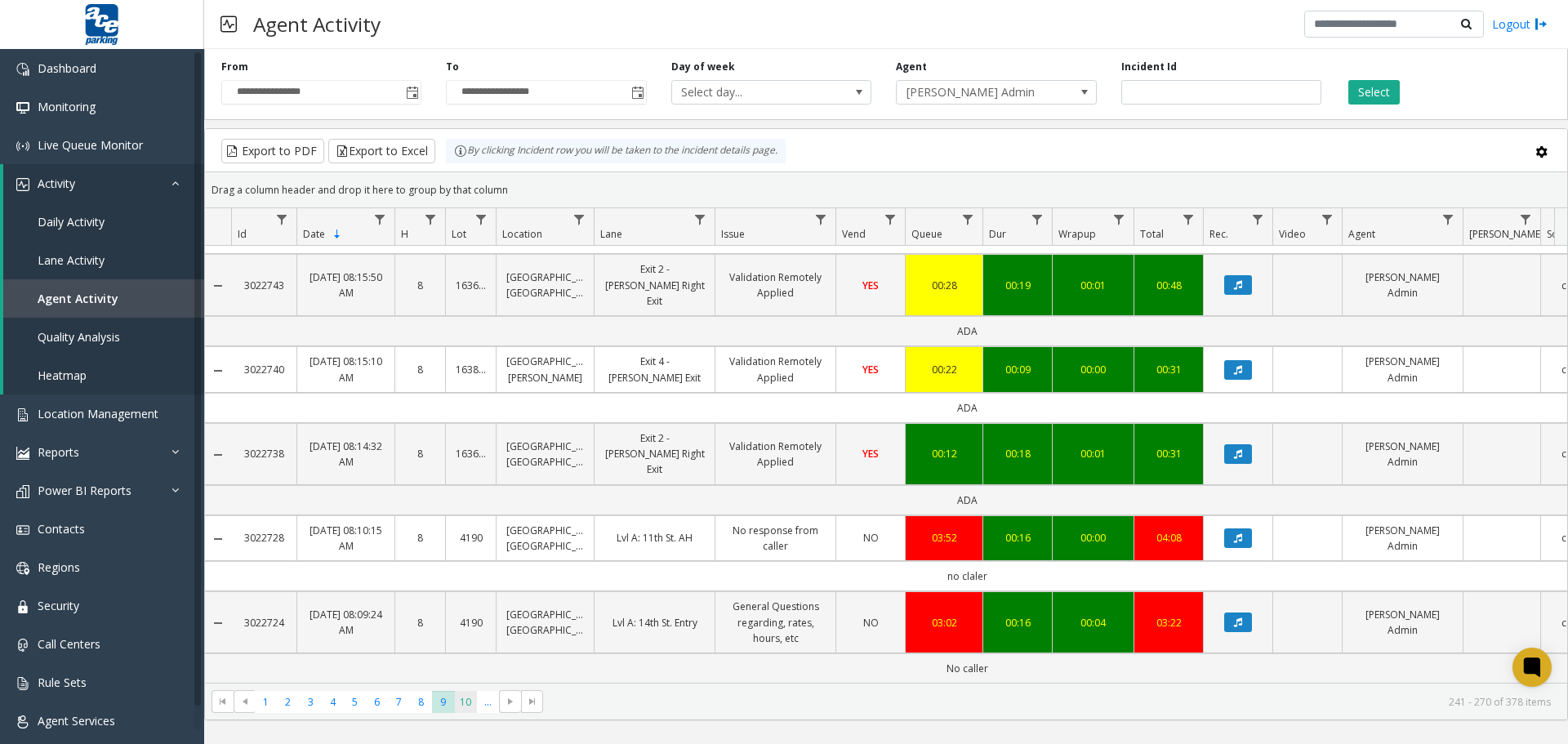
click at [466, 664] on span "10" at bounding box center [466, 702] width 22 height 22
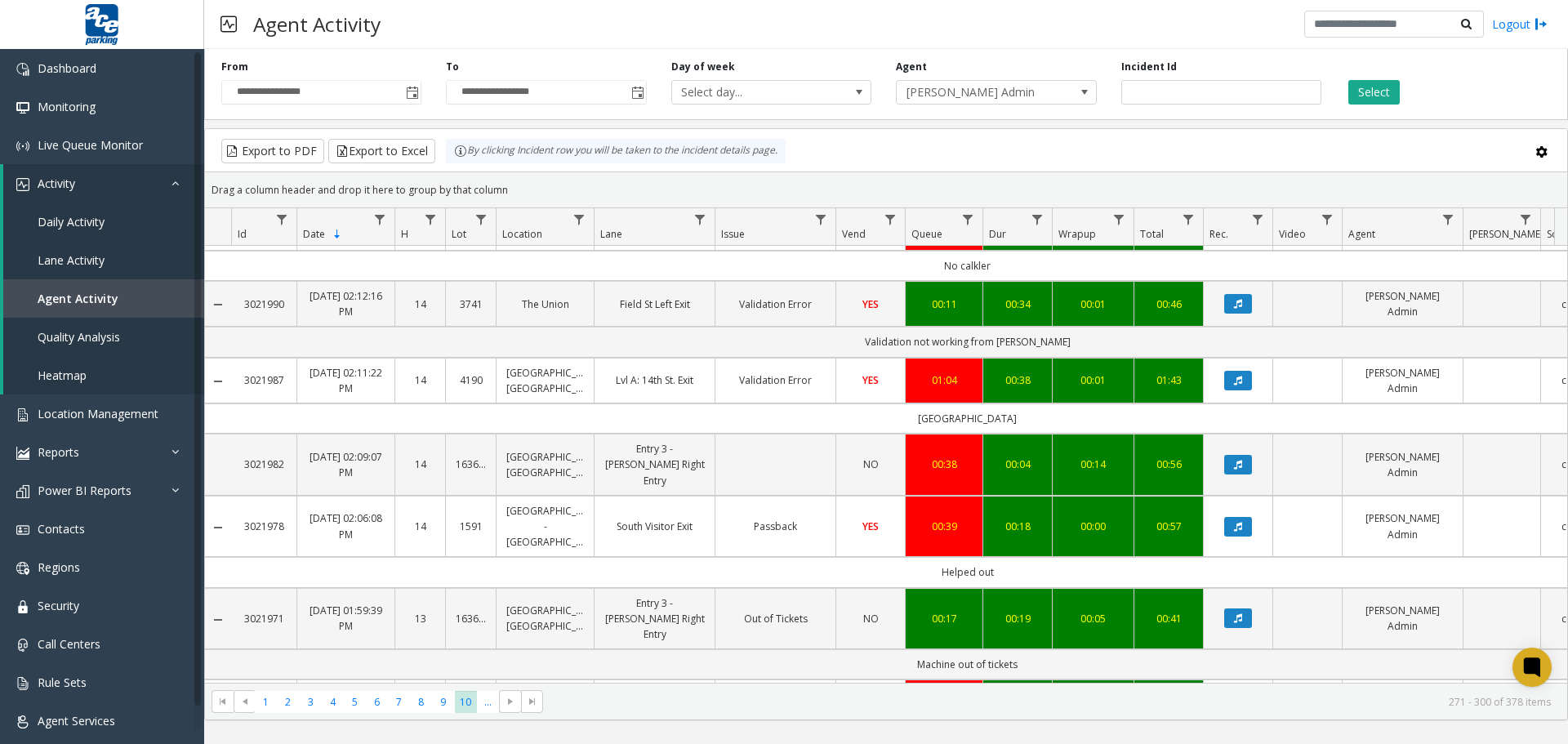
scroll to position [1965, 0]
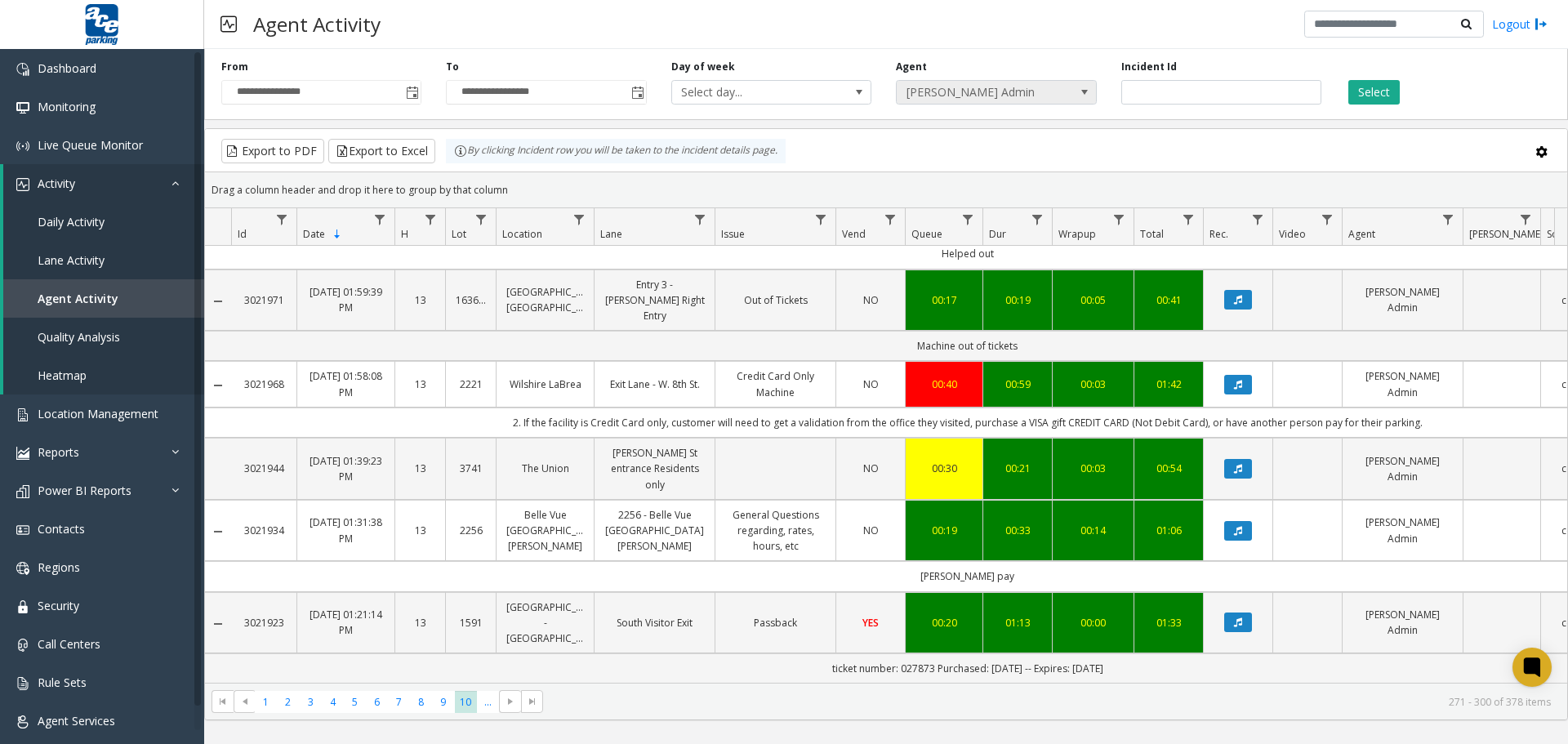
click at [1013, 91] on span "[PERSON_NAME] Admin" at bounding box center [977, 92] width 160 height 23
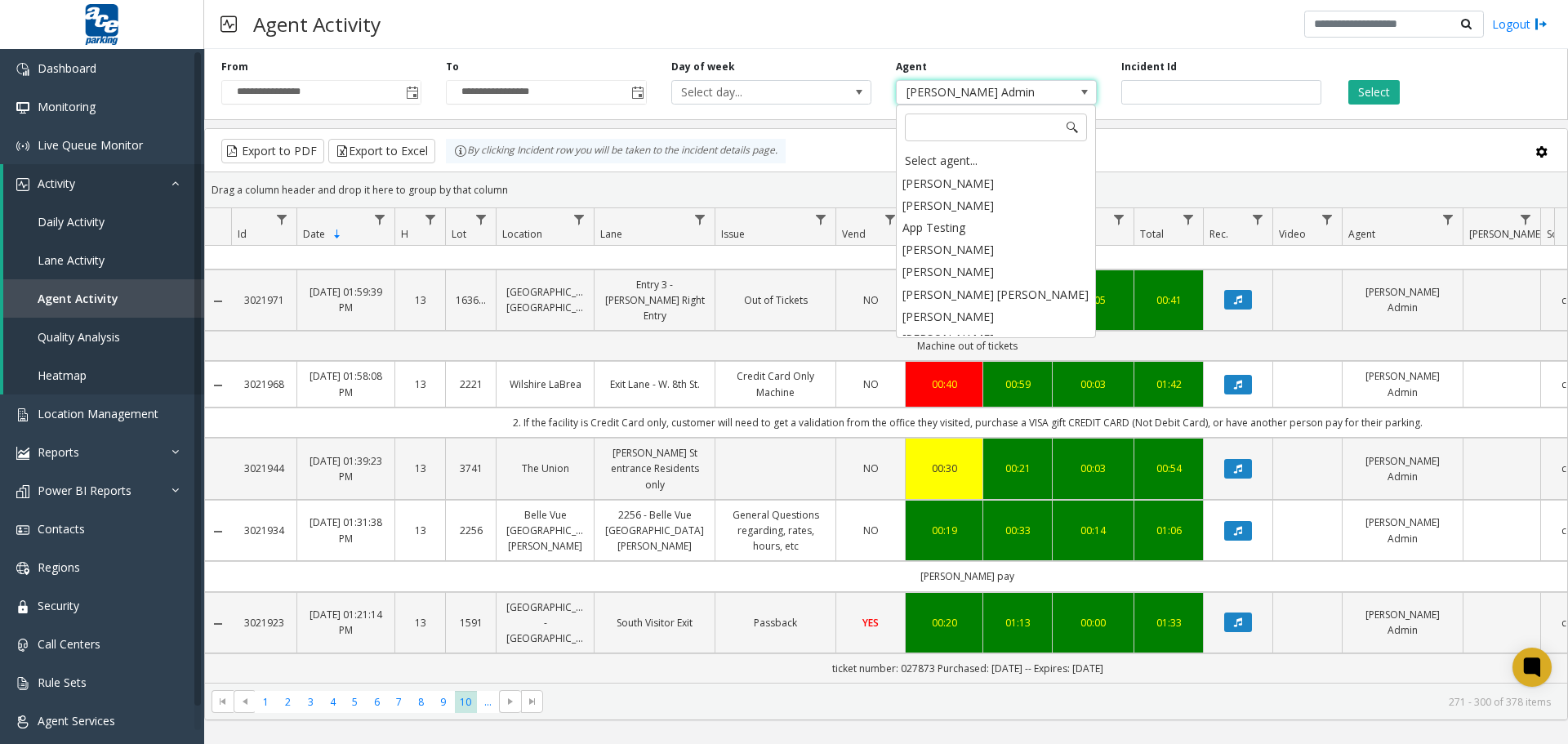
scroll to position [1103, 0]
click at [956, 127] on input at bounding box center [997, 127] width 183 height 27
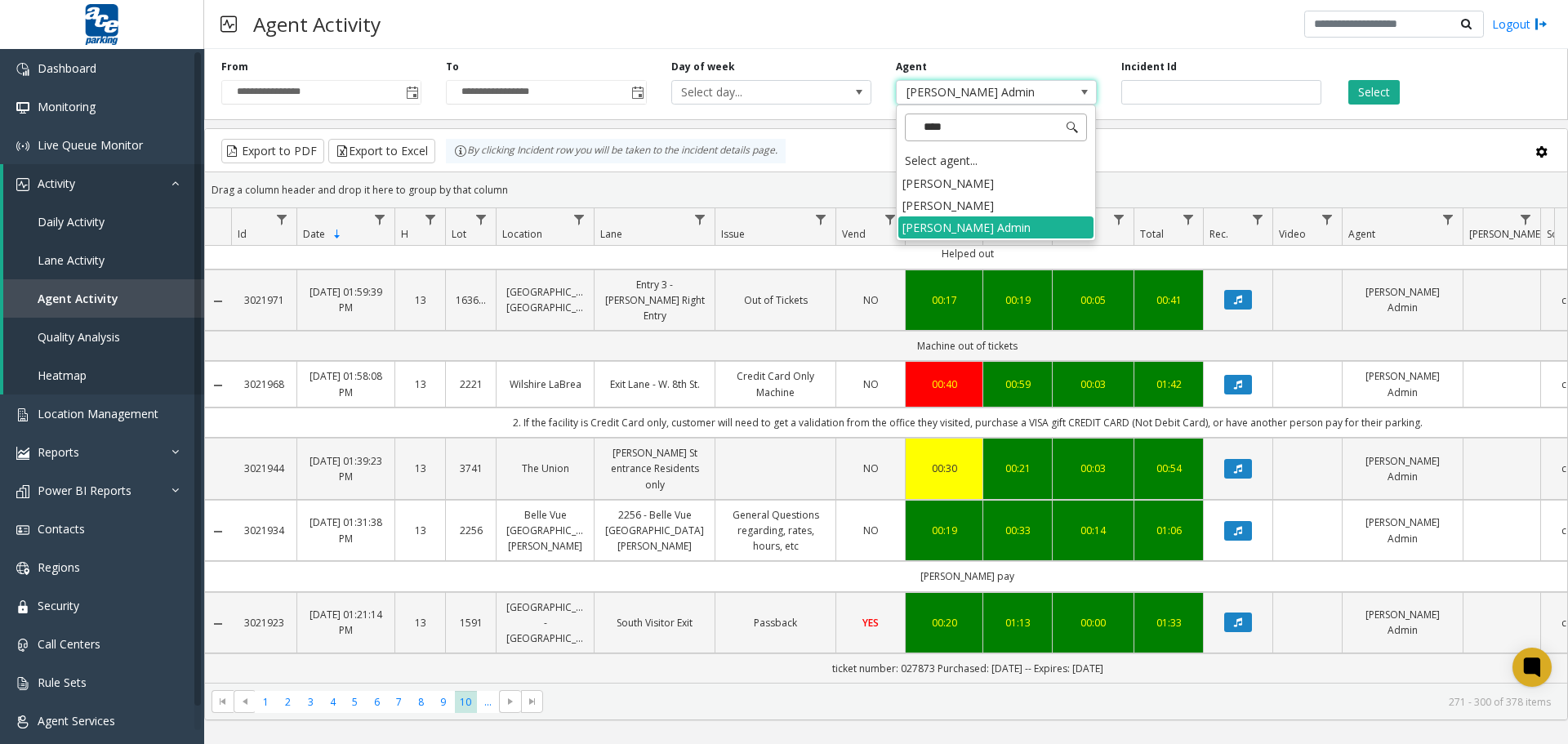
type input "*****"
click at [963, 204] on li "[PERSON_NAME]" at bounding box center [996, 205] width 195 height 22
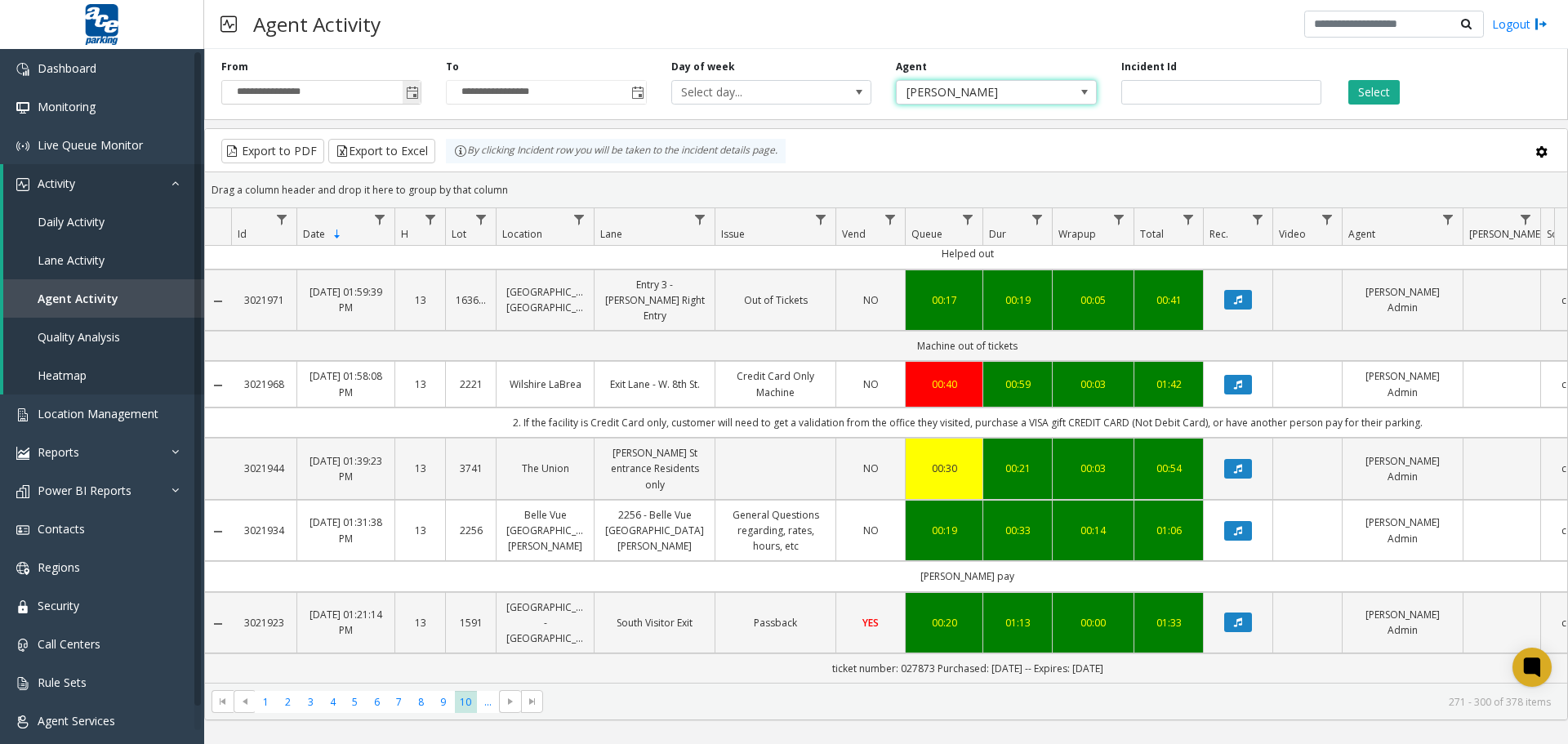
click at [411, 89] on span "Toggle popup" at bounding box center [413, 93] width 13 height 13
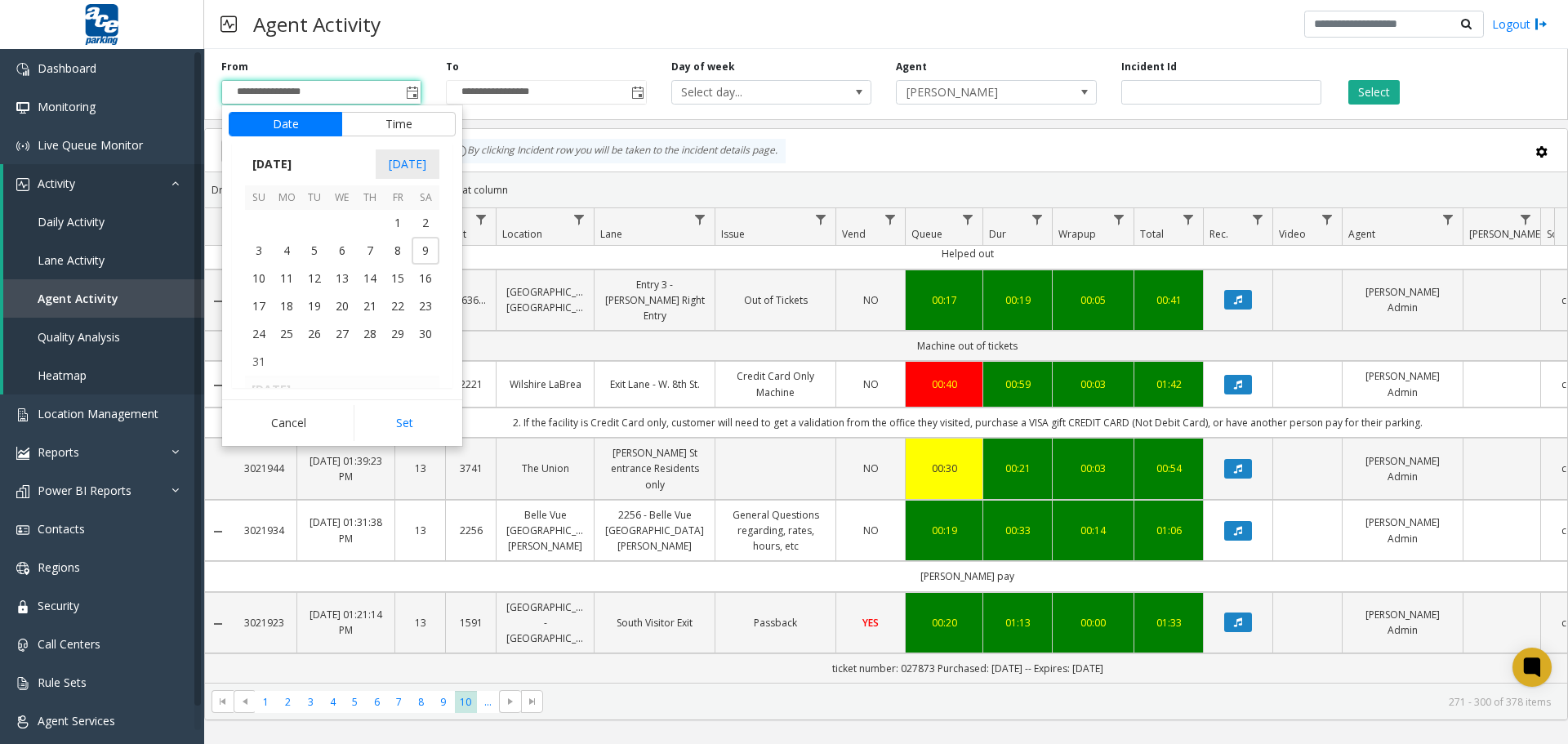
scroll to position [293038, 0]
click at [408, 432] on button "Set" at bounding box center [405, 423] width 103 height 36
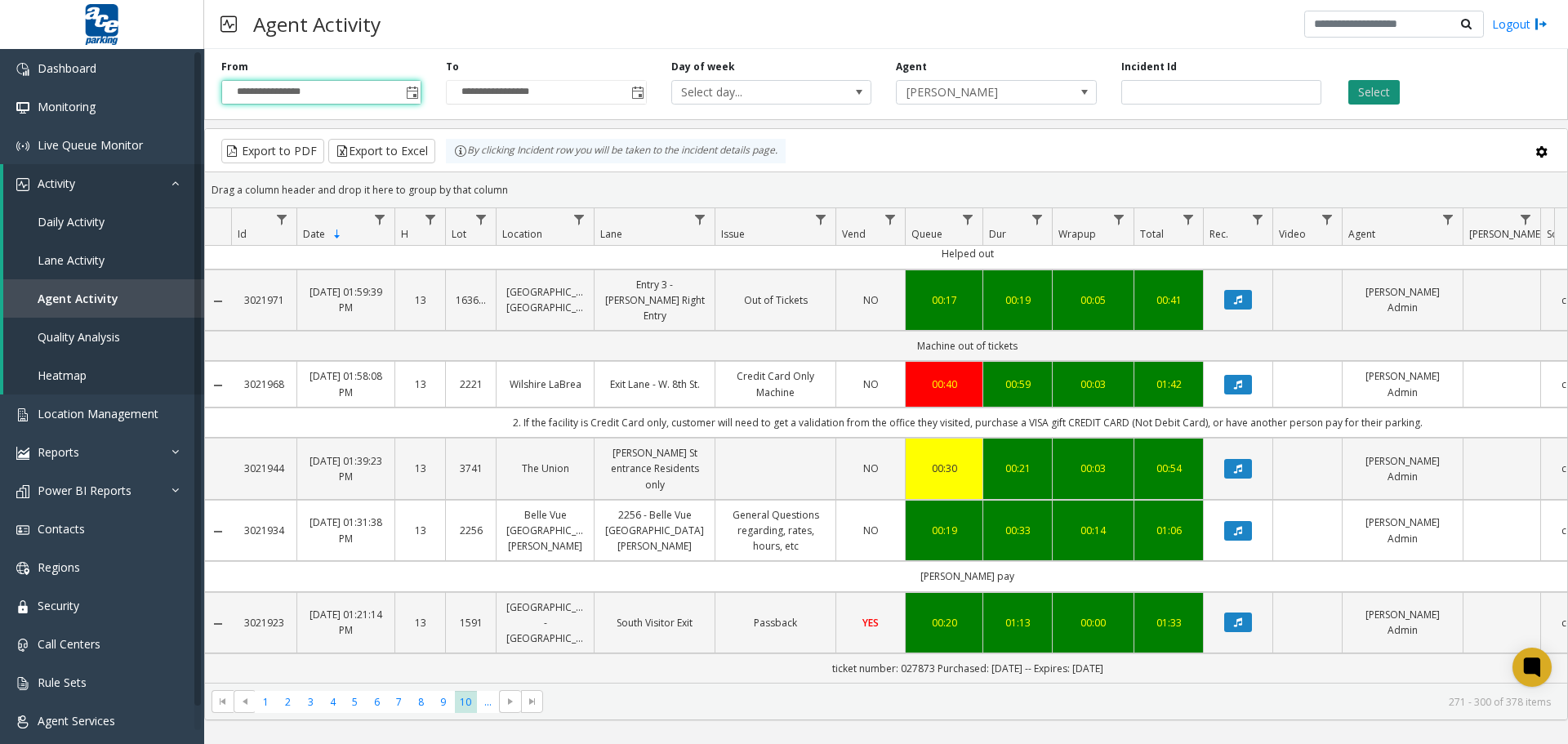
click at [1375, 84] on button "Select" at bounding box center [1375, 92] width 51 height 25
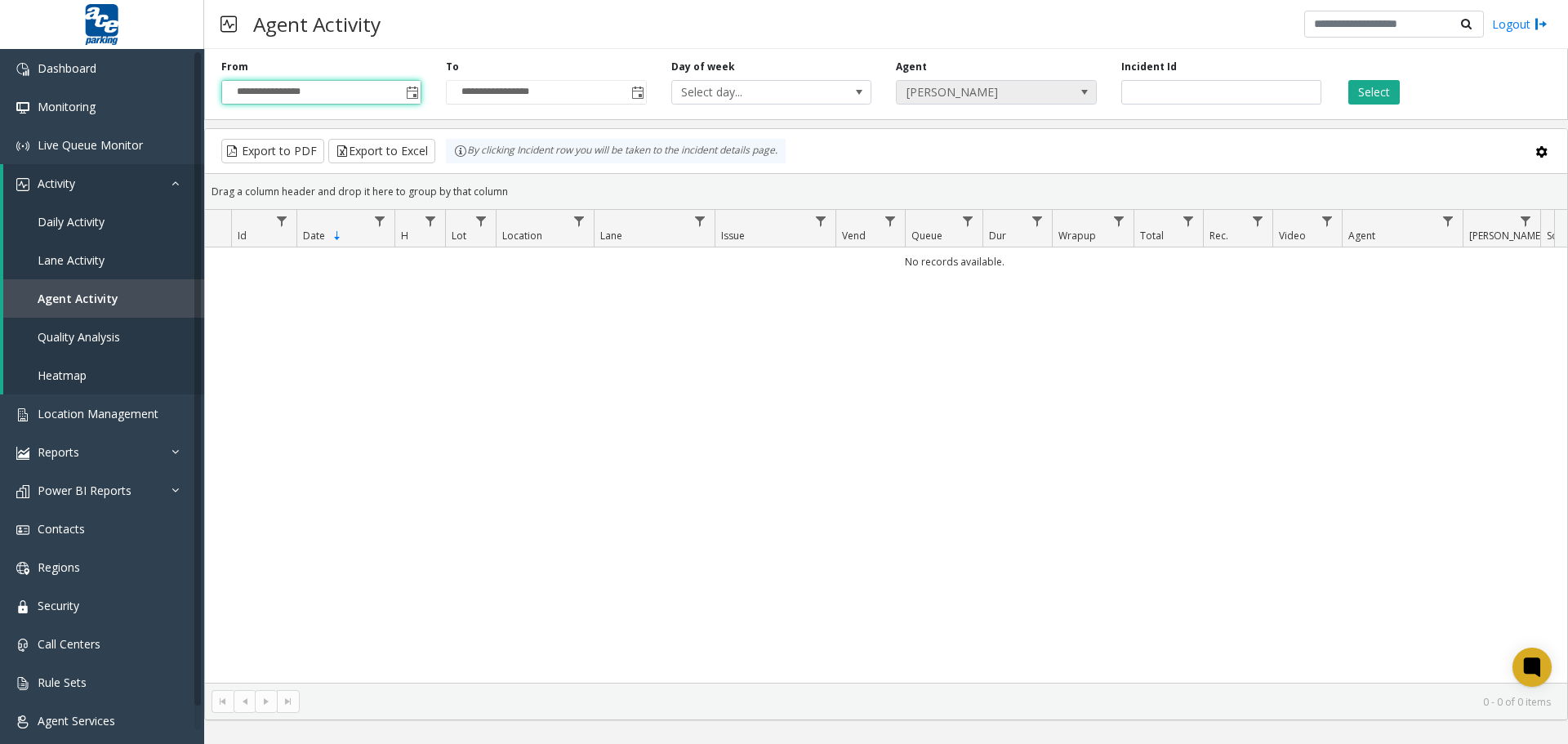
click at [988, 88] on span "[PERSON_NAME]" at bounding box center [977, 92] width 160 height 23
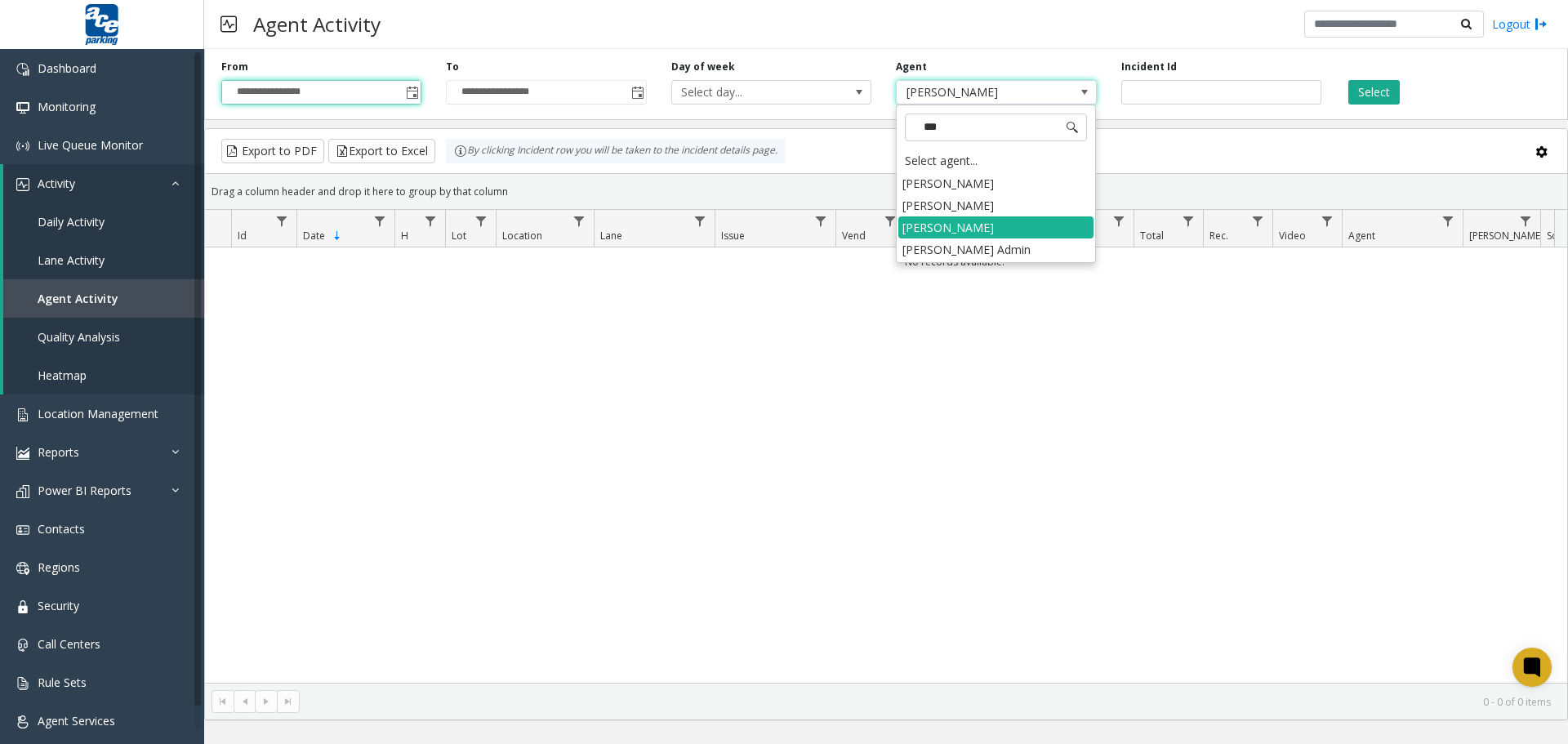
type input "****"
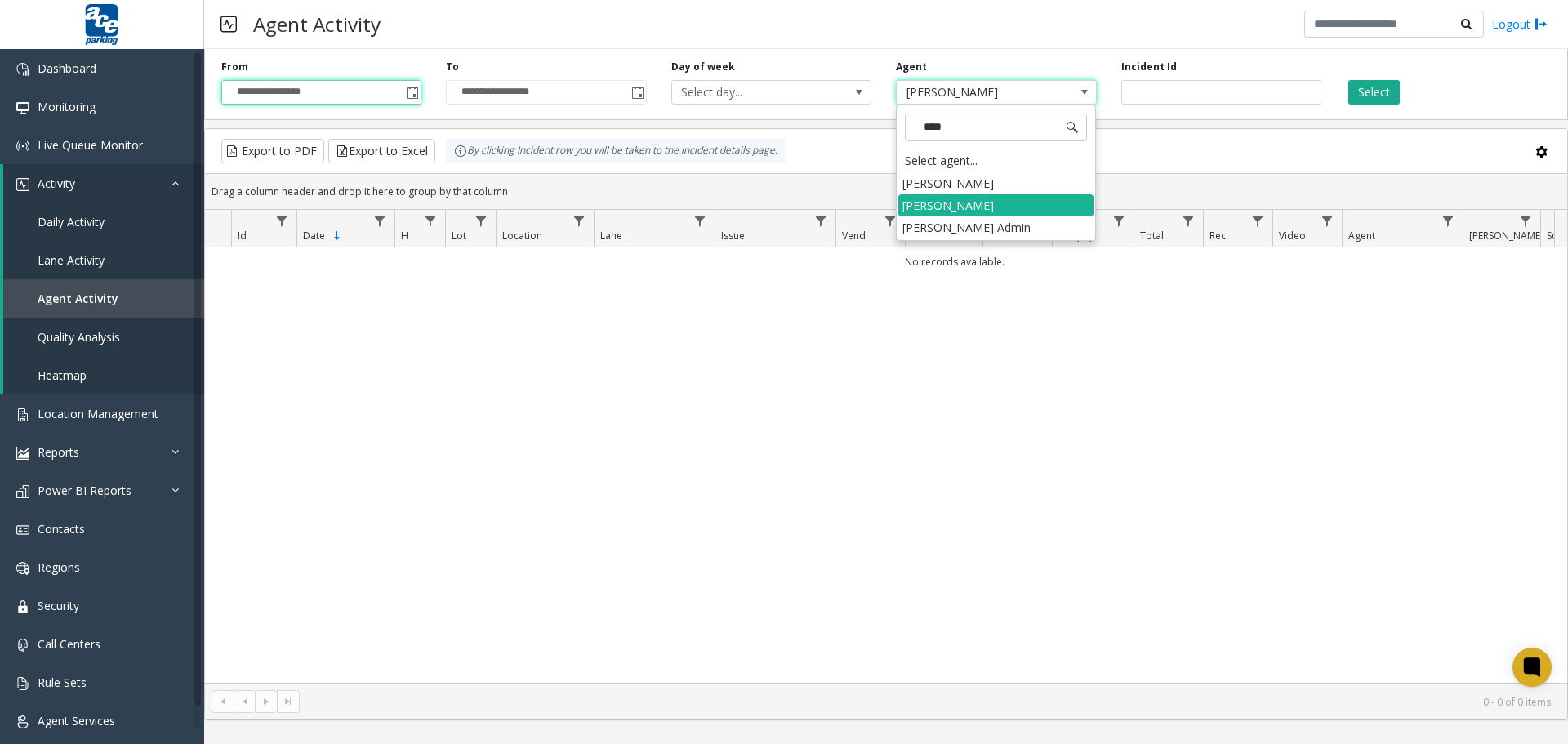
click at [975, 183] on li "[PERSON_NAME]" at bounding box center [996, 183] width 195 height 22
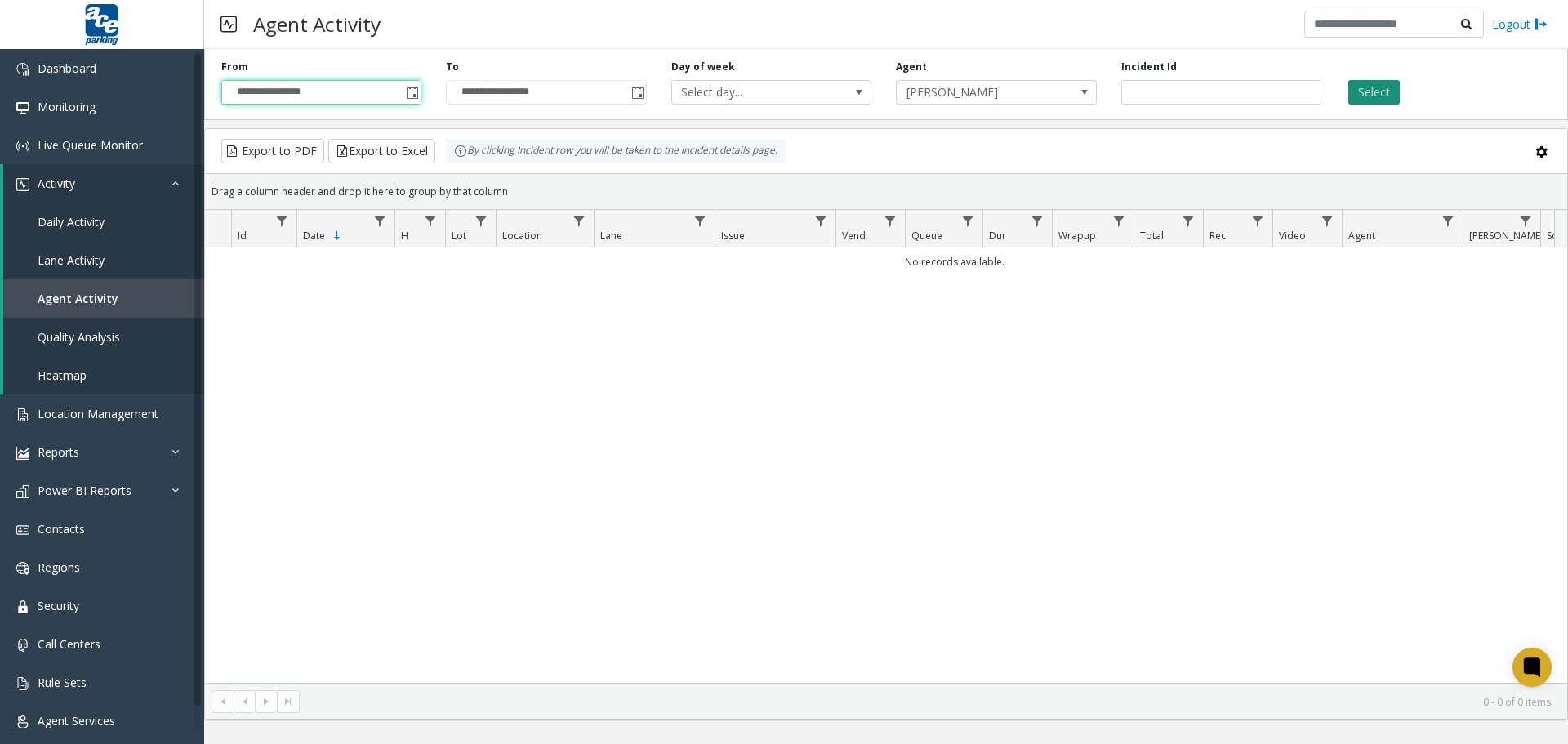
click at [1391, 98] on button "Select" at bounding box center [1375, 92] width 51 height 25
click at [928, 99] on span "[PERSON_NAME]" at bounding box center [977, 92] width 160 height 23
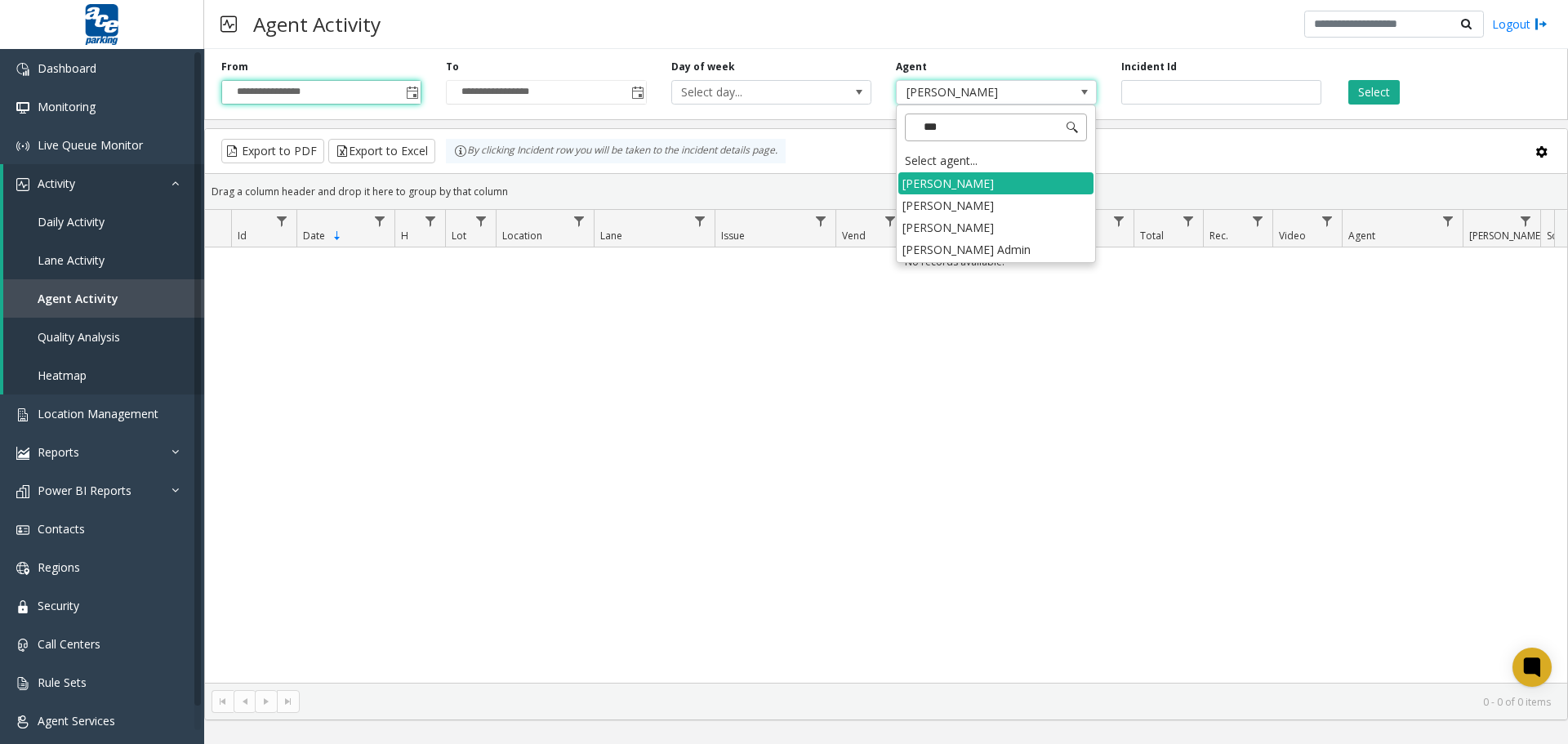
type input "****"
click at [974, 230] on li "[PERSON_NAME] Admin" at bounding box center [996, 227] width 195 height 22
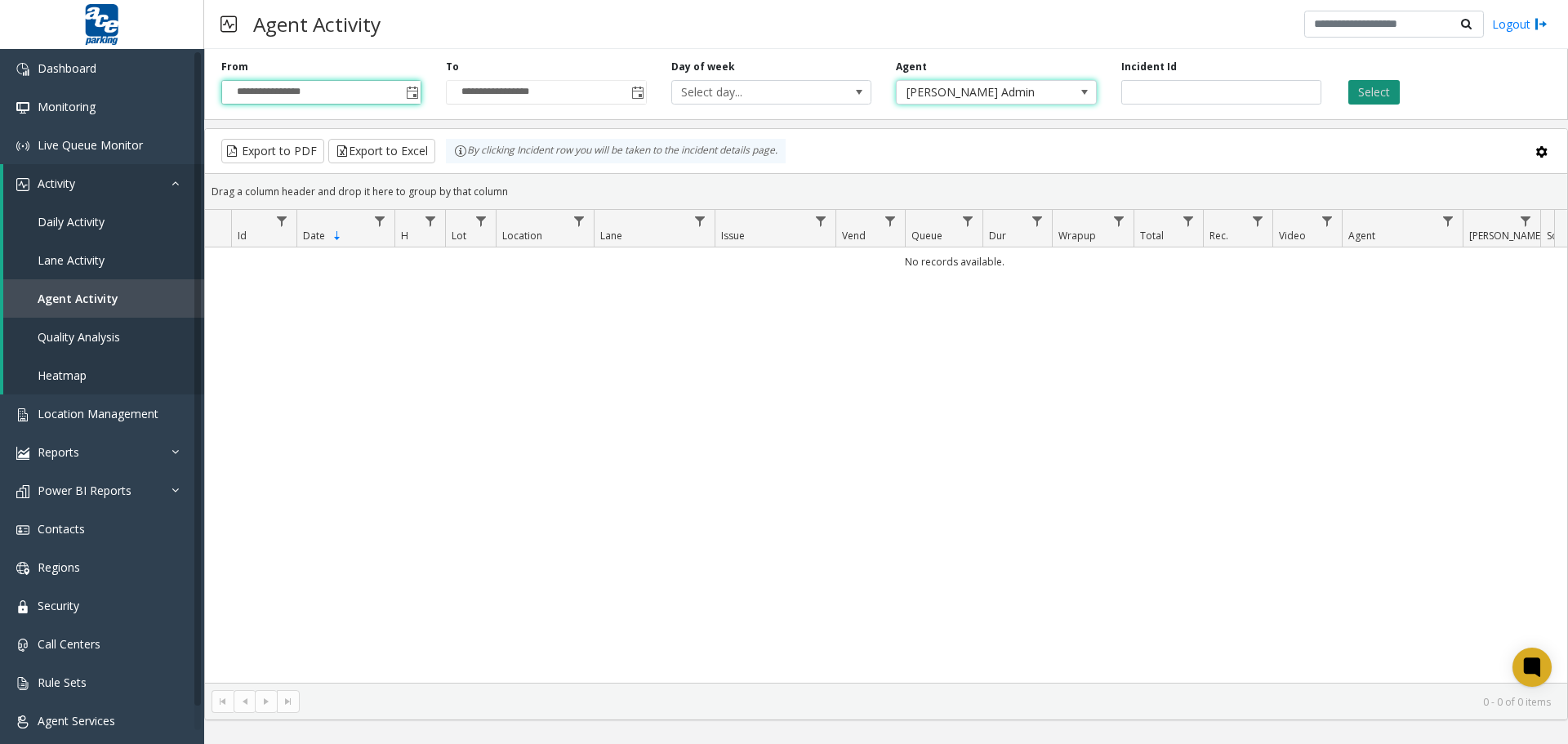
click at [1372, 97] on button "Select" at bounding box center [1375, 92] width 51 height 25
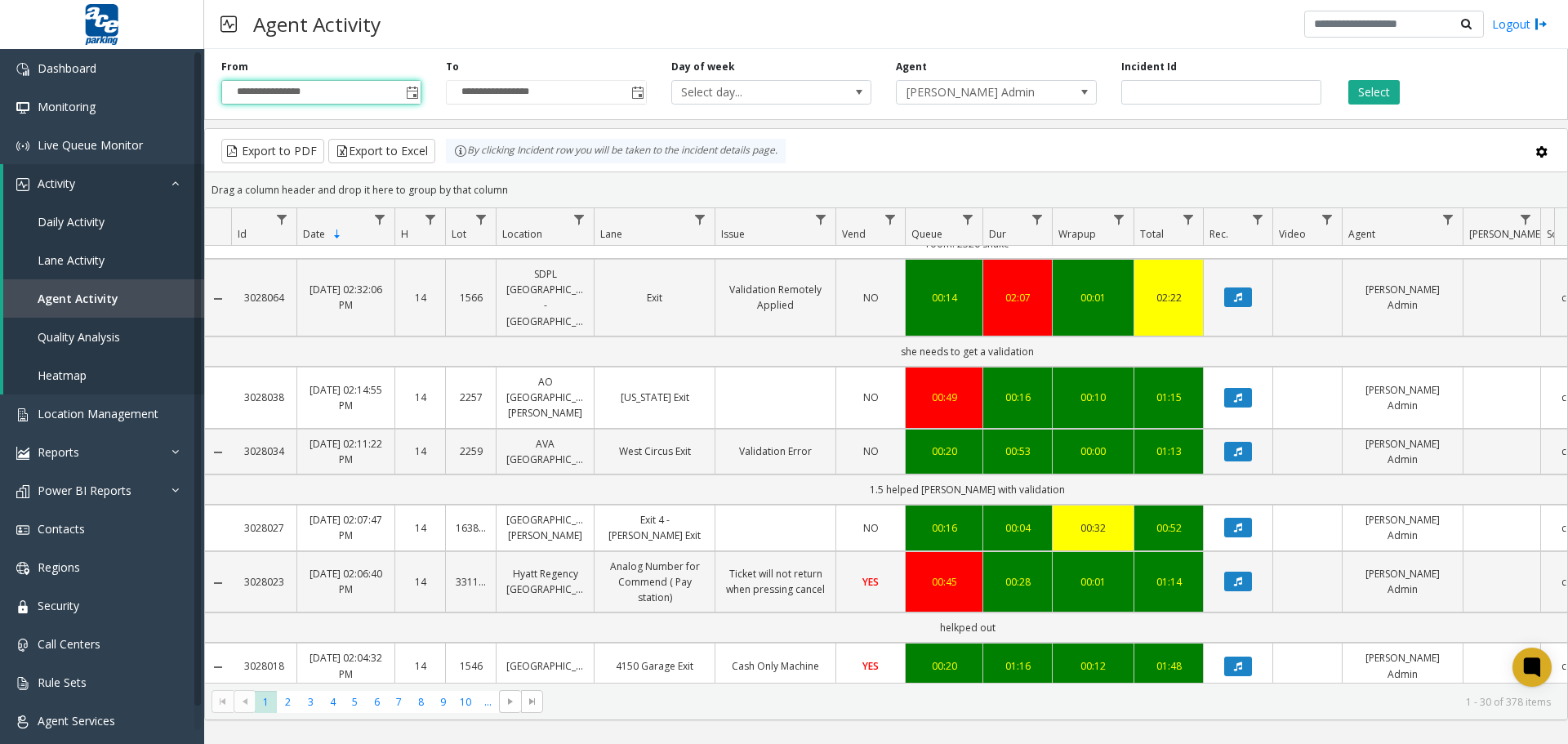
scroll to position [1903, 0]
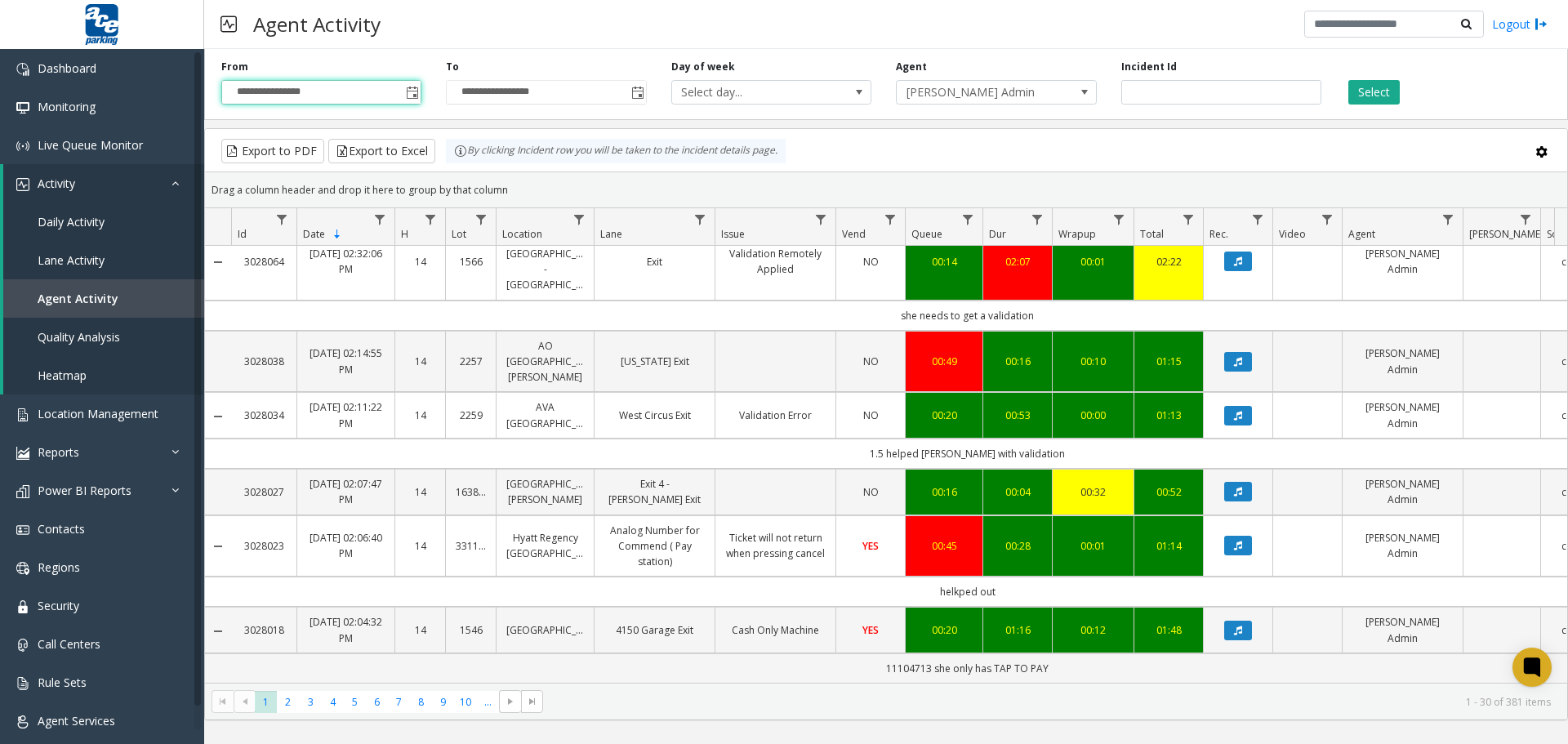
scroll to position [1857, 0]
